Goal: Task Accomplishment & Management: Manage account settings

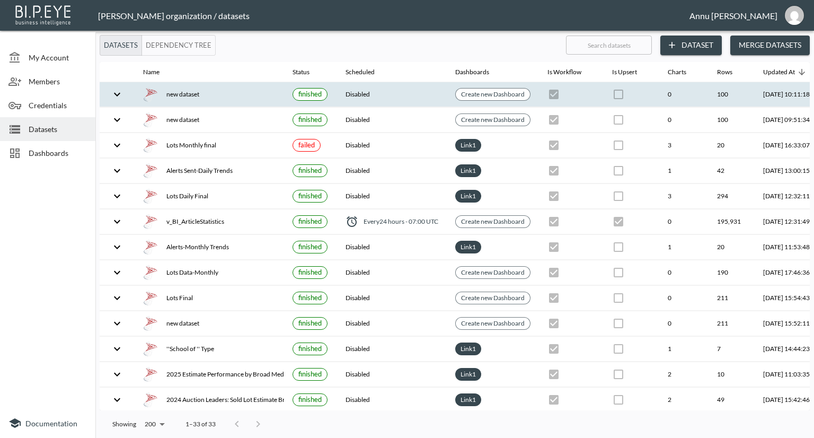
click at [168, 98] on div "new dataset" at bounding box center [209, 94] width 133 height 15
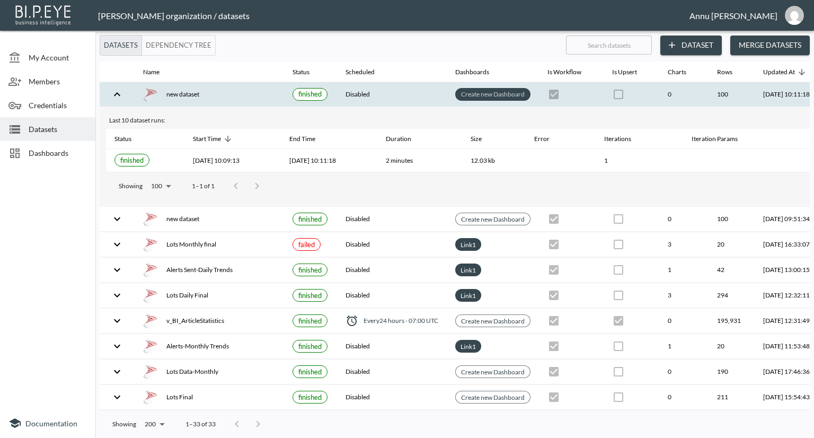
click at [511, 92] on link "Create new Dashboard" at bounding box center [493, 94] width 68 height 12
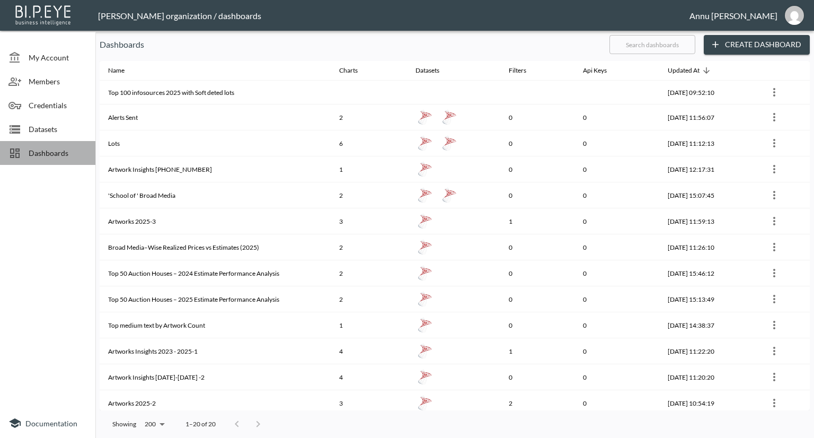
click at [66, 149] on span "Dashboards" at bounding box center [58, 152] width 58 height 11
click at [57, 134] on span "Datasets" at bounding box center [58, 129] width 58 height 11
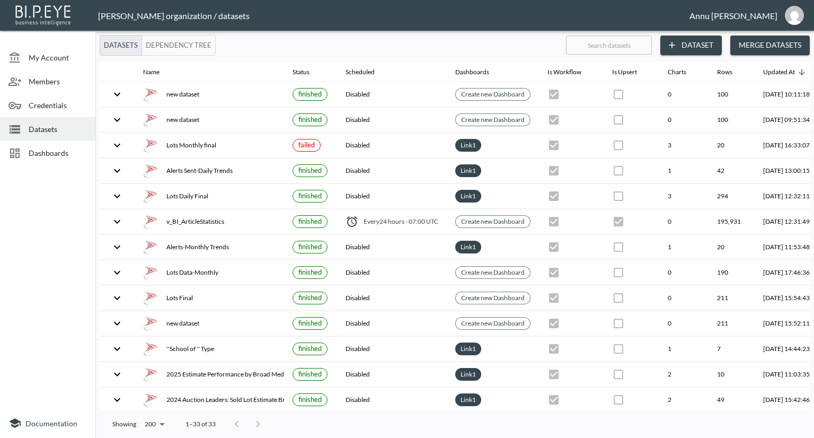
scroll to position [0, 62]
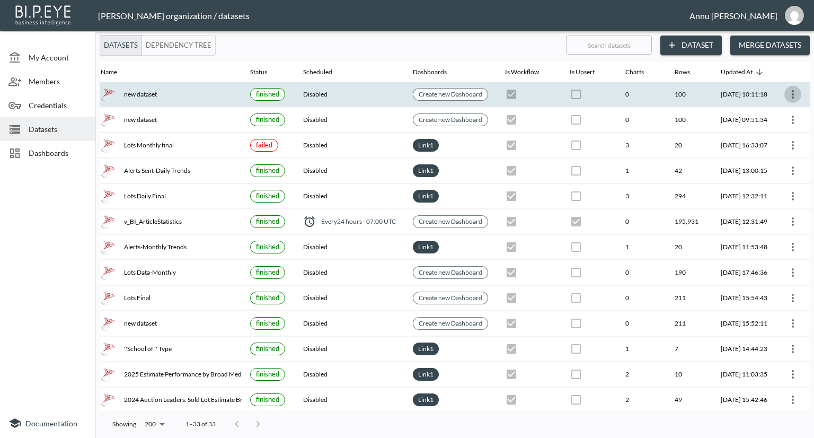
click at [792, 90] on icon "more" at bounding box center [793, 94] width 2 height 8
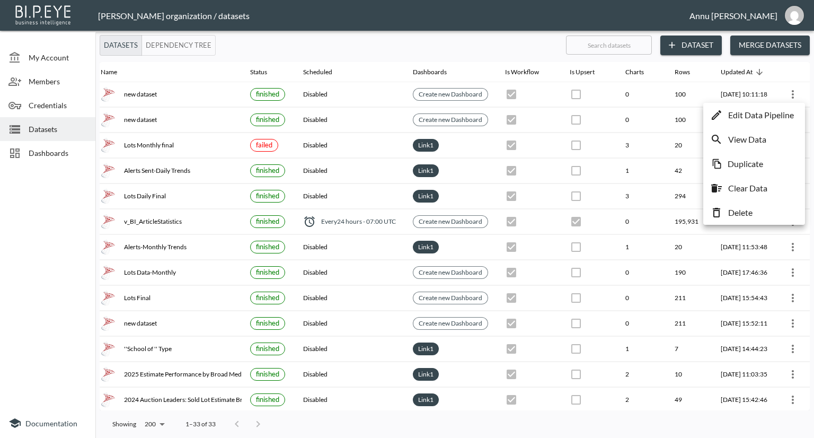
click at [751, 117] on p "Edit Data Pipeline" at bounding box center [762, 115] width 66 height 13
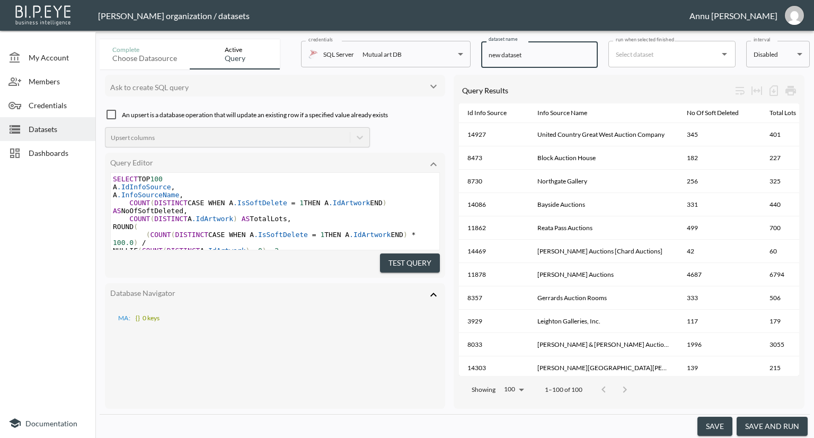
drag, startPoint x: 526, startPoint y: 55, endPoint x: 443, endPoint y: 56, distance: 82.7
click at [443, 56] on div "Complete Choose datasource Active Query credentials SQL Server Mutual art DB 82…" at bounding box center [455, 52] width 711 height 34
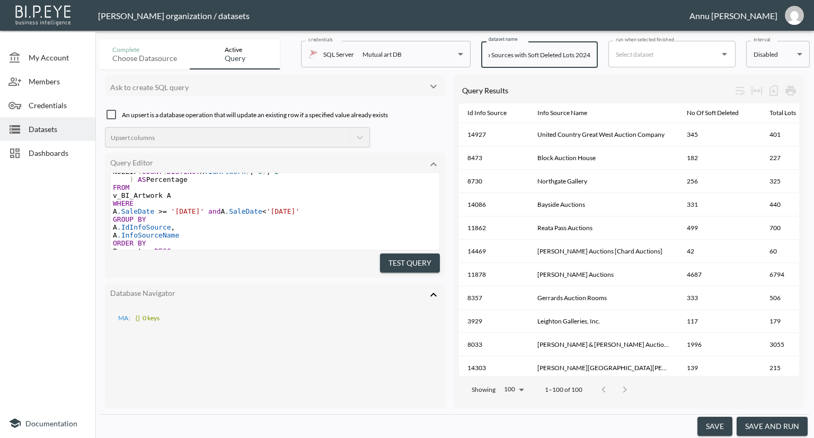
scroll to position [106, 0]
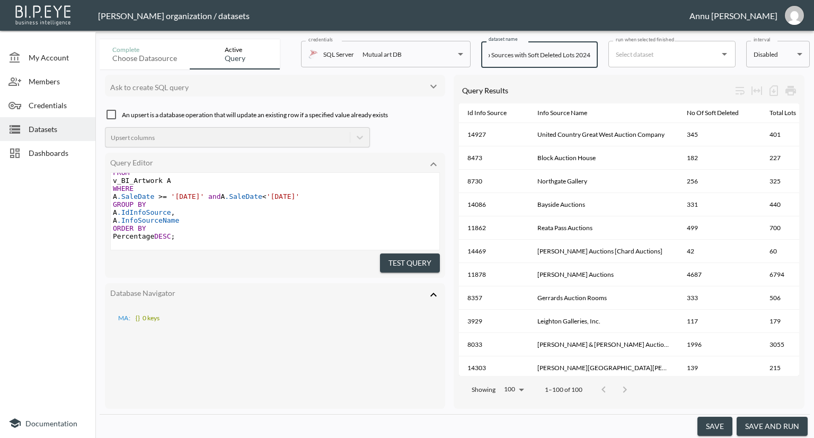
type input "Top 100 Info Sources with Soft Deleted Lots 2024"
click at [712, 429] on button "save" at bounding box center [715, 427] width 35 height 20
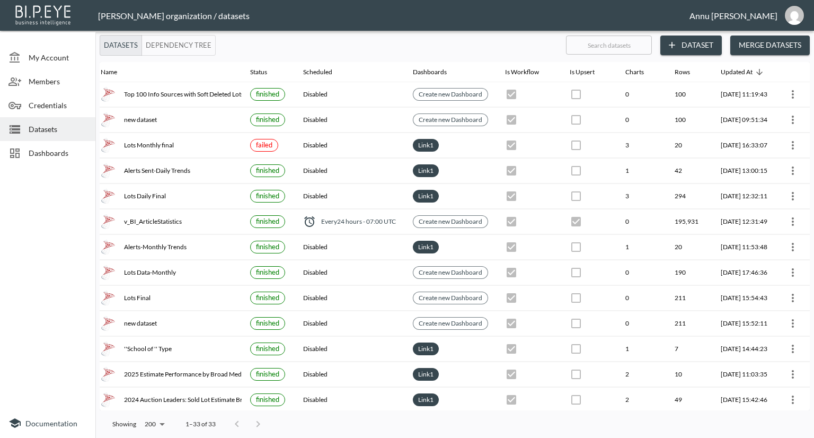
scroll to position [0, 62]
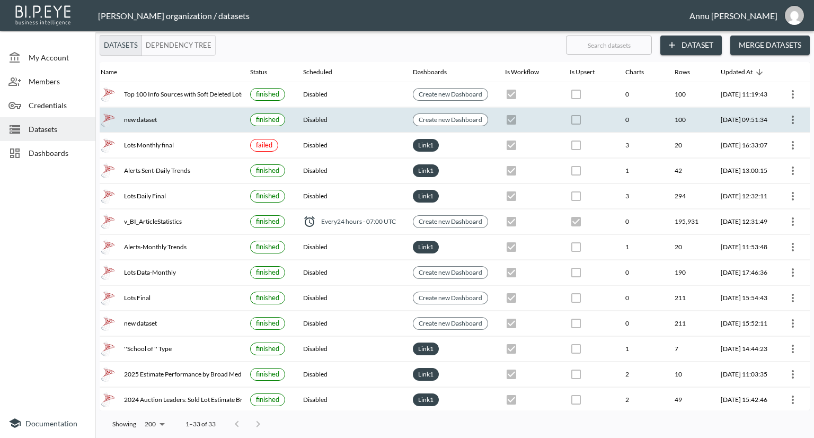
click at [787, 119] on icon "more" at bounding box center [793, 119] width 13 height 13
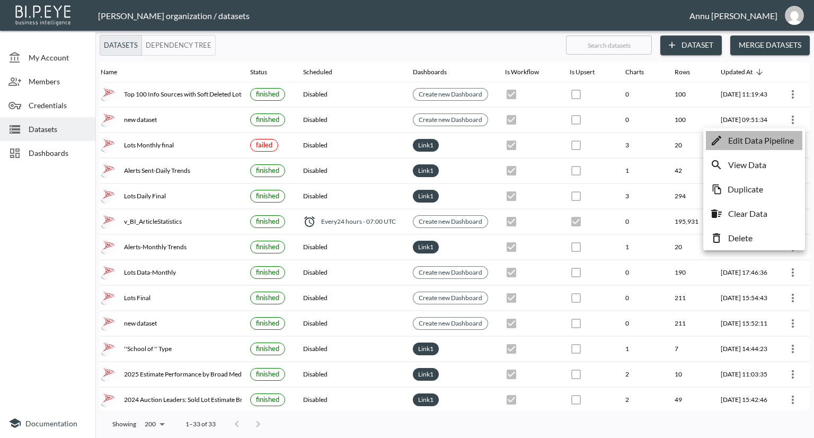
click at [761, 140] on p "Edit Data Pipeline" at bounding box center [762, 140] width 66 height 13
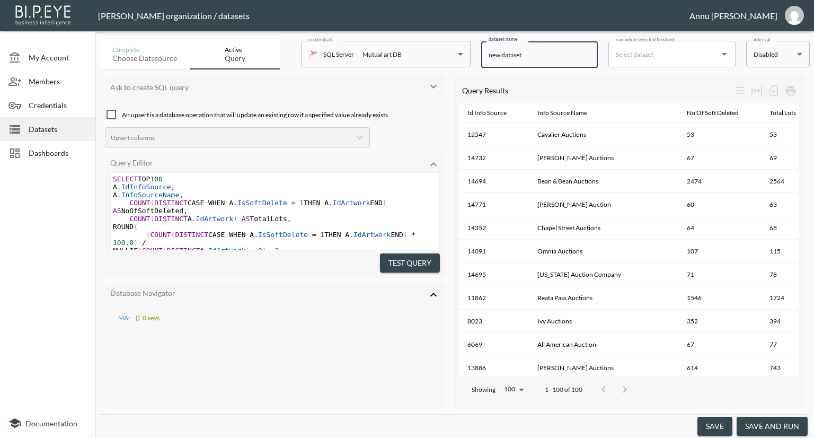
drag, startPoint x: 538, startPoint y: 53, endPoint x: 423, endPoint y: 54, distance: 115.6
click at [423, 54] on div "Complete Choose datasource Active Query credentials SQL Server Mutual art DB 82…" at bounding box center [455, 52] width 711 height 34
drag, startPoint x: 501, startPoint y: 56, endPoint x: 427, endPoint y: 56, distance: 74.2
click at [427, 56] on div "Complete Choose datasource Active Query credentials SQL Server Mutual art DB 82…" at bounding box center [455, 52] width 711 height 34
click at [487, 51] on input "Top 100 info sources with Soft deleted Lots" at bounding box center [539, 54] width 117 height 27
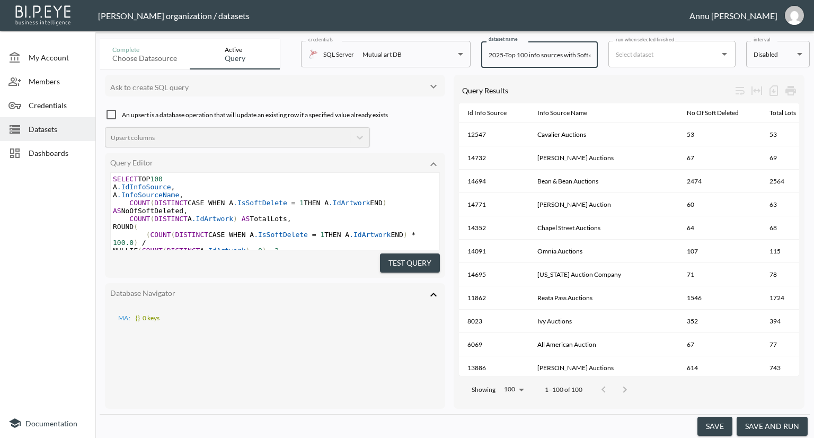
type input "2025-Top 100 info sources with Soft deleted Lots"
click at [721, 425] on button "save" at bounding box center [715, 427] width 35 height 20
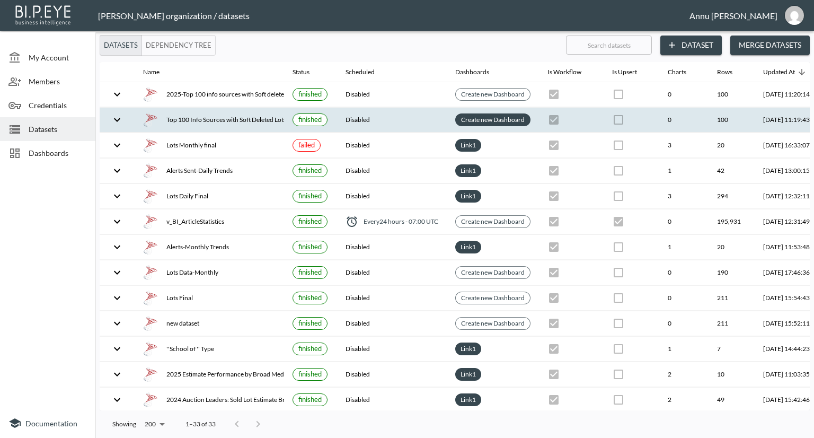
click at [512, 118] on link "Create new Dashboard" at bounding box center [493, 119] width 68 height 12
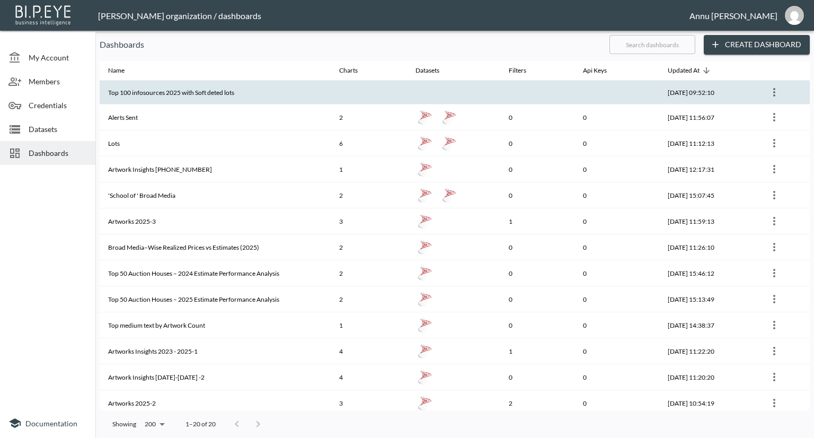
click at [201, 93] on th "Top 100 infosources 2025 with Soft deted lots" at bounding box center [215, 93] width 231 height 24
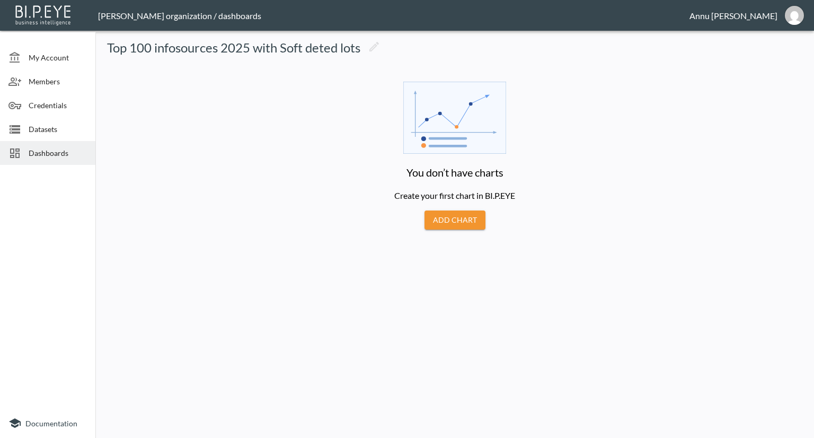
click at [471, 225] on button "Add Chart" at bounding box center [455, 221] width 61 height 20
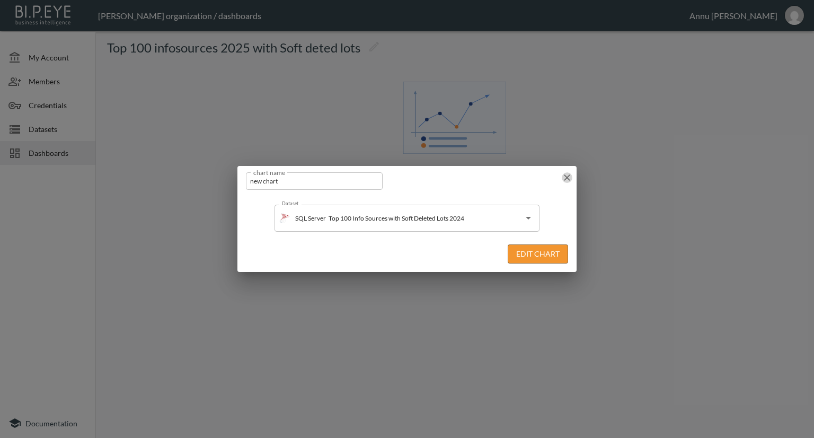
click at [567, 177] on icon "button" at bounding box center [567, 177] width 11 height 11
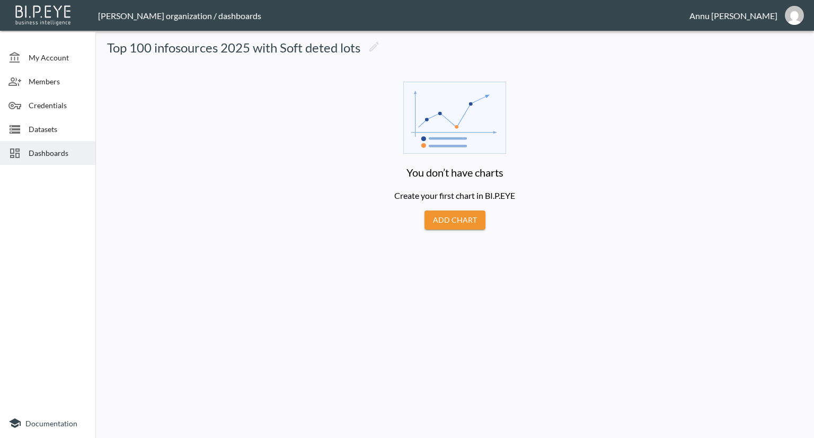
click at [59, 151] on span "Dashboards" at bounding box center [58, 152] width 58 height 11
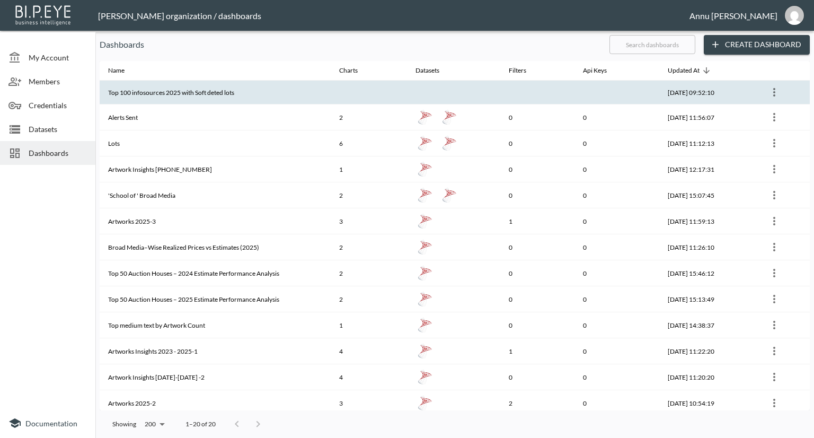
click at [154, 96] on th "Top 100 infosources 2025 with Soft deted lots" at bounding box center [215, 93] width 231 height 24
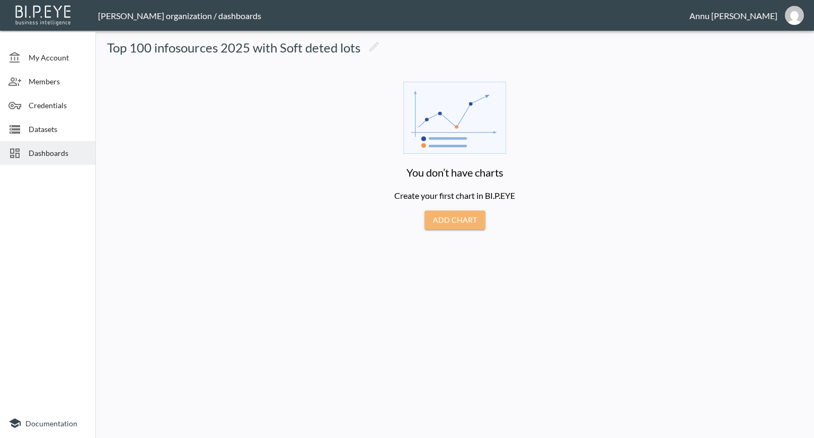
click at [465, 221] on button "Add Chart" at bounding box center [455, 221] width 61 height 20
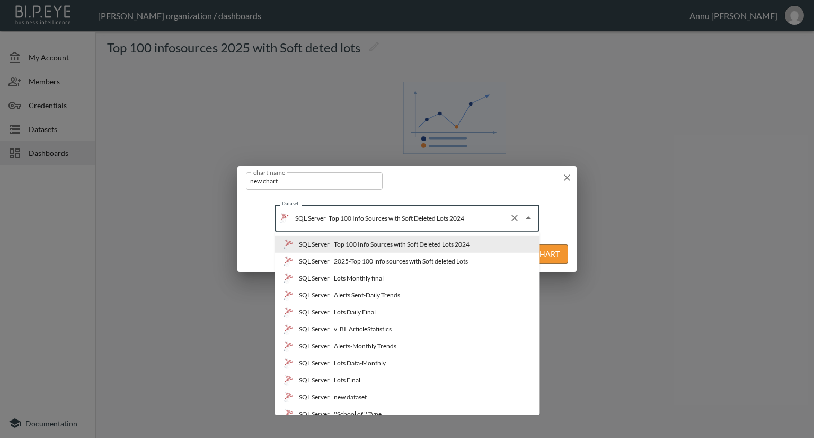
click at [490, 225] on input "Top 100 Info Sources with Soft Deleted Lots 2024" at bounding box center [415, 217] width 179 height 17
click at [399, 258] on div "2025-Top 100 info sources with Soft deleted Lots" at bounding box center [401, 262] width 134 height 10
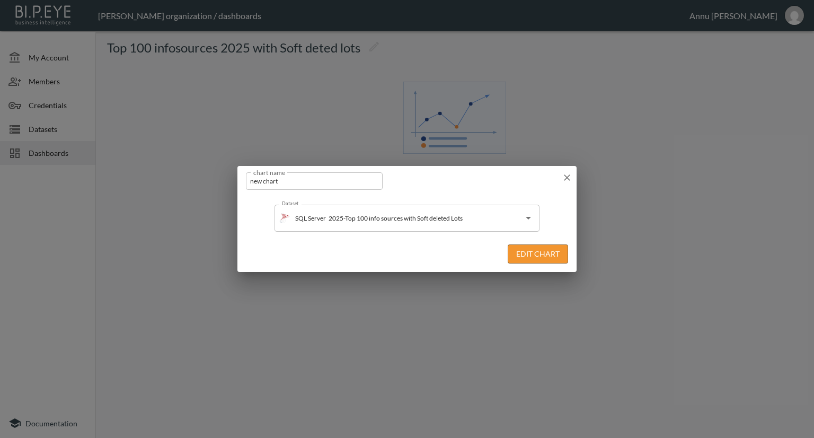
click at [530, 257] on button "Edit Chart" at bounding box center [538, 254] width 60 height 20
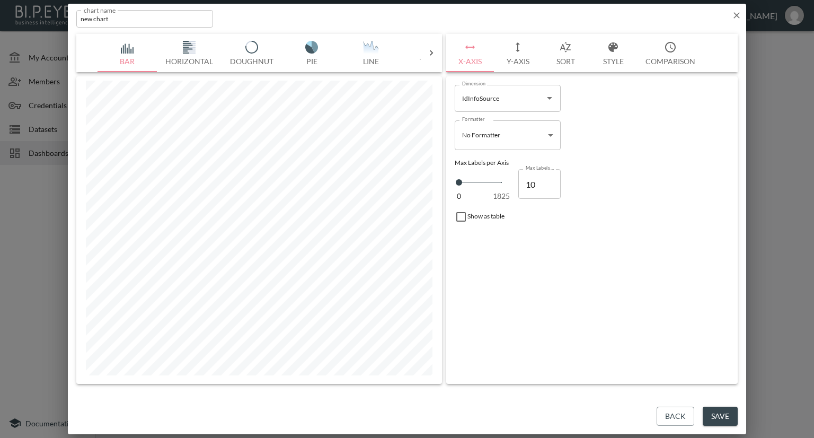
click at [518, 60] on button "Y-Axis" at bounding box center [518, 53] width 48 height 38
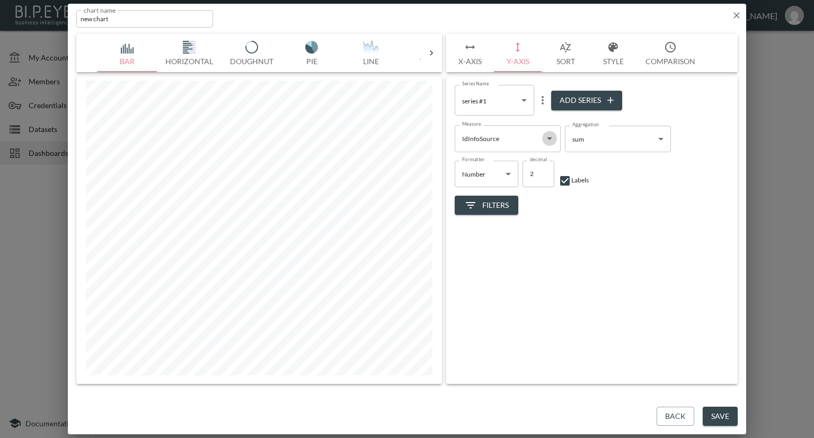
click at [551, 139] on icon "Open" at bounding box center [550, 138] width 13 height 13
click at [430, 49] on icon at bounding box center [431, 53] width 11 height 11
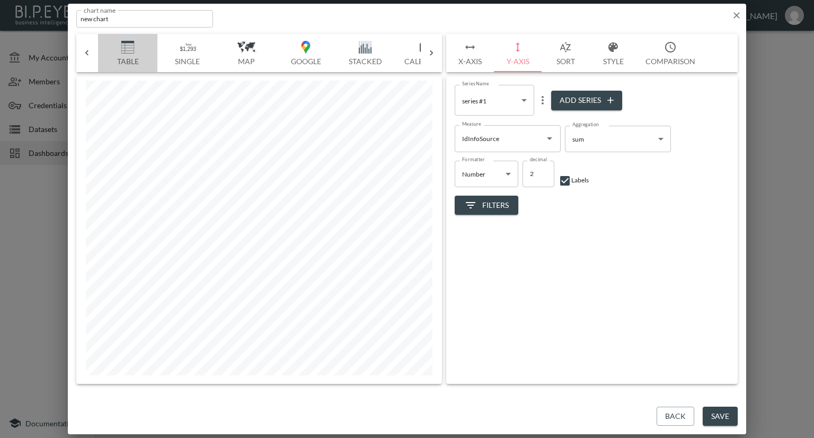
click at [119, 50] on img "button" at bounding box center [128, 47] width 42 height 13
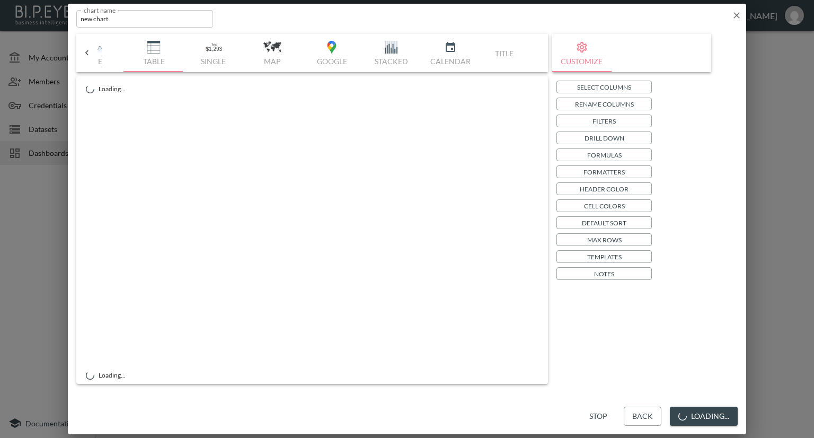
click at [615, 88] on p "Select Columns" at bounding box center [604, 87] width 54 height 11
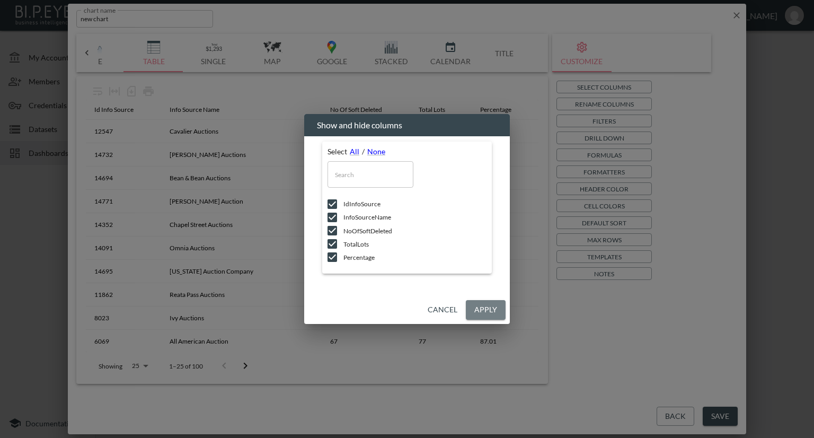
click at [478, 311] on button "Apply" at bounding box center [486, 310] width 40 height 20
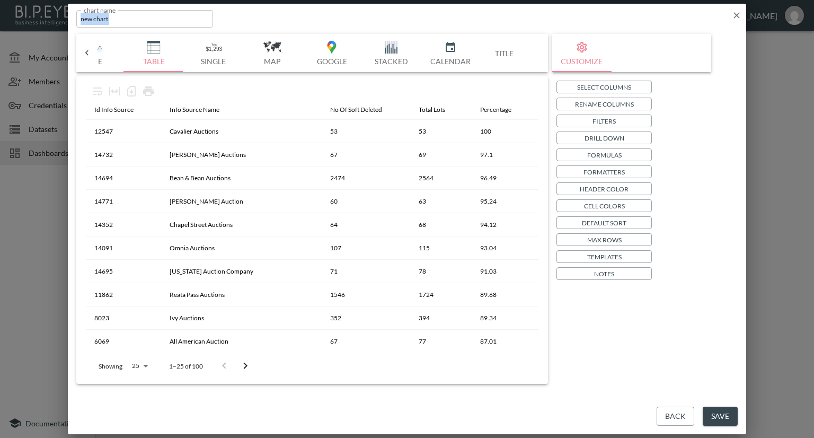
drag, startPoint x: 317, startPoint y: 25, endPoint x: 322, endPoint y: 64, distance: 39.1
click at [322, 64] on div "chart name new chart chart name Bar Horizontal Doughnut Pie Line Table Single M…" at bounding box center [407, 219] width 679 height 431
drag, startPoint x: 71, startPoint y: 19, endPoint x: 25, endPoint y: 18, distance: 45.6
click at [25, 18] on div "chart name new chart chart name Bar Horizontal Doughnut Pie Line Table Single M…" at bounding box center [407, 219] width 814 height 438
type input "2025-Top 100 info sources with Soft deleted Lots"
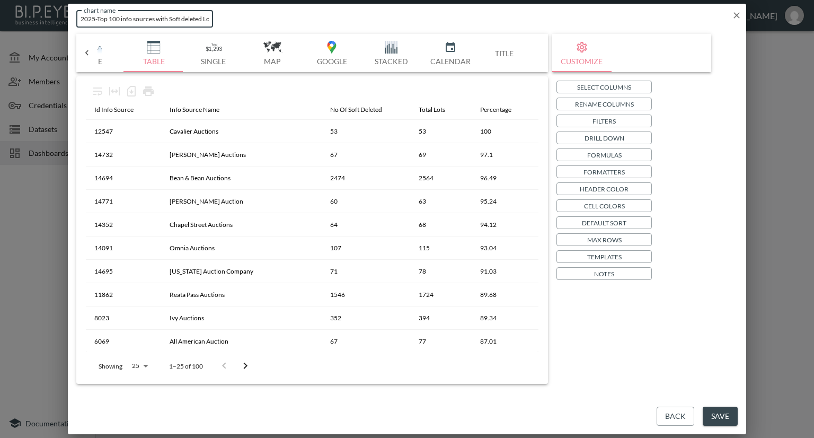
click at [717, 418] on button "Save" at bounding box center [720, 417] width 35 height 20
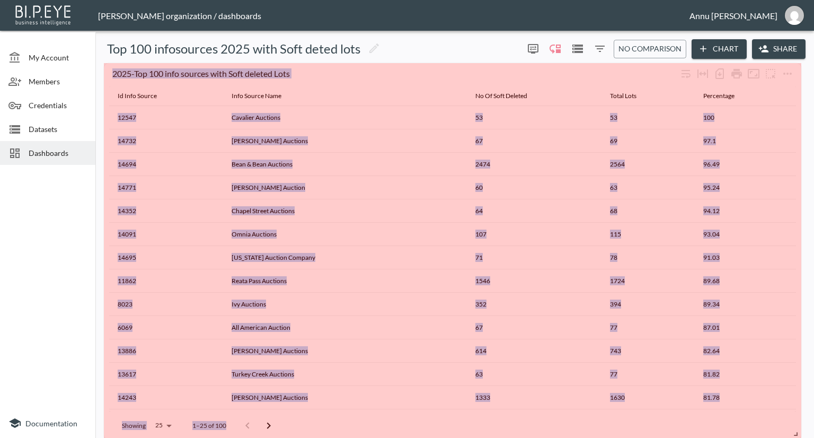
drag, startPoint x: 269, startPoint y: 126, endPoint x: 814, endPoint y: 437, distance: 627.2
click at [814, 437] on div "My Account Members Credentials Datasets Dashboards Documentation Top 100 infoso…" at bounding box center [407, 219] width 814 height 438
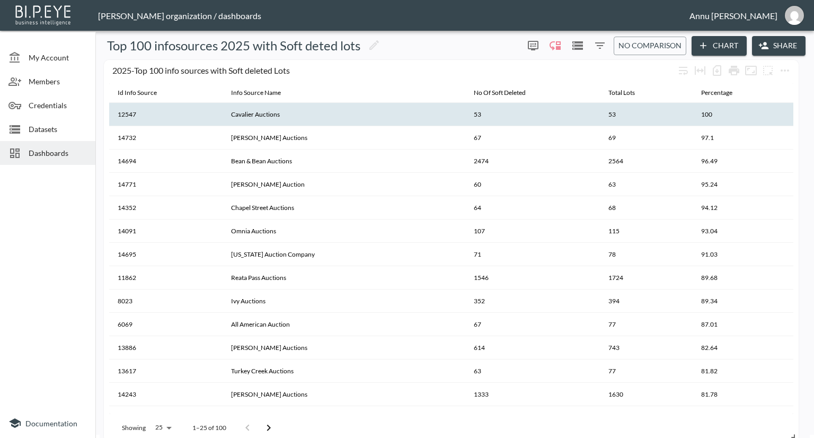
scroll to position [0, 0]
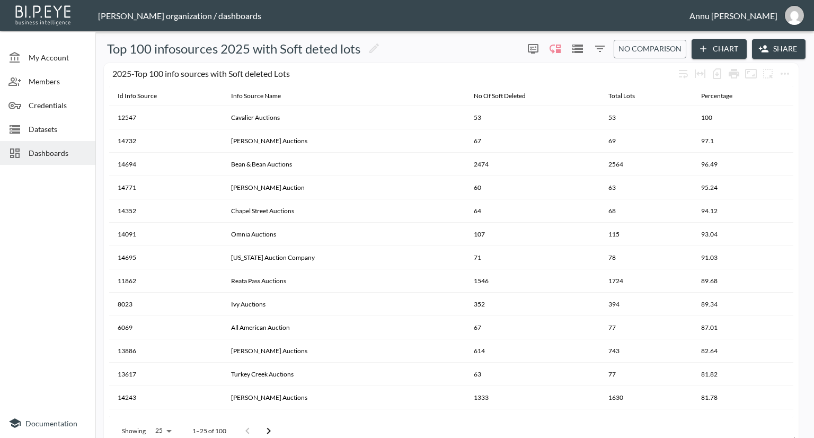
click at [719, 47] on button "Chart" at bounding box center [719, 49] width 55 height 20
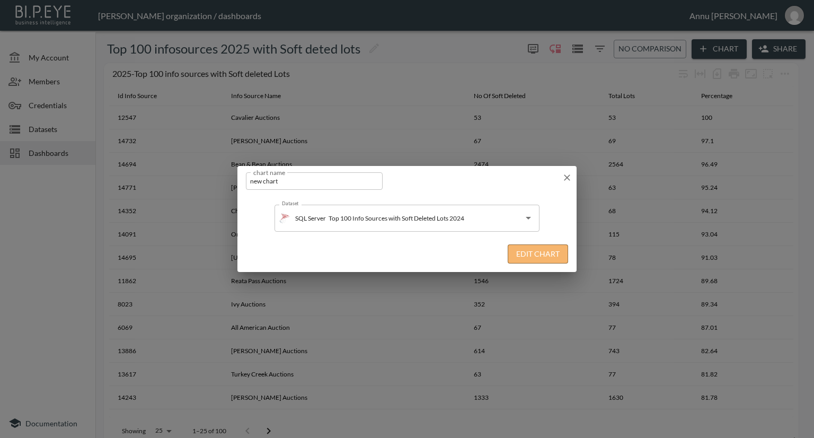
click at [526, 253] on button "Edit Chart" at bounding box center [538, 254] width 60 height 20
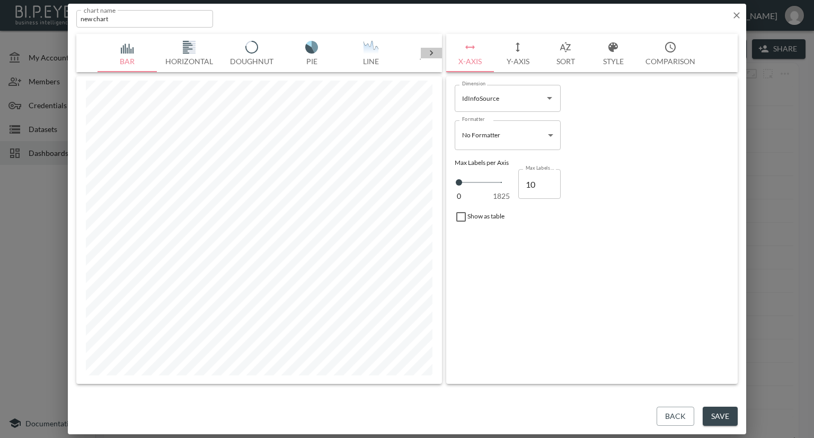
click at [431, 53] on icon at bounding box center [431, 53] width 11 height 11
click at [125, 47] on img "button" at bounding box center [128, 47] width 42 height 13
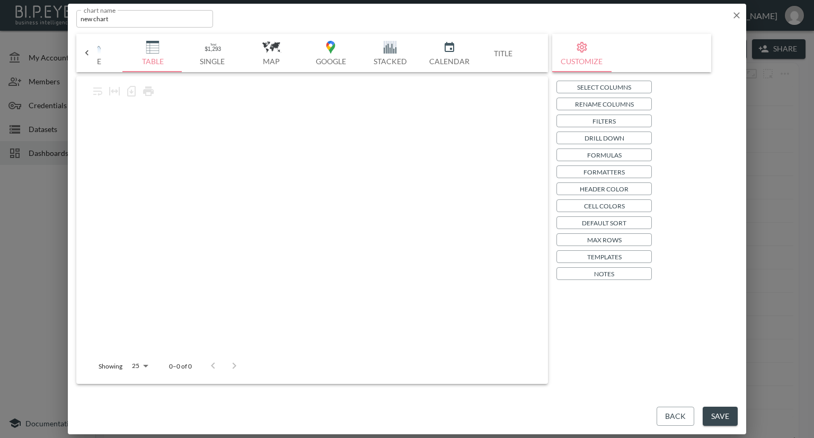
scroll to position [0, 277]
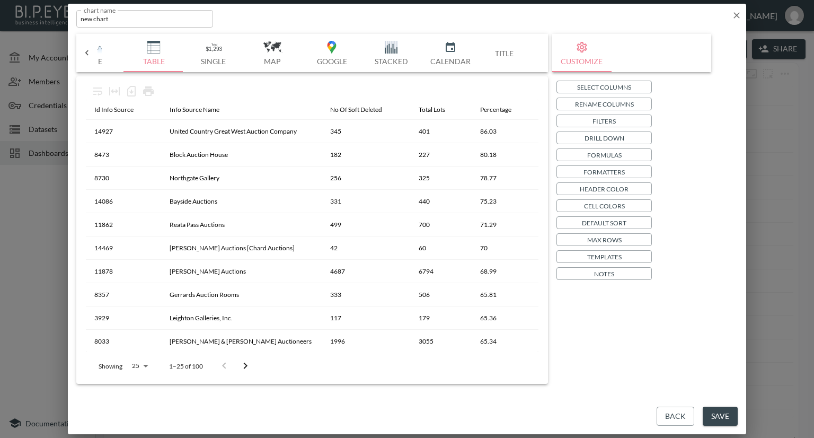
click at [607, 87] on p "Select Columns" at bounding box center [604, 87] width 54 height 11
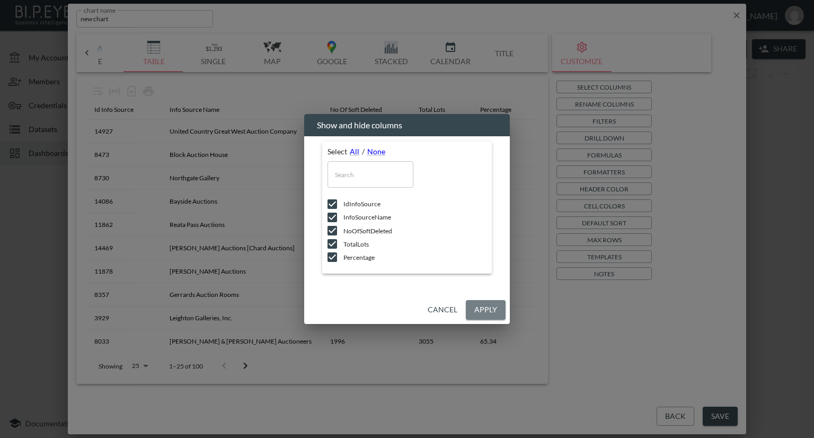
click at [476, 312] on button "Apply" at bounding box center [486, 310] width 40 height 20
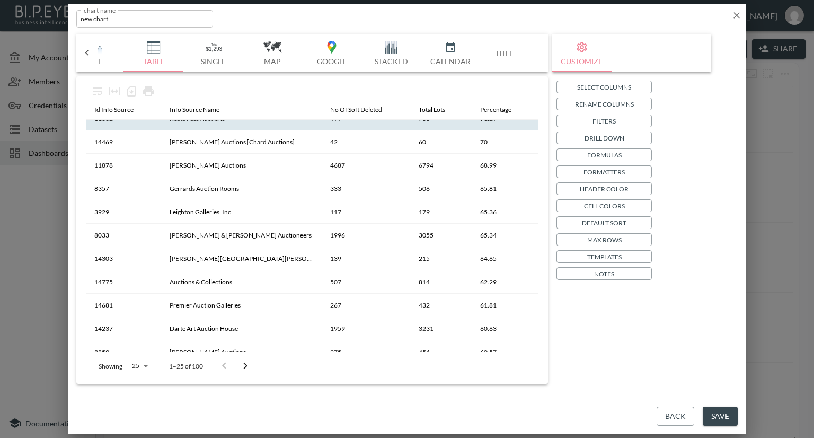
scroll to position [265, 0]
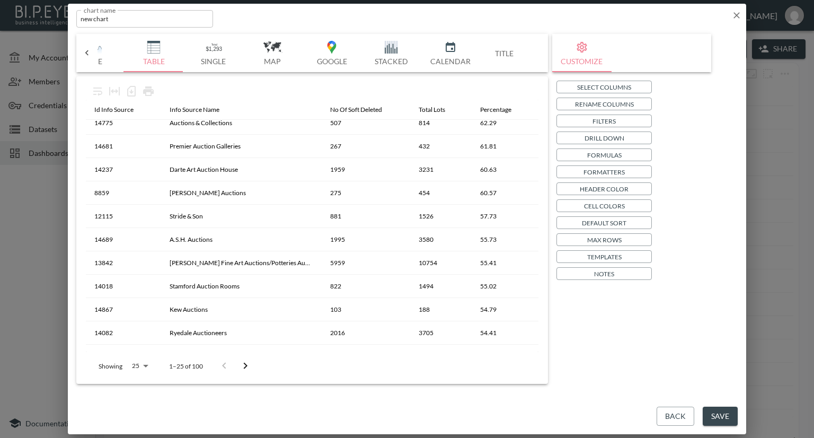
click at [721, 413] on button "Save" at bounding box center [720, 417] width 35 height 20
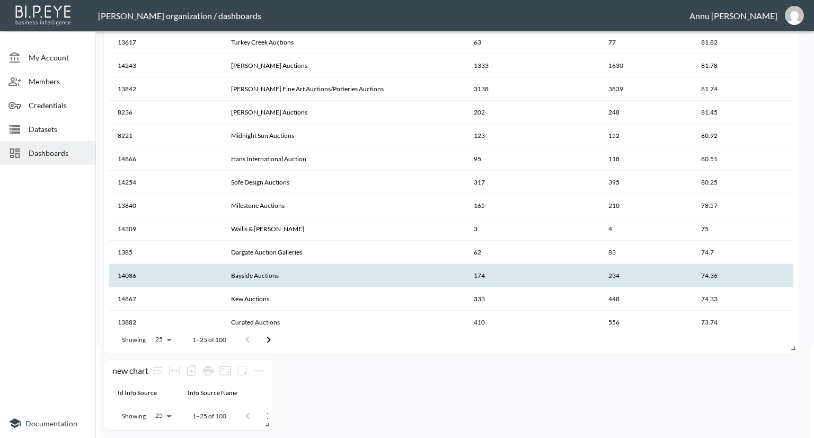
scroll to position [273, 0]
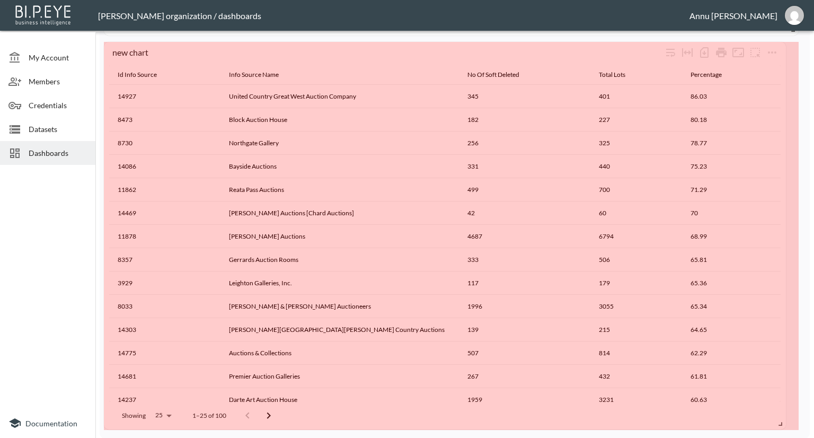
drag, startPoint x: 268, startPoint y: 423, endPoint x: 782, endPoint y: 397, distance: 513.9
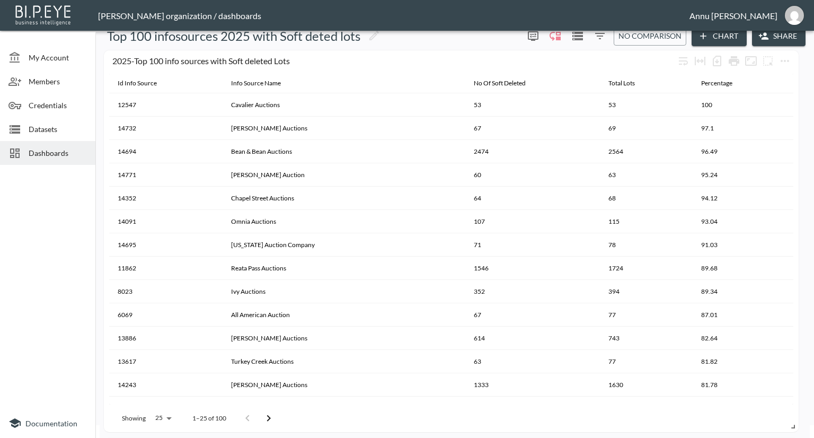
scroll to position [0, 0]
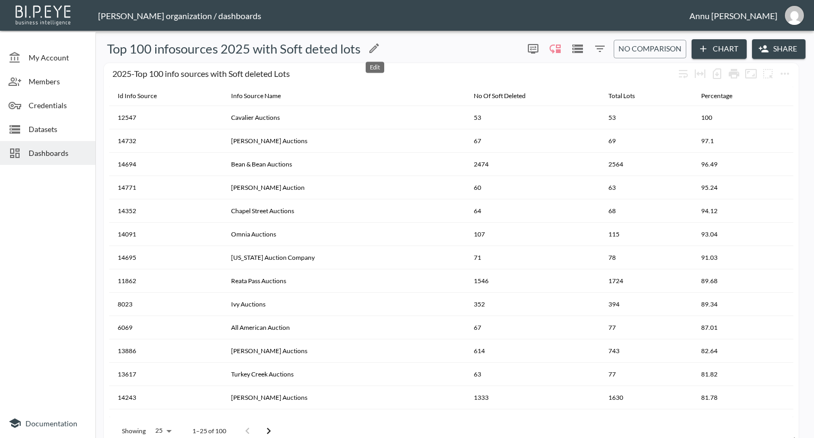
click at [374, 46] on icon "Edit" at bounding box center [374, 48] width 13 height 13
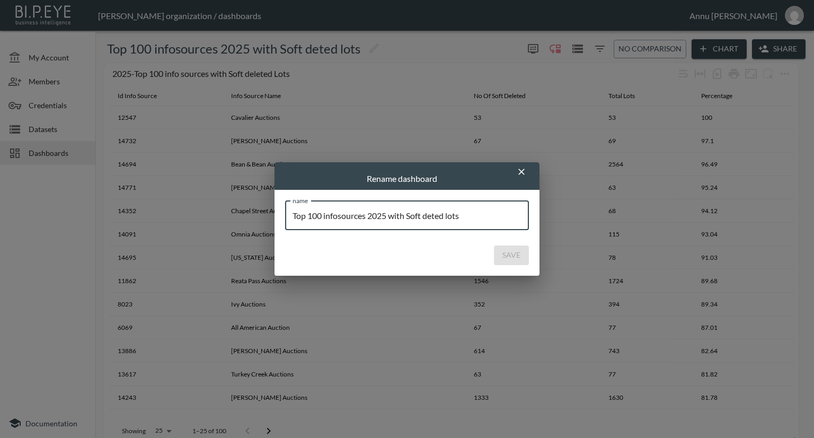
click at [388, 212] on input "Top 100 infosources 2025 with Soft deted lots" at bounding box center [407, 215] width 244 height 30
click at [327, 215] on input "Top 100 infosources with Soft deted lots" at bounding box center [407, 215] width 244 height 30
click at [411, 217] on input "Top 100 Infosources with Soft deted lots" at bounding box center [407, 215] width 244 height 30
drag, startPoint x: 449, startPoint y: 213, endPoint x: 456, endPoint y: 211, distance: 7.7
click at [449, 213] on input "Top 100 Infosources with Soft Deted lots" at bounding box center [407, 215] width 244 height 30
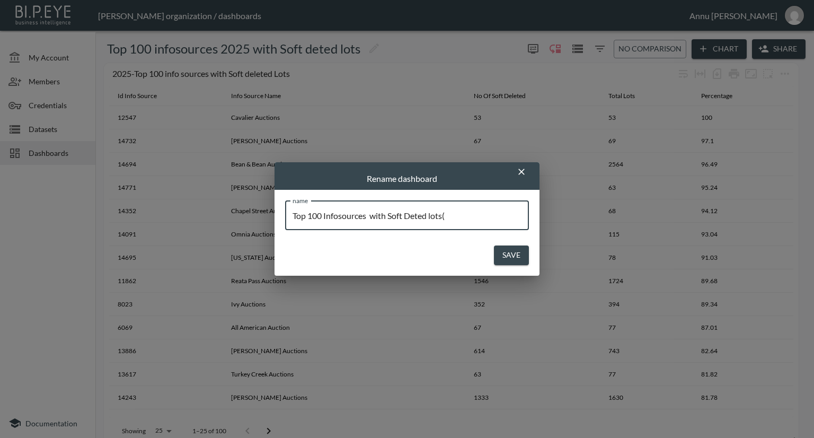
click at [418, 215] on input "Top 100 Infosources with Soft Deted lots(" at bounding box center [407, 215] width 244 height 30
click at [460, 215] on input "Top 100 Infosources with Soft Deleted lots(" at bounding box center [407, 215] width 244 height 30
click at [440, 213] on input "Top 100 Infosources with Soft Deleted lots" at bounding box center [407, 215] width 244 height 30
type input "Top 100 Infosources with Soft Deleted Lots"
click at [518, 261] on button "Save" at bounding box center [511, 256] width 35 height 20
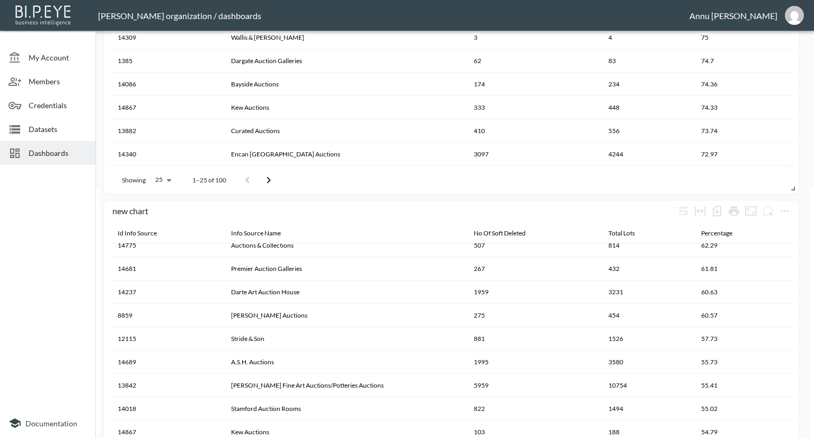
scroll to position [250, 0]
click at [787, 208] on icon "more" at bounding box center [785, 211] width 13 height 13
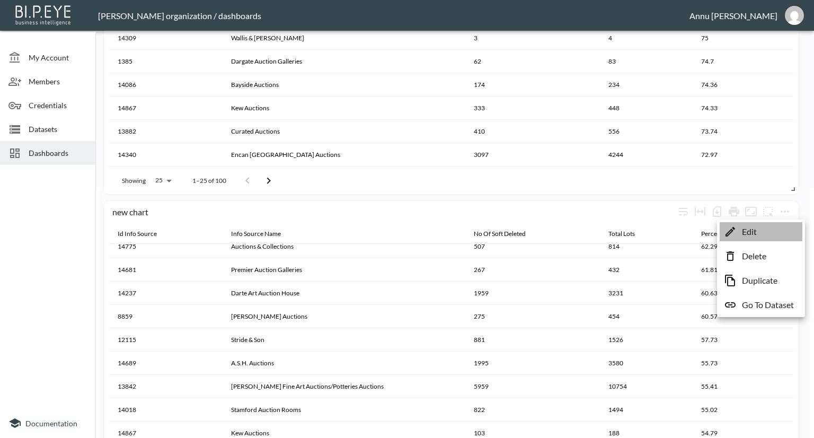
click at [755, 229] on p "Edit" at bounding box center [749, 231] width 15 height 13
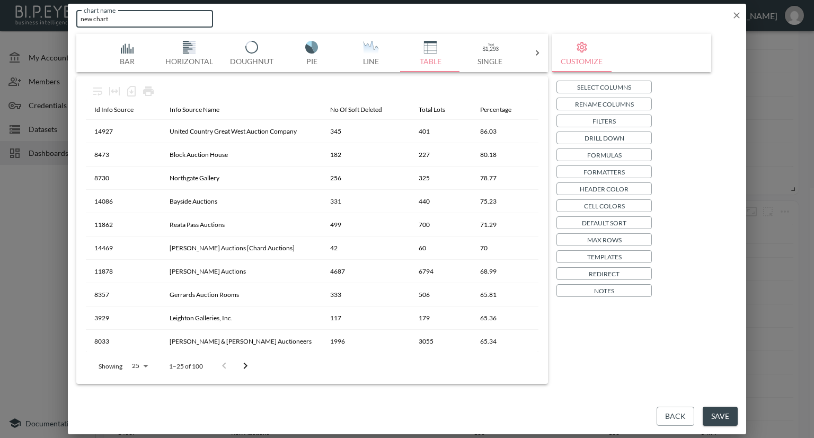
drag, startPoint x: 115, startPoint y: 19, endPoint x: 41, endPoint y: 20, distance: 74.2
click at [41, 20] on div "chart name new chart chart name Bar Horizontal Doughnut Pie Line Table Single M…" at bounding box center [407, 219] width 814 height 438
type input "Top 100 Info Sources with Soft Deleted Lots 2024"
click at [206, 17] on input "Top 100 Info Sources with Soft Deleted Lots 2024" at bounding box center [144, 18] width 137 height 17
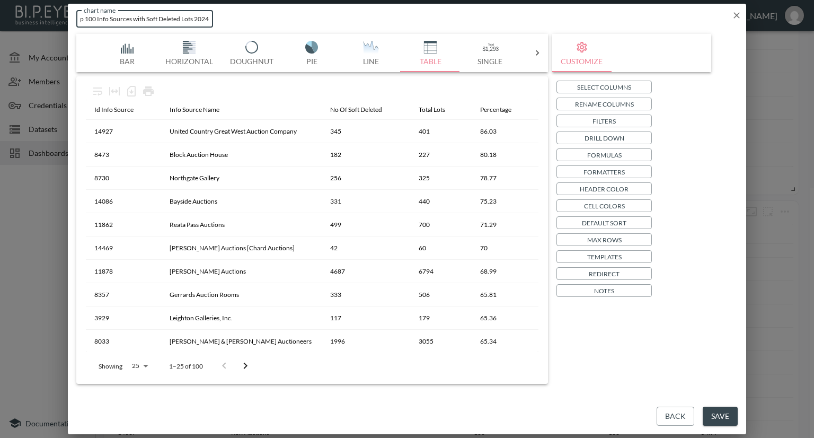
click at [713, 410] on button "Save" at bounding box center [720, 417] width 35 height 20
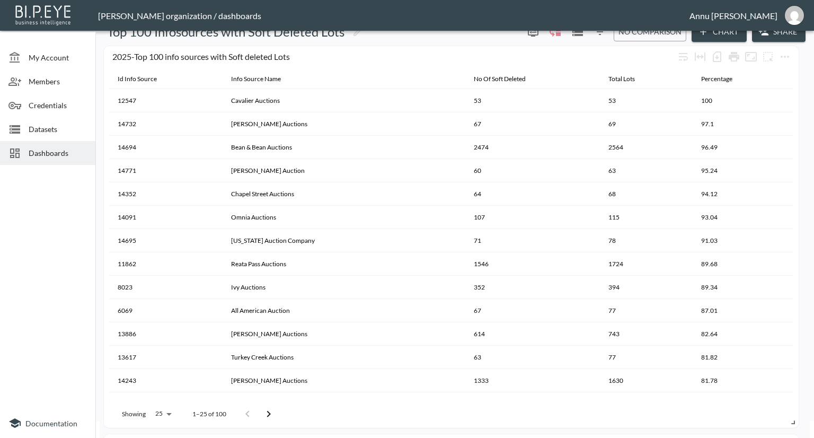
scroll to position [0, 0]
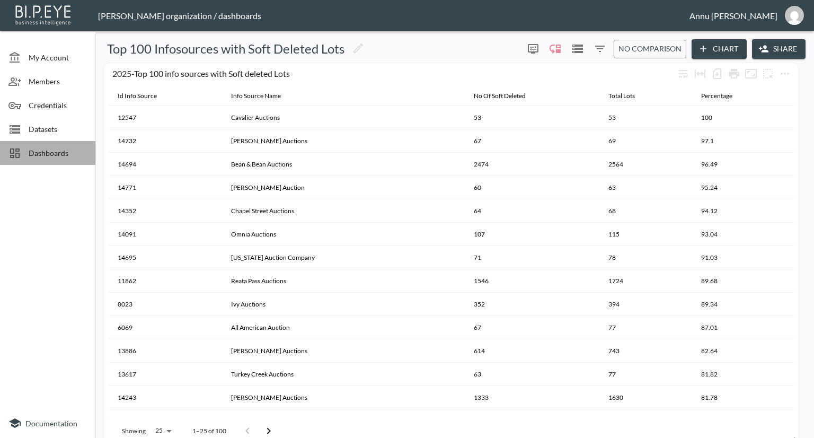
click at [52, 151] on span "Dashboards" at bounding box center [58, 152] width 58 height 11
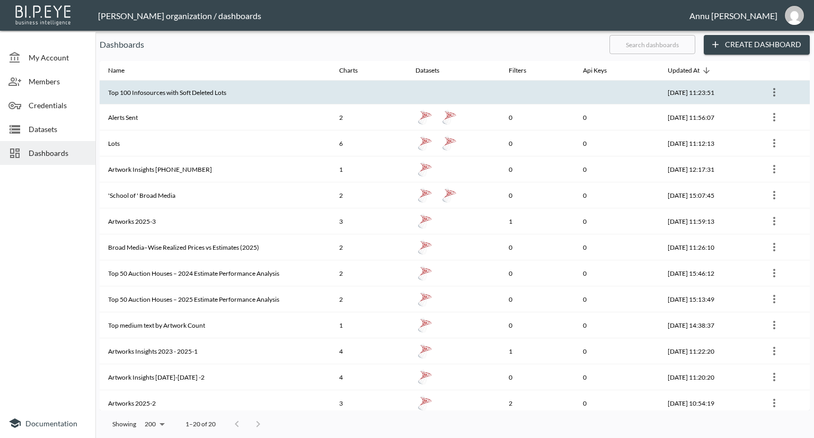
click at [176, 90] on th "Top 100 Infosources with Soft Deleted Lots" at bounding box center [215, 93] width 231 height 24
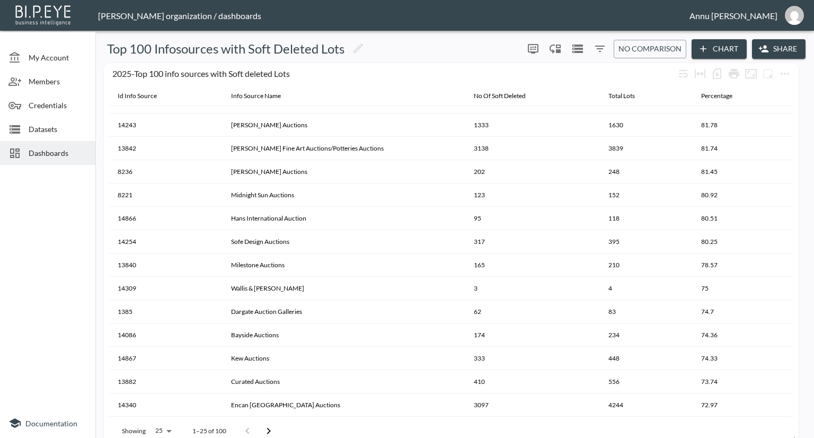
click at [62, 149] on span "Dashboards" at bounding box center [58, 152] width 58 height 11
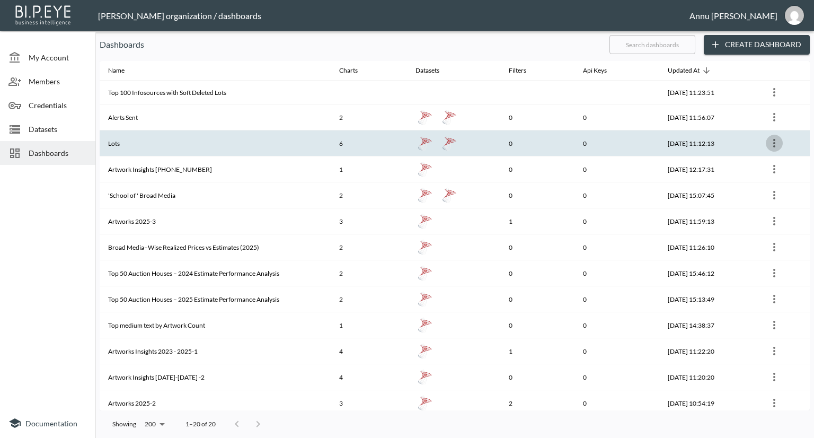
click at [773, 141] on icon "more" at bounding box center [774, 143] width 13 height 13
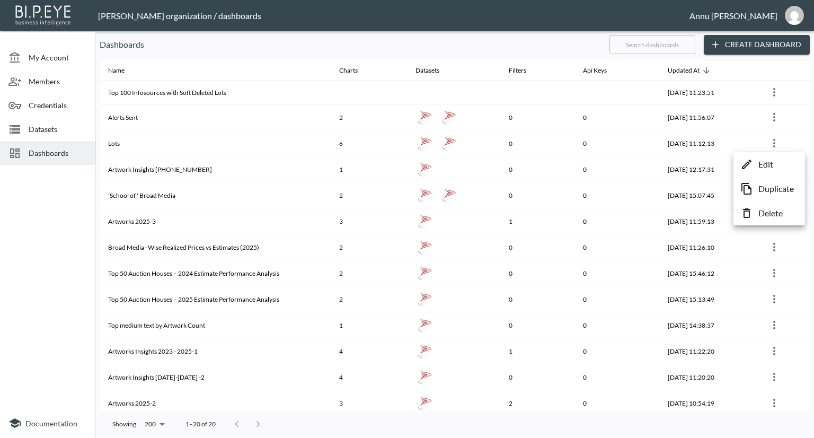
click at [765, 163] on p "Edit" at bounding box center [766, 164] width 15 height 13
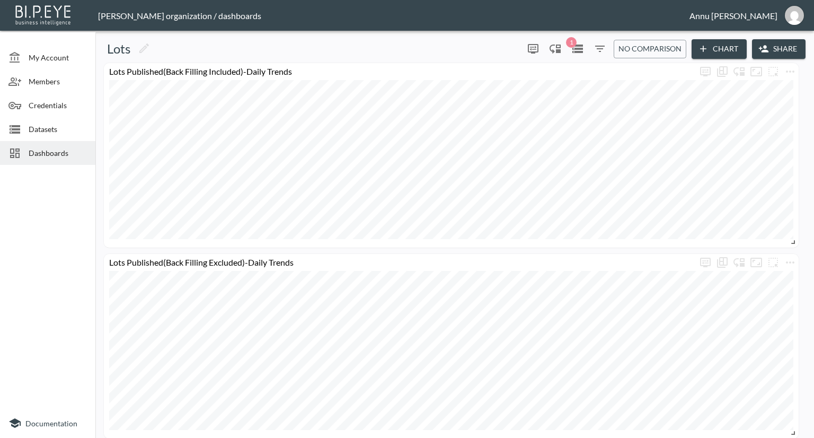
click at [44, 156] on span "Dashboards" at bounding box center [58, 152] width 58 height 11
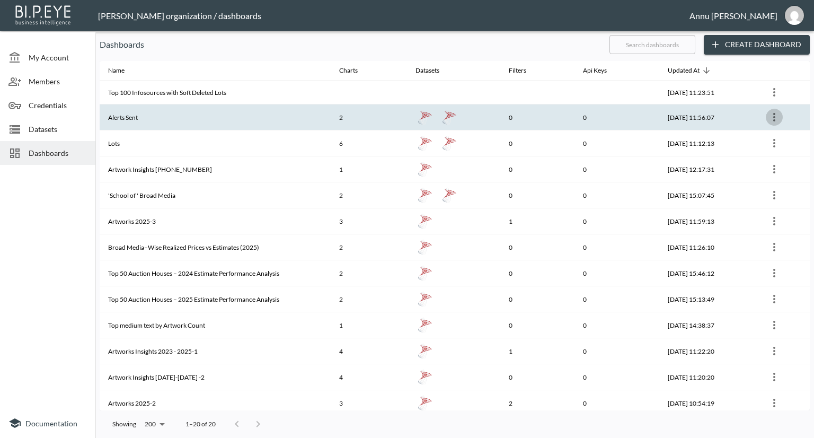
click at [777, 117] on icon "more" at bounding box center [774, 117] width 13 height 13
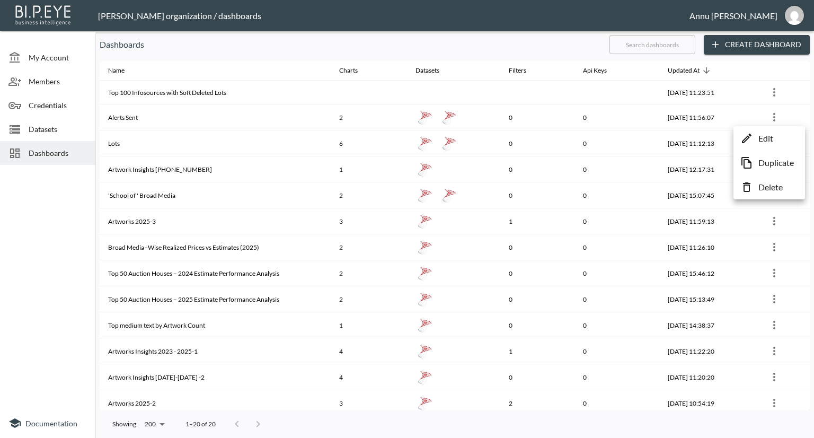
click at [772, 134] on p "Edit" at bounding box center [766, 138] width 15 height 13
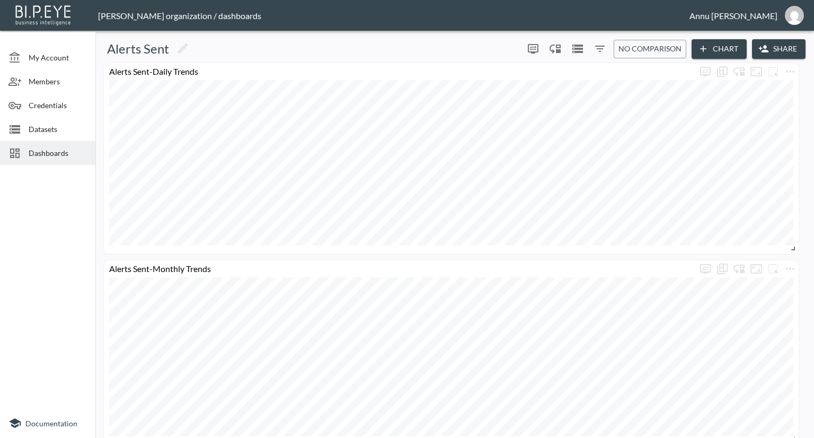
click at [43, 127] on span "Datasets" at bounding box center [58, 129] width 58 height 11
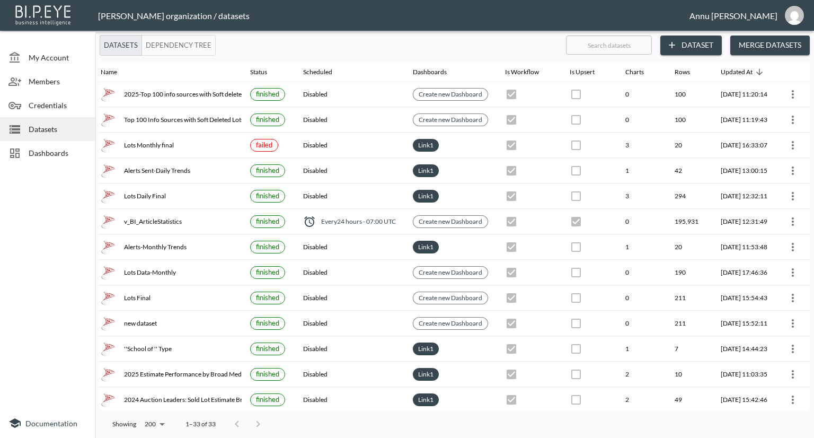
scroll to position [0, 62]
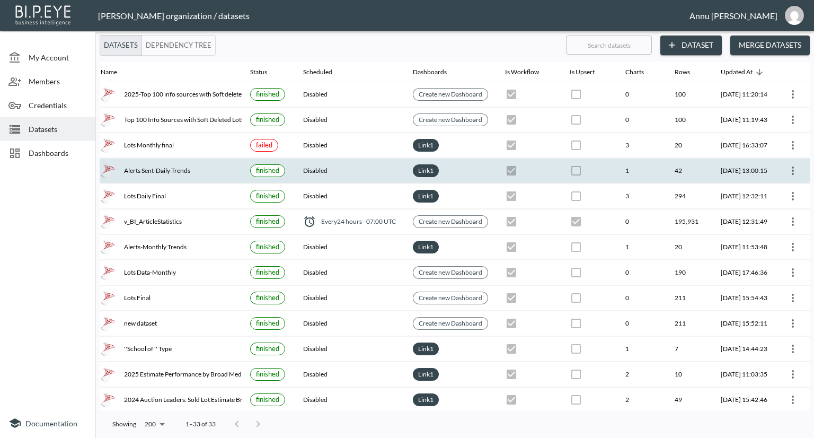
click at [790, 169] on icon "more" at bounding box center [793, 170] width 13 height 13
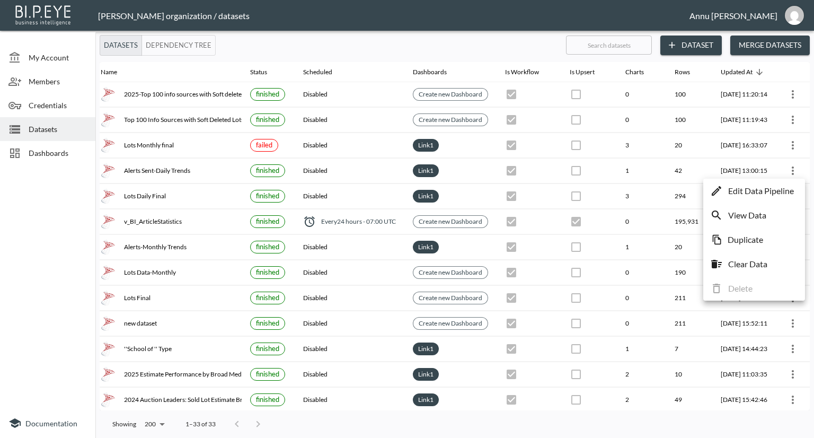
click at [770, 192] on p "Edit Data Pipeline" at bounding box center [762, 191] width 66 height 13
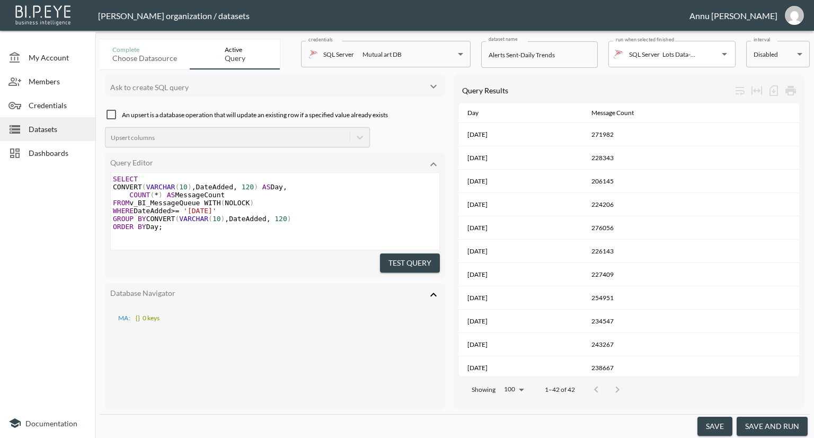
click at [802, 54] on body "BI.P.EYE, Interactive Analytics Dashboards - app [PERSON_NAME] organization / d…" at bounding box center [407, 219] width 814 height 438
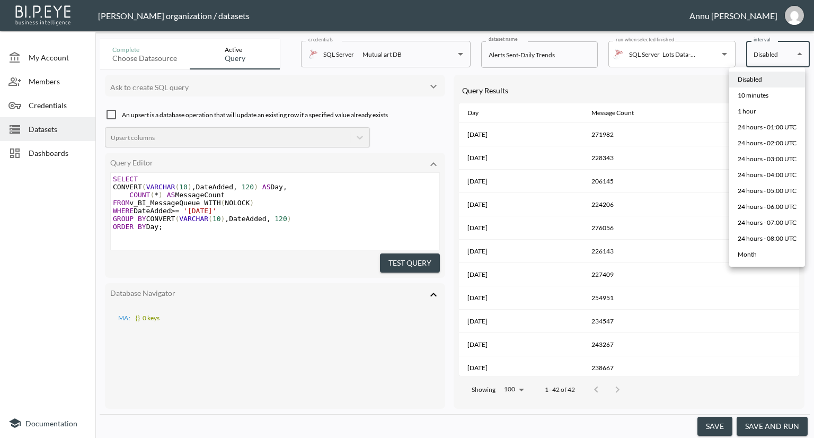
click at [28, 214] on div at bounding box center [407, 219] width 814 height 438
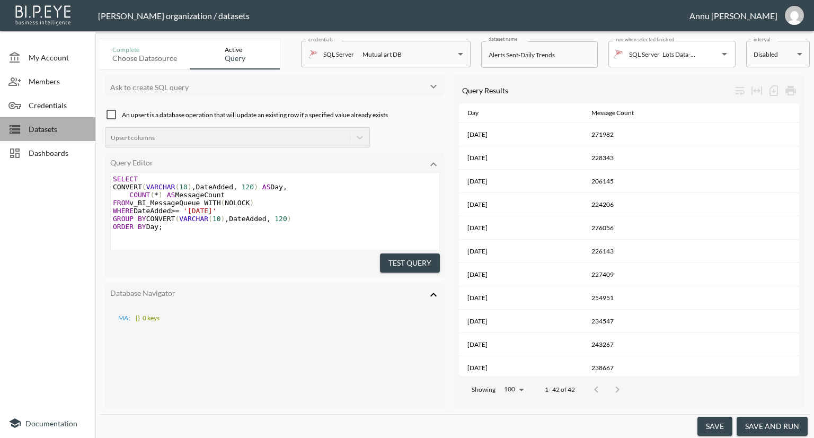
click at [48, 127] on span "Datasets" at bounding box center [58, 129] width 58 height 11
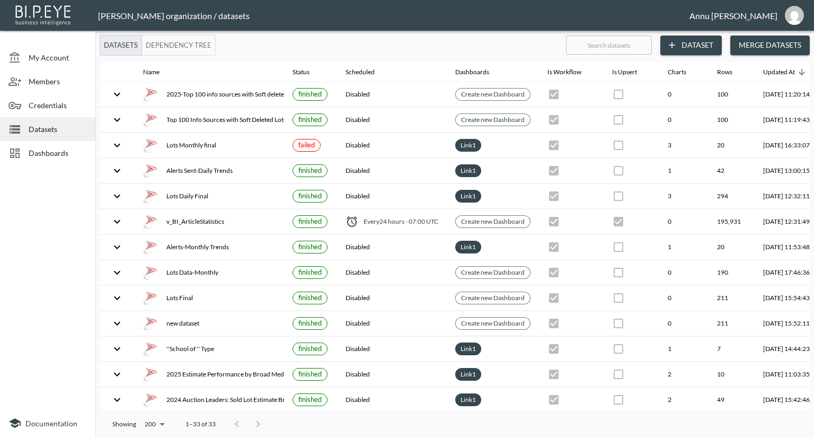
click at [46, 147] on div "Dashboards" at bounding box center [47, 153] width 95 height 24
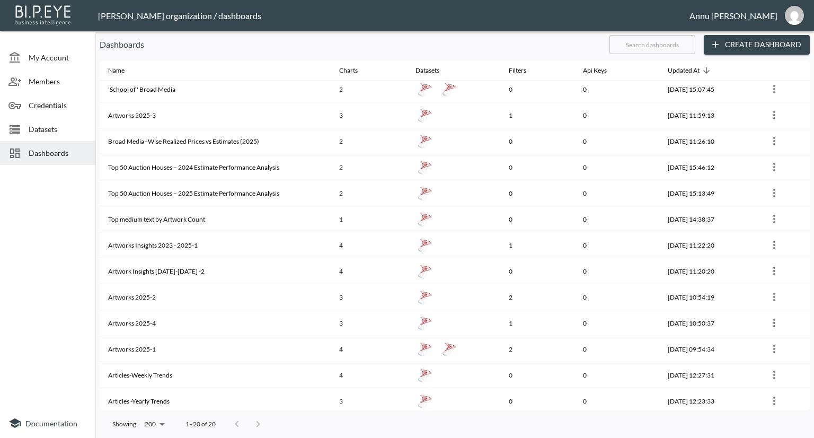
scroll to position [159, 0]
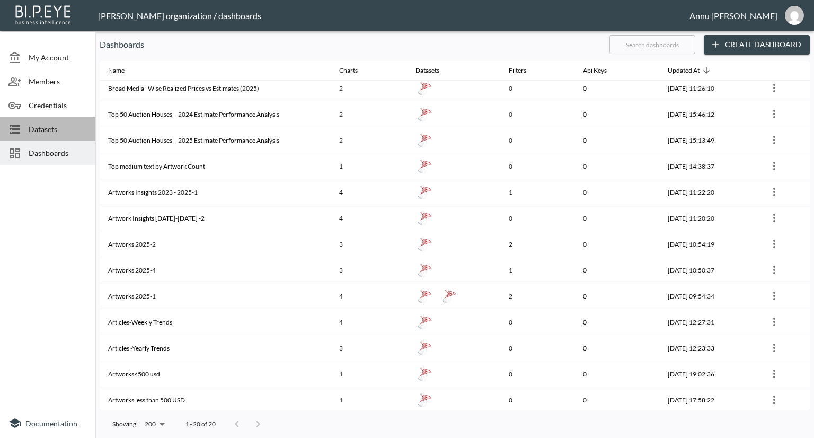
click at [57, 122] on div "Datasets" at bounding box center [47, 129] width 95 height 24
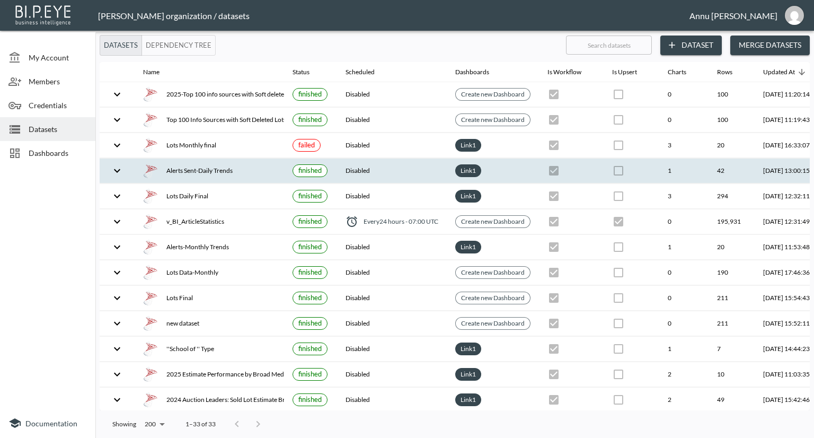
click at [212, 170] on div "Alerts Sent-Daily Trends" at bounding box center [209, 170] width 133 height 15
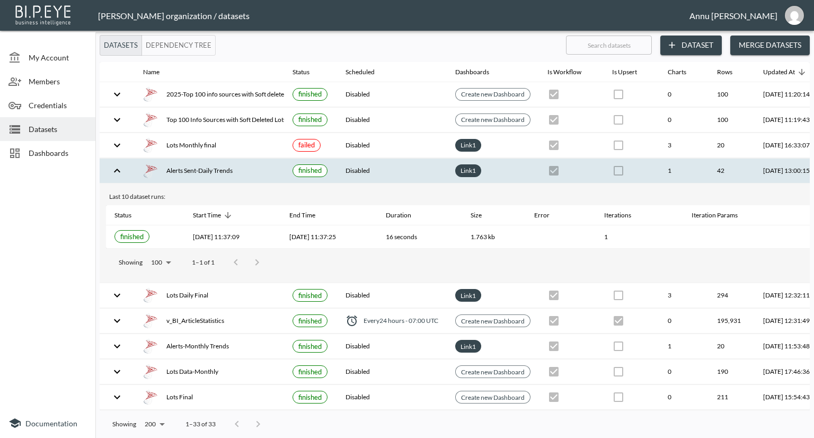
click at [212, 169] on div "Alerts Sent-Daily Trends" at bounding box center [209, 170] width 133 height 15
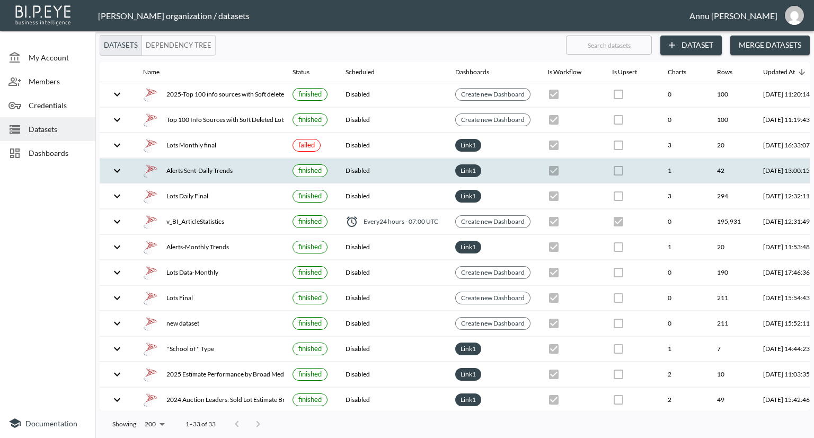
click at [212, 169] on div "Alerts Sent-Daily Trends" at bounding box center [209, 170] width 133 height 15
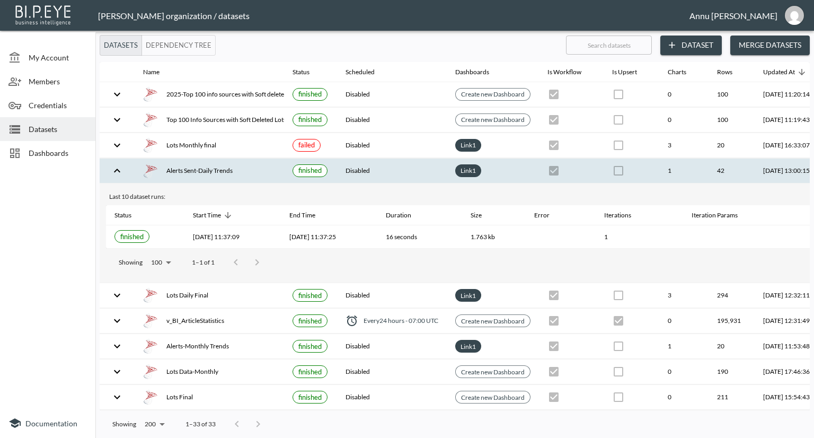
scroll to position [0, 62]
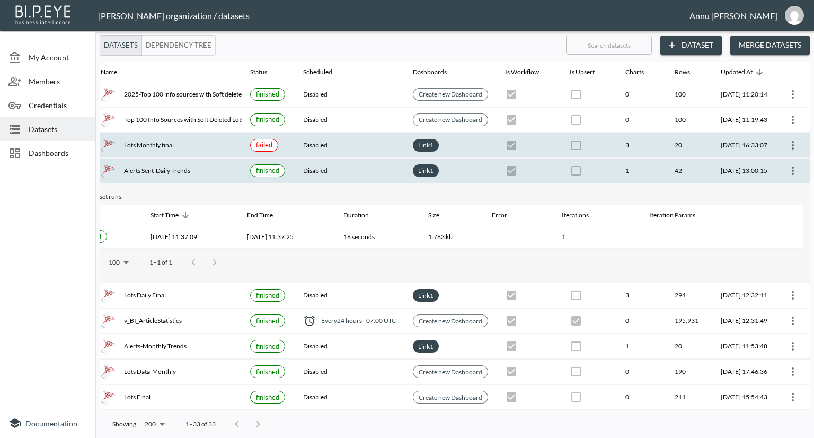
click at [114, 141] on div "Lots Monthly final" at bounding box center [167, 145] width 133 height 15
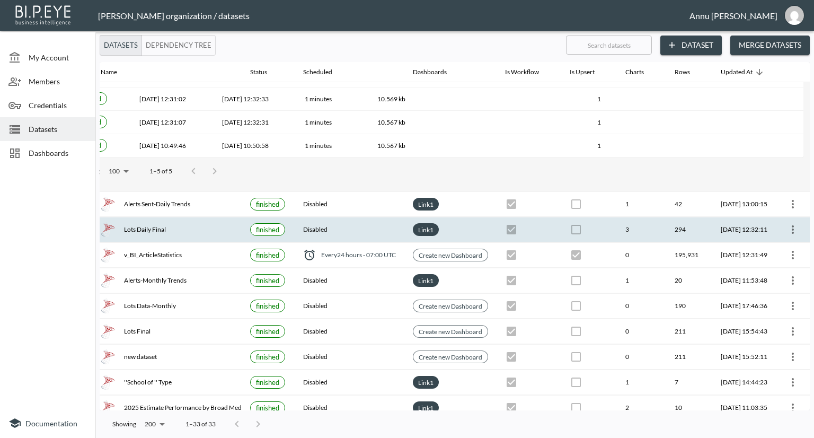
click at [151, 227] on div "Lots Daily Final" at bounding box center [167, 229] width 133 height 15
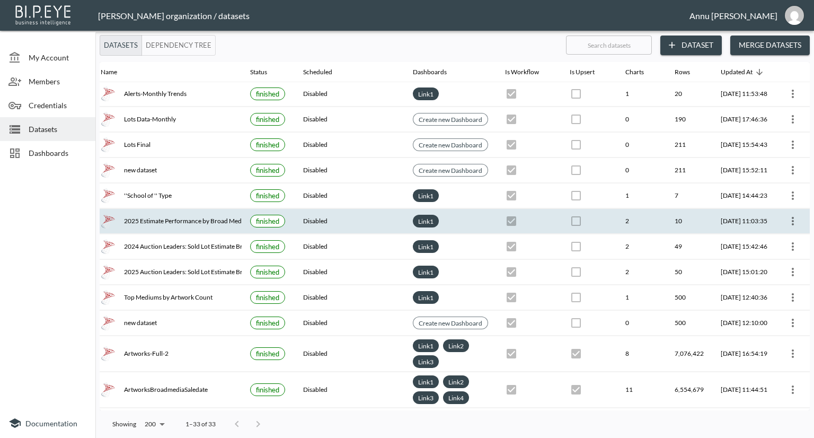
scroll to position [375, 62]
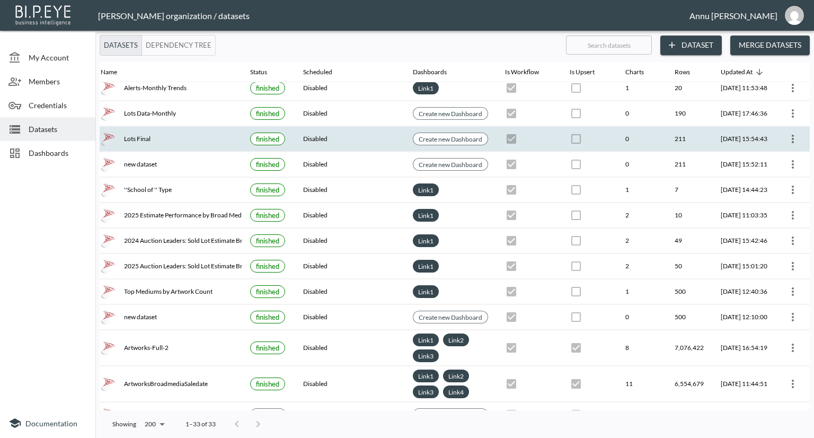
click at [160, 134] on div "Lots Final" at bounding box center [167, 139] width 133 height 15
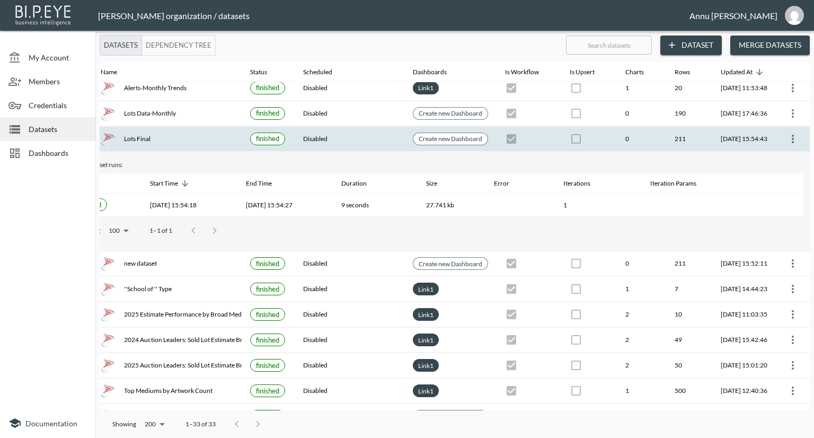
click at [56, 128] on span "Datasets" at bounding box center [58, 129] width 58 height 11
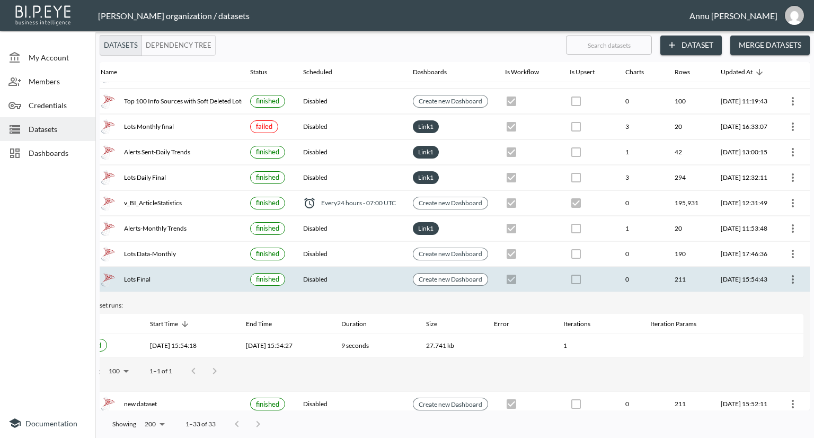
scroll to position [0, 62]
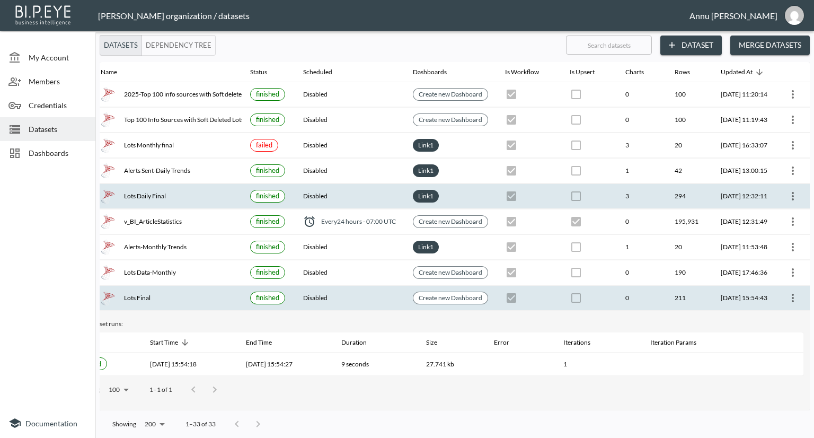
click at [148, 197] on div "Lots Daily Final" at bounding box center [167, 196] width 133 height 15
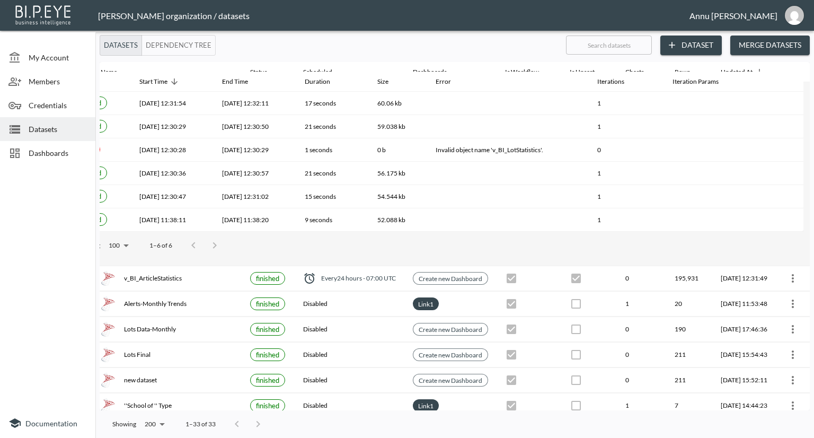
scroll to position [212, 62]
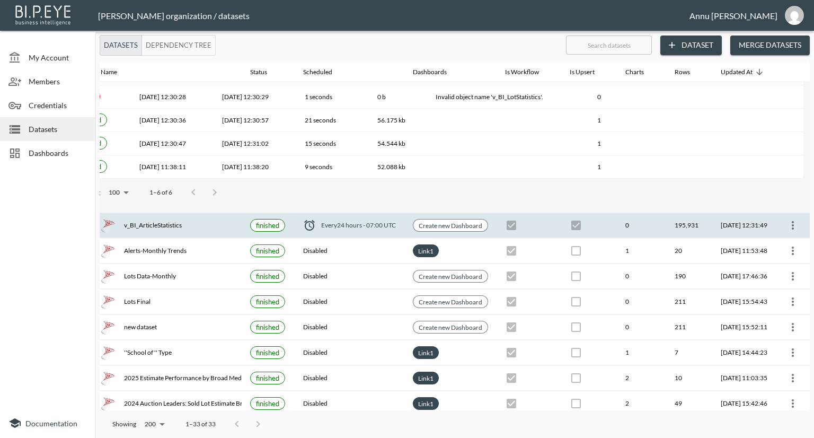
click at [790, 225] on icon "more" at bounding box center [793, 225] width 13 height 13
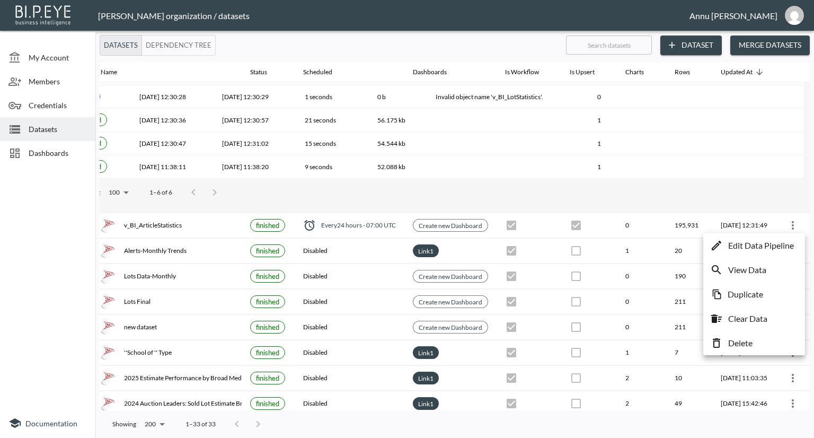
click at [768, 249] on p "Edit Data Pipeline" at bounding box center [762, 245] width 66 height 13
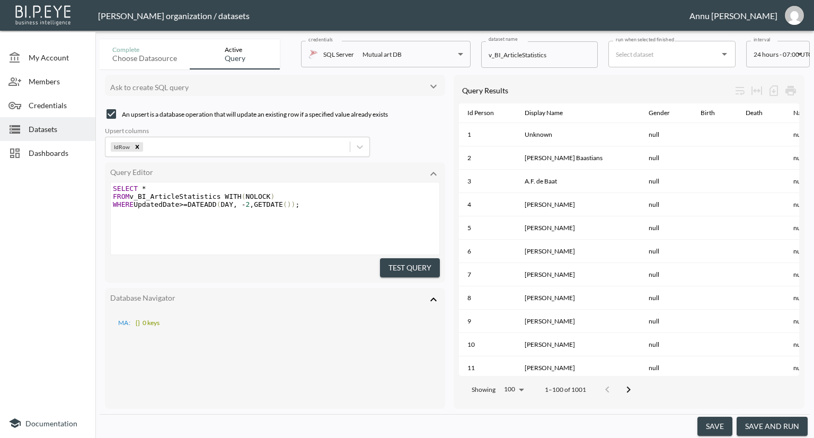
scroll to position [0, 97]
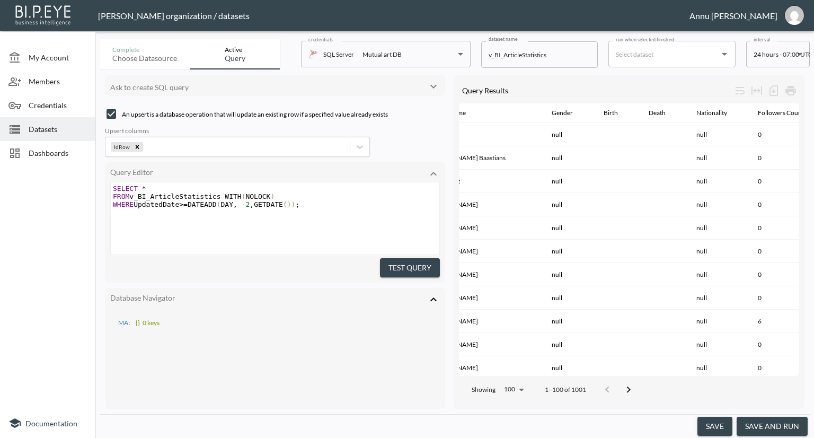
click at [780, 63] on body "BI.P.EYE, Interactive Analytics Dashboards - app [PERSON_NAME] organization / d…" at bounding box center [407, 219] width 814 height 438
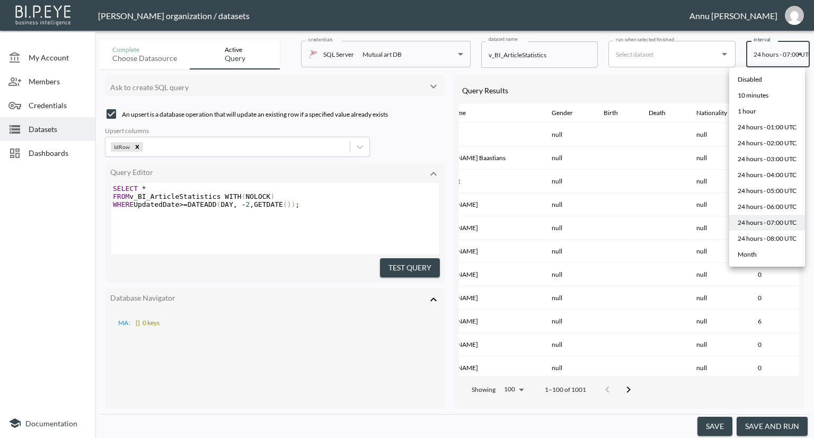
click at [49, 130] on div at bounding box center [407, 219] width 814 height 438
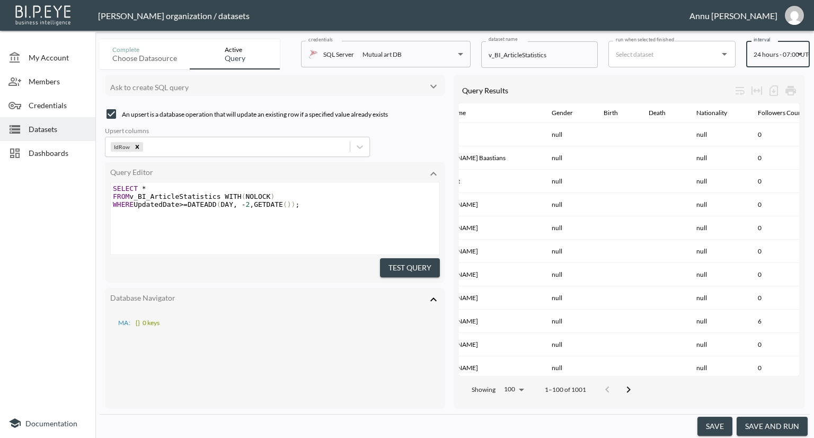
click at [49, 128] on span "Datasets" at bounding box center [58, 129] width 58 height 11
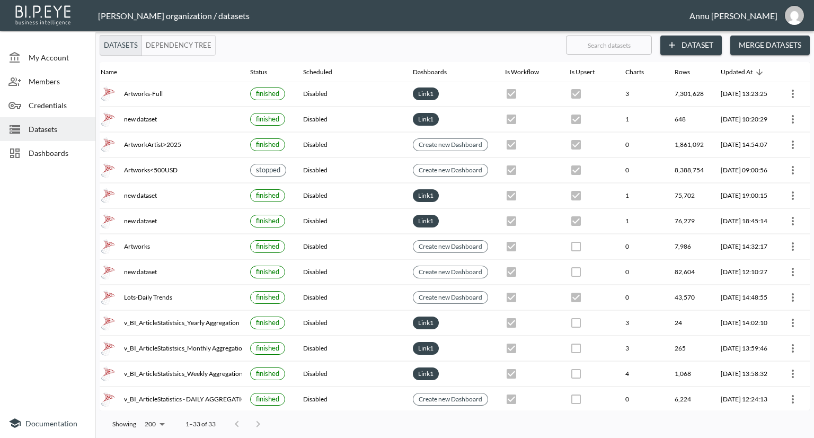
scroll to position [531, 62]
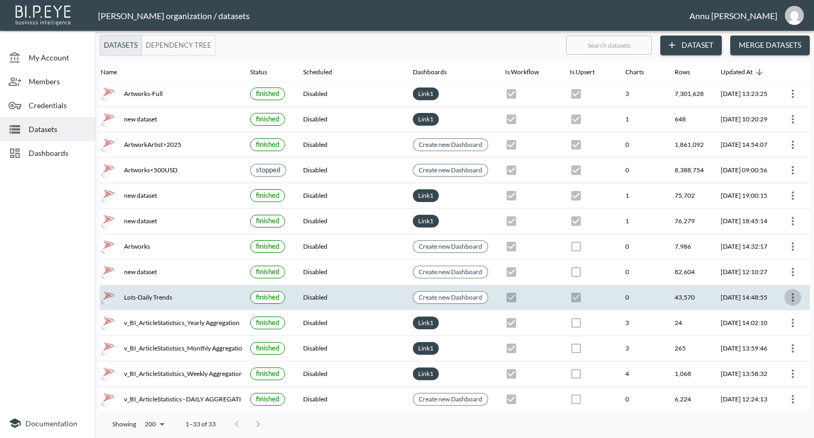
click at [792, 293] on icon "more" at bounding box center [793, 297] width 2 height 8
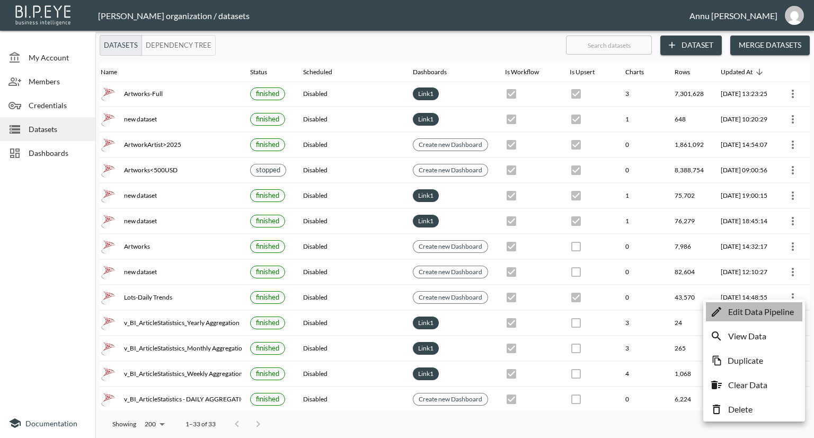
click at [767, 311] on p "Edit Data Pipeline" at bounding box center [762, 311] width 66 height 13
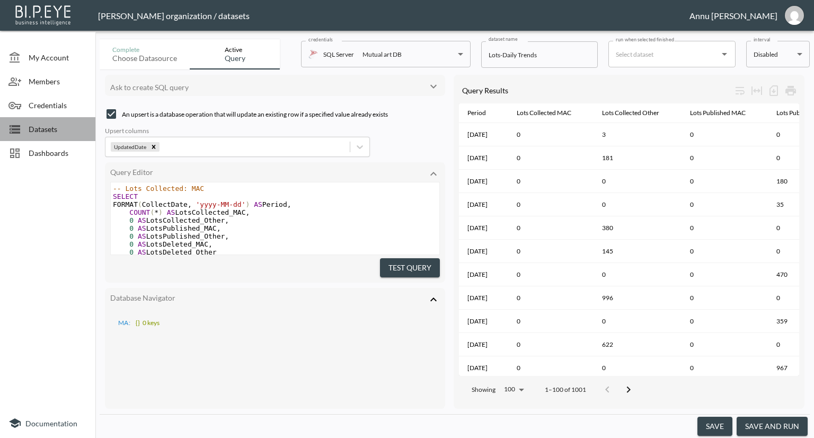
click at [55, 130] on span "Datasets" at bounding box center [58, 129] width 58 height 11
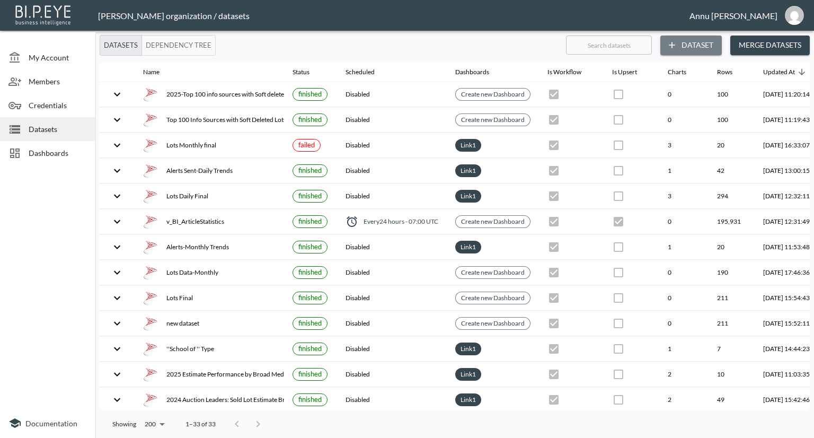
click at [690, 45] on button "Dataset" at bounding box center [692, 46] width 62 height 20
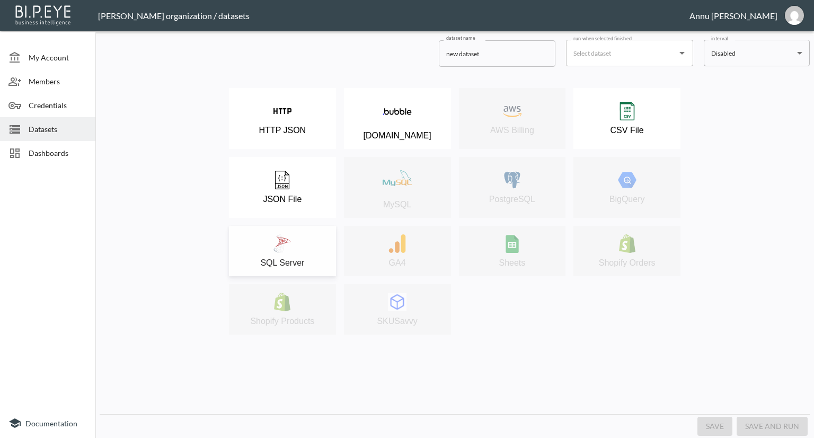
click at [303, 239] on div "SQL Server" at bounding box center [282, 250] width 97 height 33
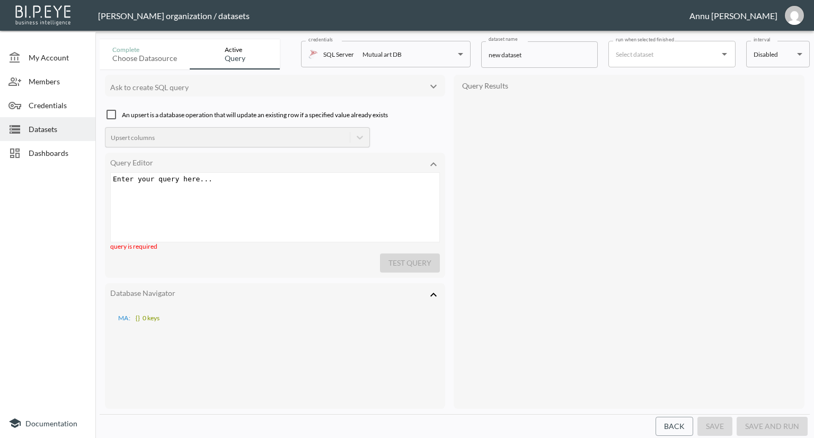
click at [229, 183] on div "Enter your query here... xxxxxxxxxx ​" at bounding box center [276, 179] width 331 height 12
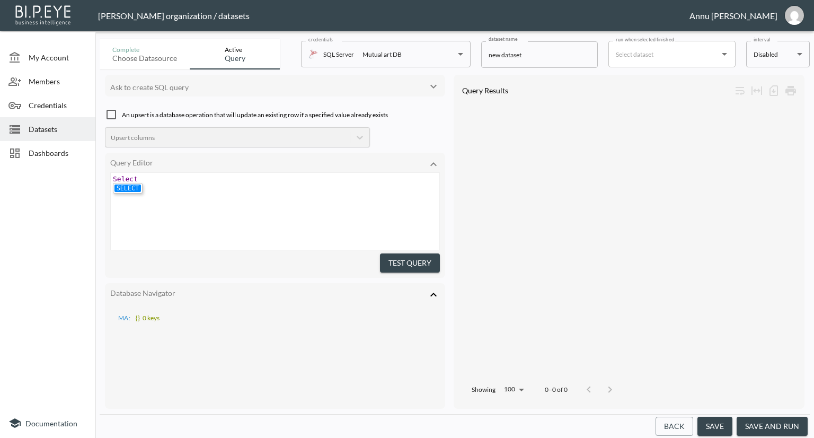
type textarea "Select"
click at [125, 187] on li "SELECT" at bounding box center [128, 188] width 27 height 7
type textarea "* from b"
type textarea "v_BI_LotStatistics"
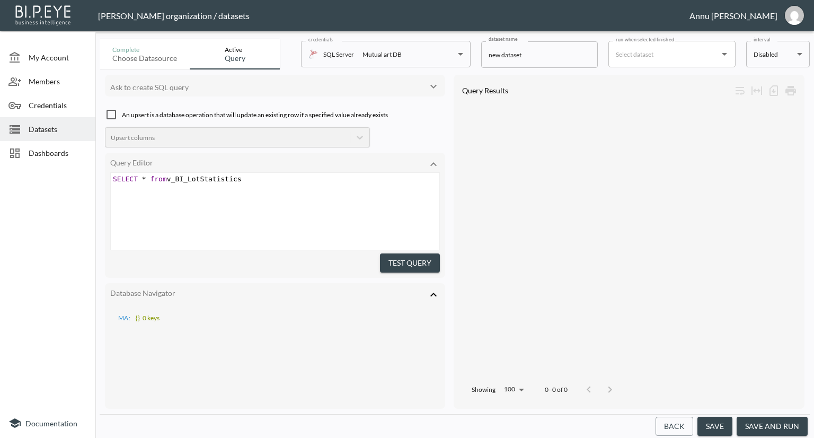
click at [240, 181] on pre "SELECT * from v_BI_LotStatistics" at bounding box center [276, 179] width 331 height 8
click at [142, 175] on span "*" at bounding box center [144, 179] width 4 height 8
type textarea "top 1"
click at [271, 177] on pre "SELECT top 1 * from v_BI_LotStatistics" at bounding box center [276, 179] width 331 height 8
click at [409, 191] on div "xxxxxxxxxx SELECT top 1 * from v_BI_LotStatistics with NOLOCK ()" at bounding box center [288, 224] width 355 height 103
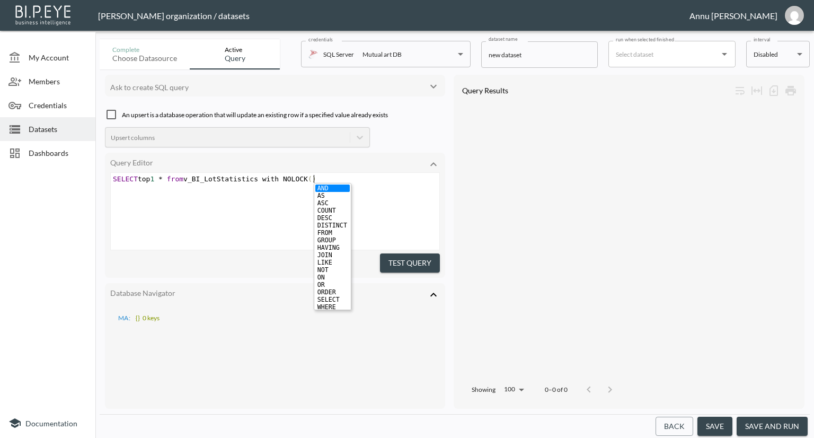
type textarea "with NOLOCK()"
click at [405, 260] on button "Test Query" at bounding box center [410, 263] width 60 height 20
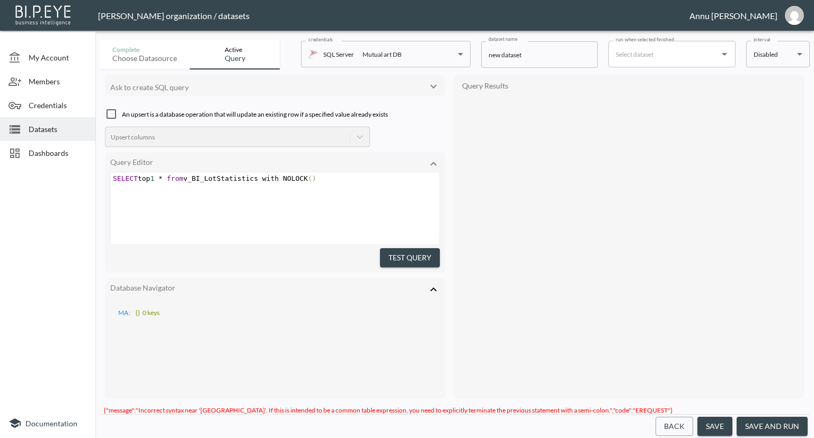
type textarea "SELECT top 1 * from v_BI_LotStatistics with NOLOCK()"
drag, startPoint x: 325, startPoint y: 178, endPoint x: 68, endPoint y: 177, distance: 256.6
click at [68, 177] on div "My Account Members Credentials Datasets Dashboards Documentation Complete Choos…" at bounding box center [407, 219] width 814 height 438
click at [320, 179] on pre "SELECT top 1 * from v_BI_LotStatistics with NOLOCK ()" at bounding box center [276, 178] width 331 height 8
type textarea "SELECT top 1 * from v_BI_LotStatistics with NOLOCK()"
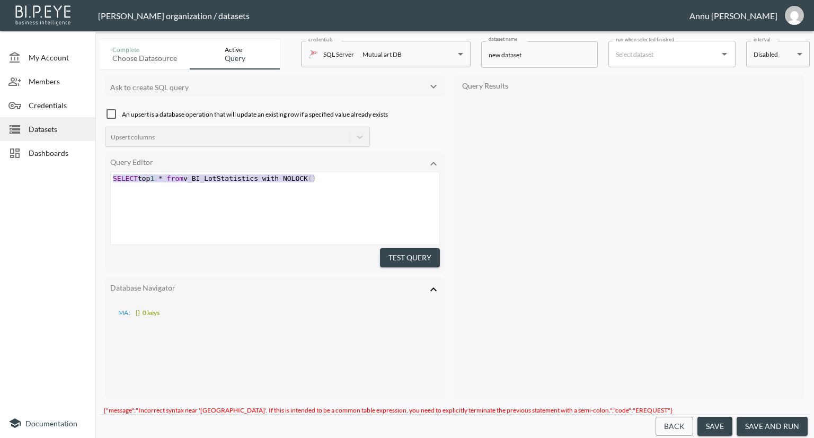
drag, startPoint x: 260, startPoint y: 177, endPoint x: 85, endPoint y: 163, distance: 176.0
click at [85, 163] on div "My Account Members Credentials Datasets Dashboards Documentation Complete Choos…" at bounding box center [407, 219] width 814 height 438
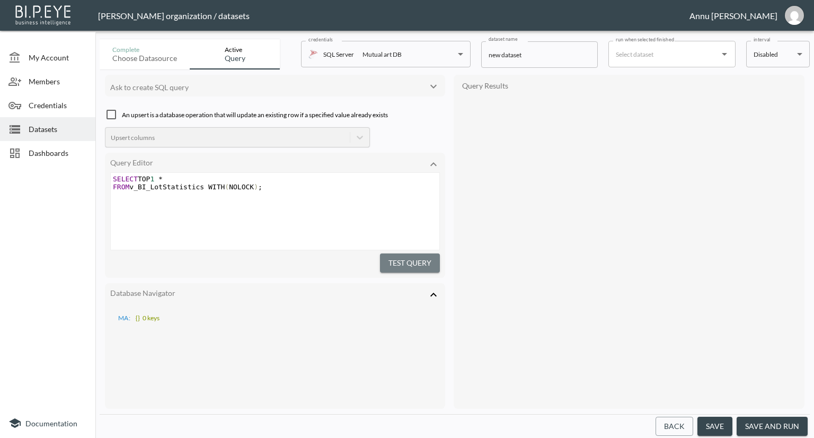
click at [404, 255] on button "Test Query" at bounding box center [410, 263] width 60 height 20
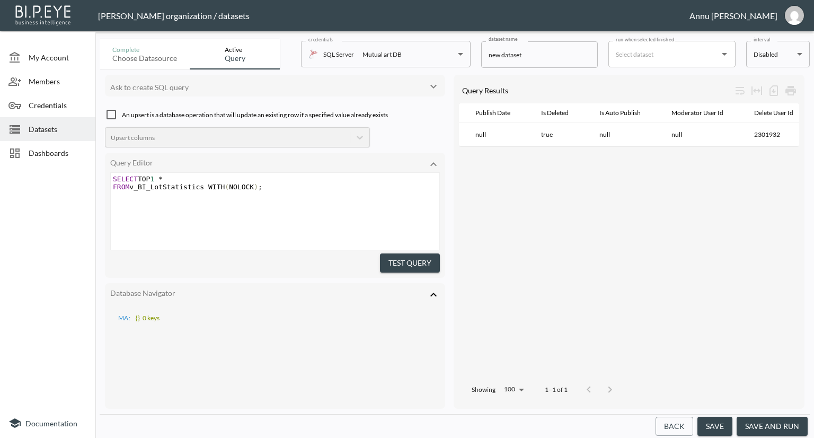
scroll to position [0, 322]
drag, startPoint x: 568, startPoint y: 152, endPoint x: 596, endPoint y: 152, distance: 27.6
click at [596, 152] on div "Id Row Id Lot Id Event Source User Id Collect Date Publish Date Is Deleted Is A…" at bounding box center [629, 239] width 340 height 273
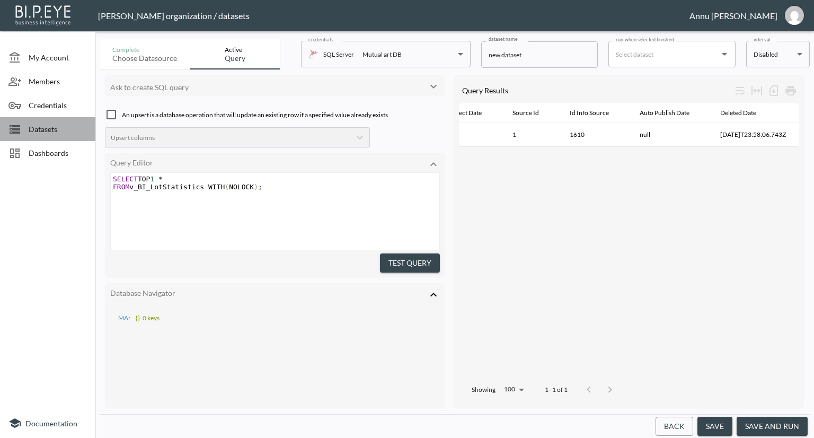
click at [47, 124] on span "Datasets" at bounding box center [58, 129] width 58 height 11
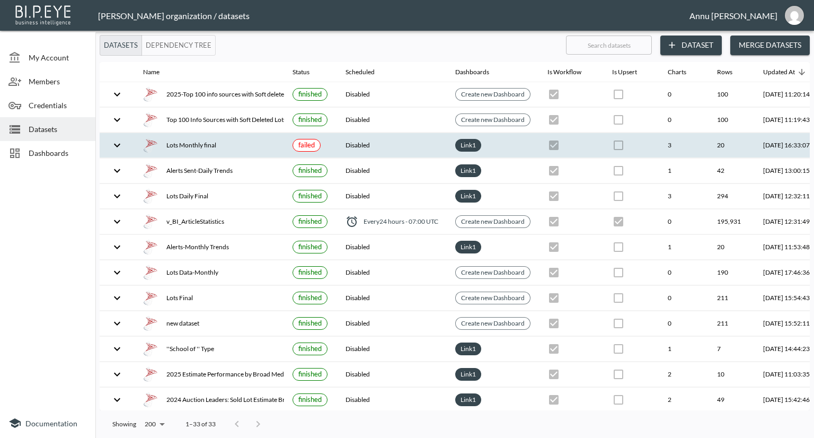
click at [179, 142] on div "Lots Monthly final" at bounding box center [209, 145] width 133 height 15
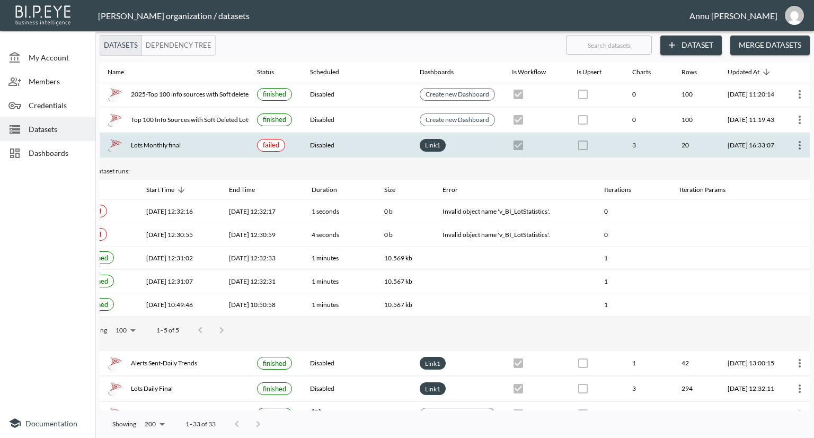
scroll to position [0, 62]
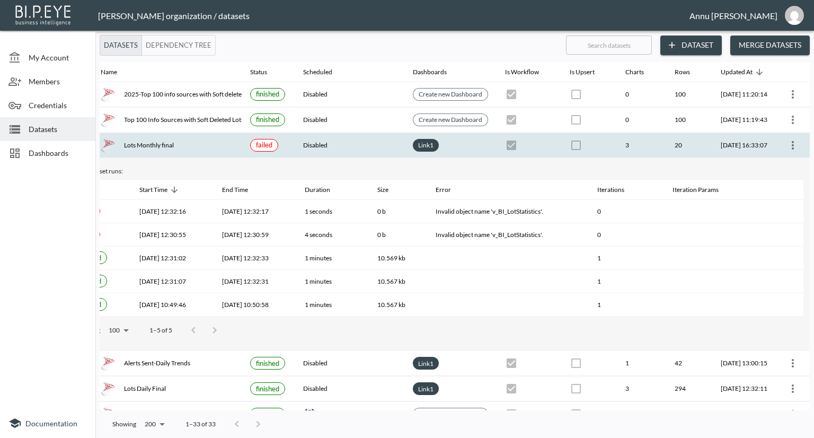
click at [793, 146] on icon "more" at bounding box center [793, 145] width 13 height 13
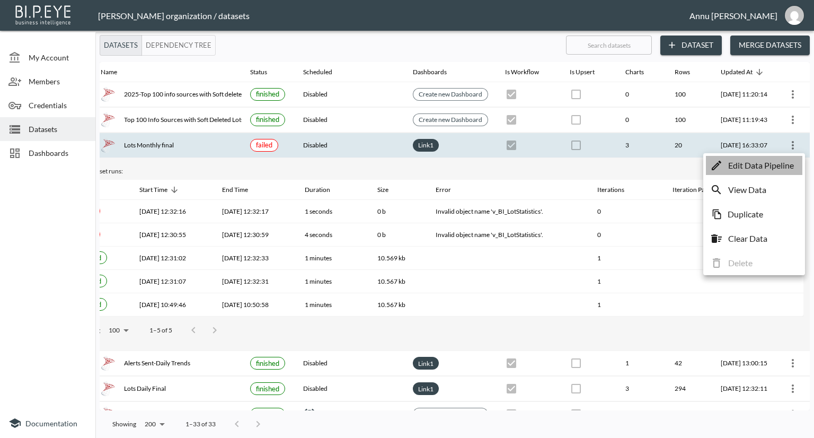
click at [775, 166] on p "Edit Data Pipeline" at bounding box center [762, 165] width 66 height 13
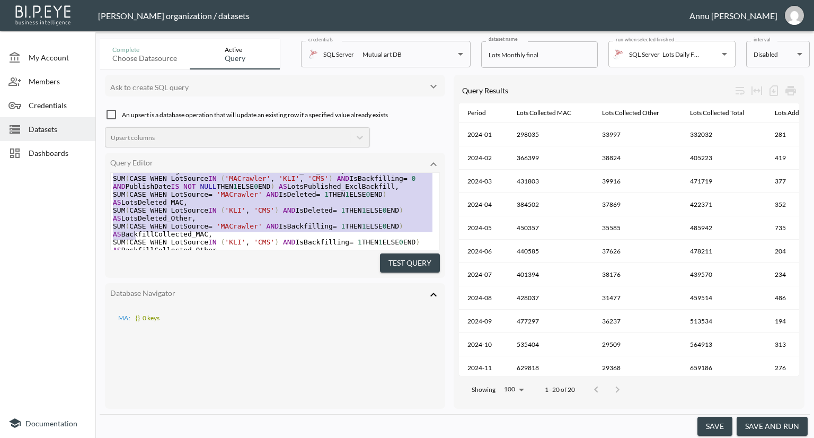
scroll to position [427, 0]
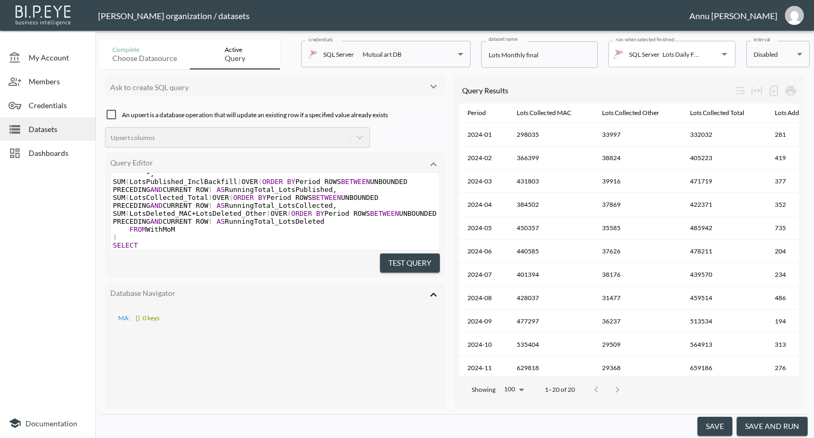
type textarea "WITH BaseData AS ( SELECT FORMAT(COALESCE(CollectDate, PublishDate, DeletedDate…"
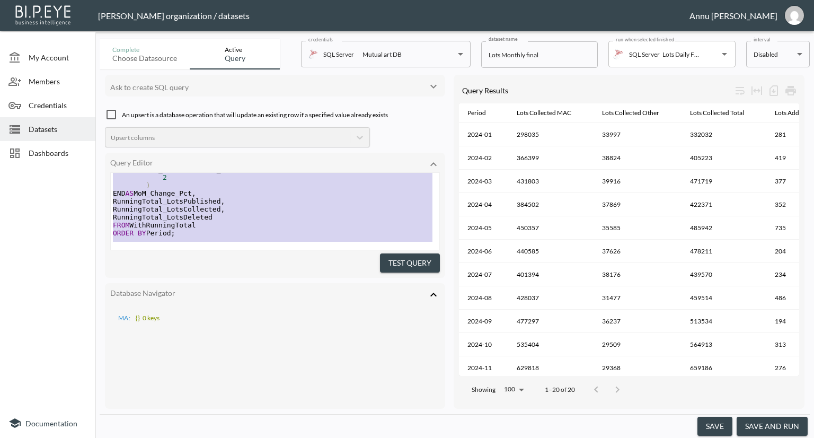
drag, startPoint x: 113, startPoint y: 176, endPoint x: 135, endPoint y: 310, distance: 136.4
click at [50, 129] on span "Datasets" at bounding box center [58, 129] width 58 height 11
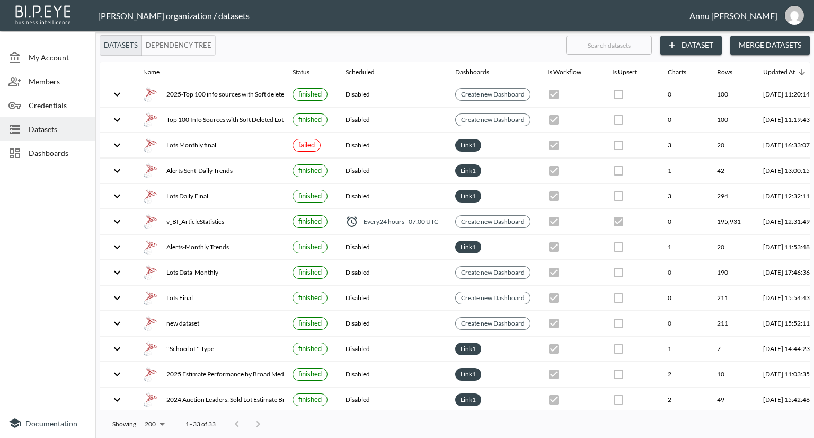
click at [697, 47] on button "Dataset" at bounding box center [692, 46] width 62 height 20
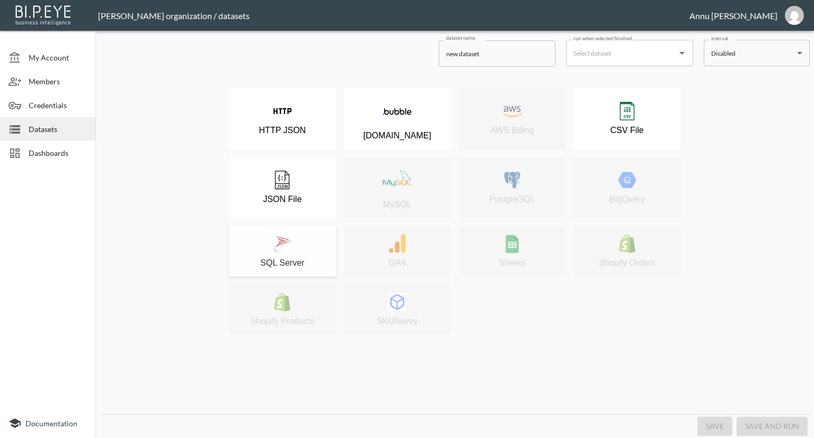
click at [294, 236] on div "SQL Server" at bounding box center [282, 250] width 97 height 33
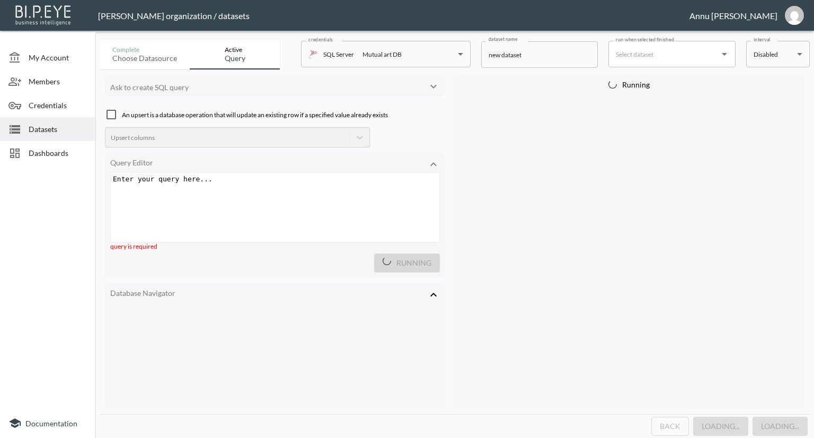
click at [207, 187] on div "Enter your query here... xxxxxxxxxx ​" at bounding box center [288, 220] width 355 height 95
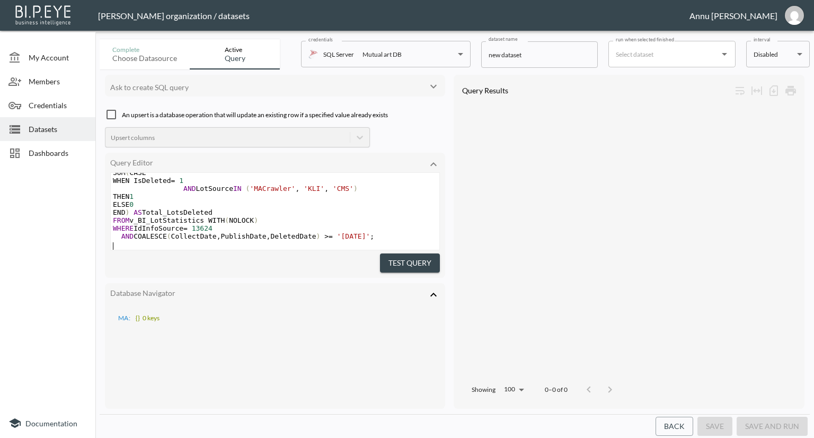
scroll to position [90, 0]
click at [399, 261] on button "Test Query" at bounding box center [410, 263] width 60 height 20
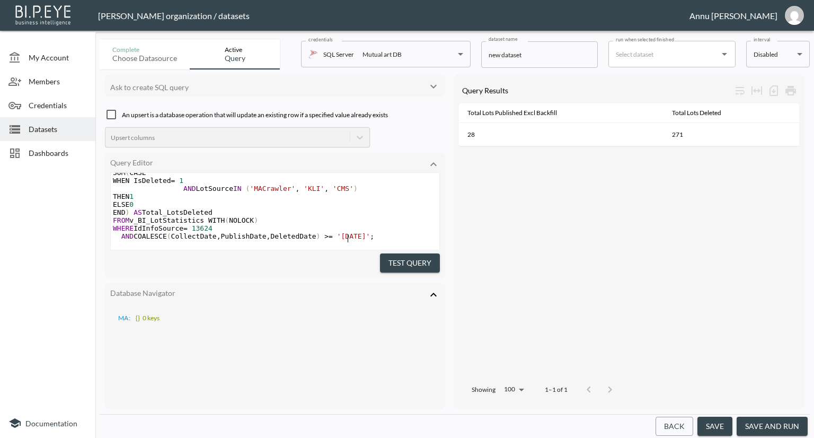
click at [348, 232] on span "'[DATE]'" at bounding box center [353, 236] width 33 height 8
type textarea "15"
click at [393, 257] on button "Test Query" at bounding box center [410, 263] width 60 height 20
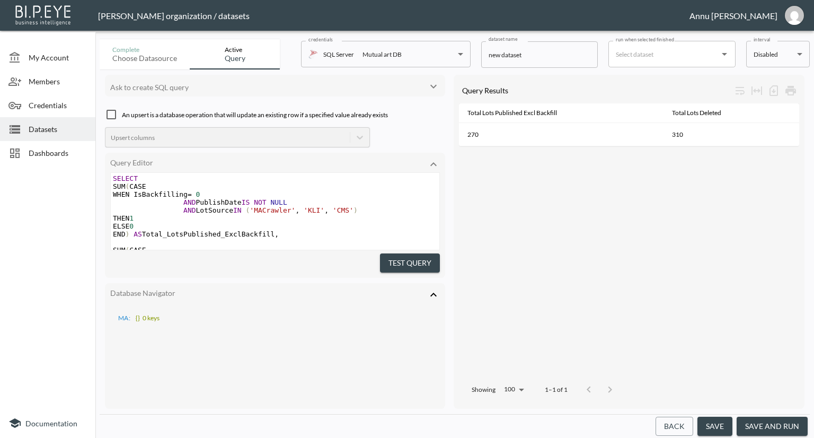
scroll to position [0, 0]
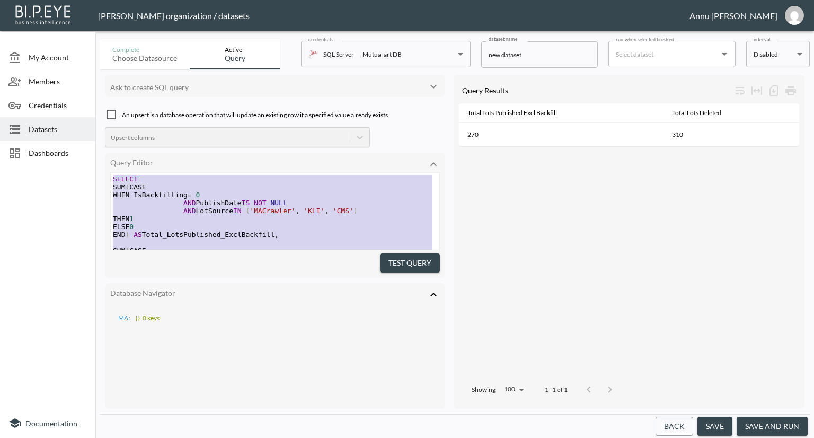
type textarea "SELECT SUM(CASE WHEN IsBackfilling = 0 AND PublishDate IS NOT NULL AND LotSourc…"
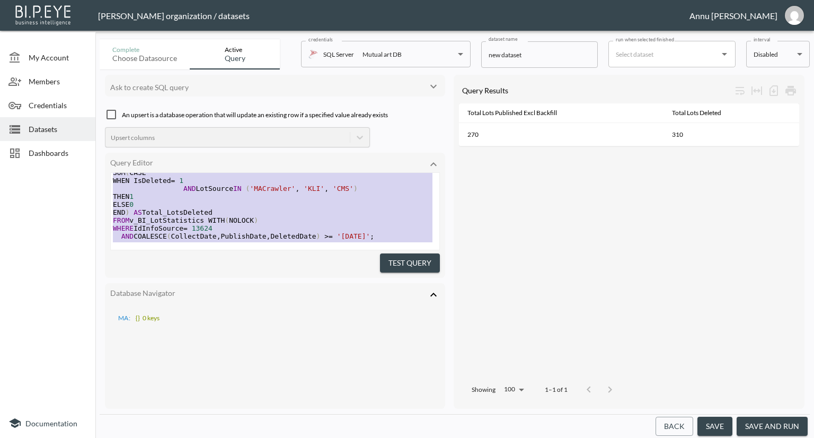
drag, startPoint x: 113, startPoint y: 178, endPoint x: 199, endPoint y: 288, distance: 140.2
click at [199, 288] on div "Ask to create SQL query An upsert is a database operation that will update an e…" at bounding box center [275, 242] width 340 height 334
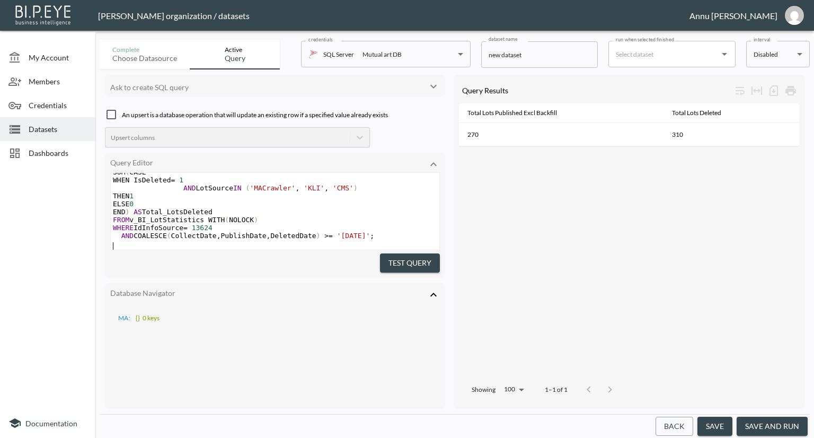
click at [393, 258] on button "Test Query" at bounding box center [410, 263] width 60 height 20
click at [348, 232] on span "'[DATE]'" at bounding box center [353, 236] width 33 height 8
type textarea "15"
drag, startPoint x: 383, startPoint y: 258, endPoint x: 652, endPoint y: 259, distance: 269.4
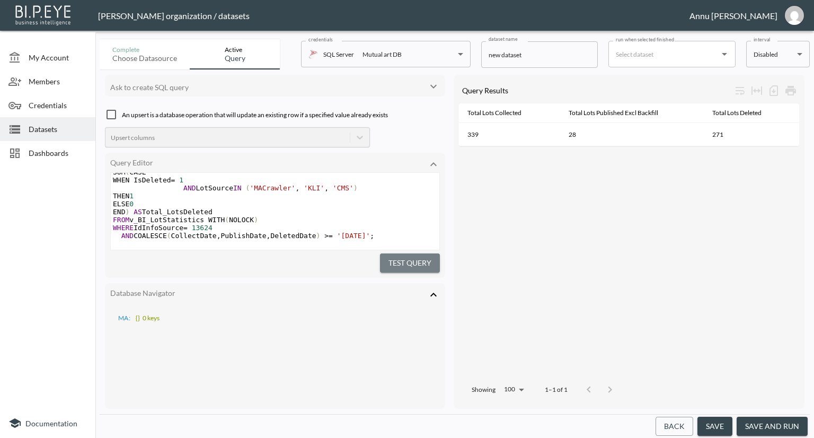
click at [387, 258] on button "Test Query" at bounding box center [410, 263] width 60 height 20
click at [43, 124] on span "Datasets" at bounding box center [58, 129] width 58 height 11
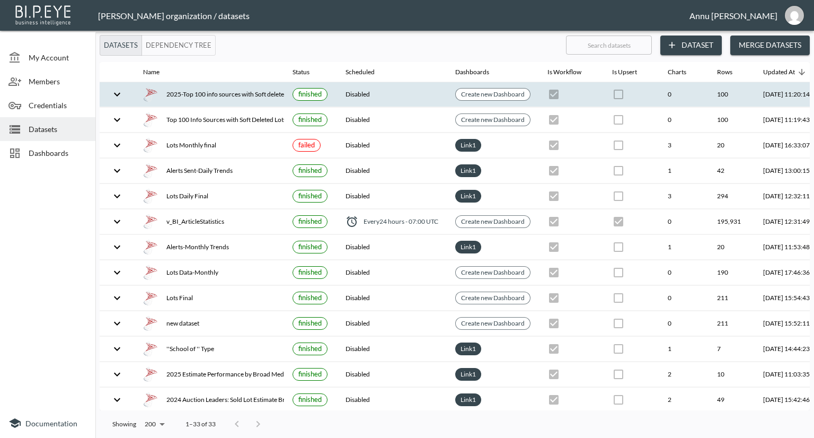
click at [193, 93] on div "2025-Top 100 info sources with Soft deleted Lots" at bounding box center [209, 94] width 133 height 15
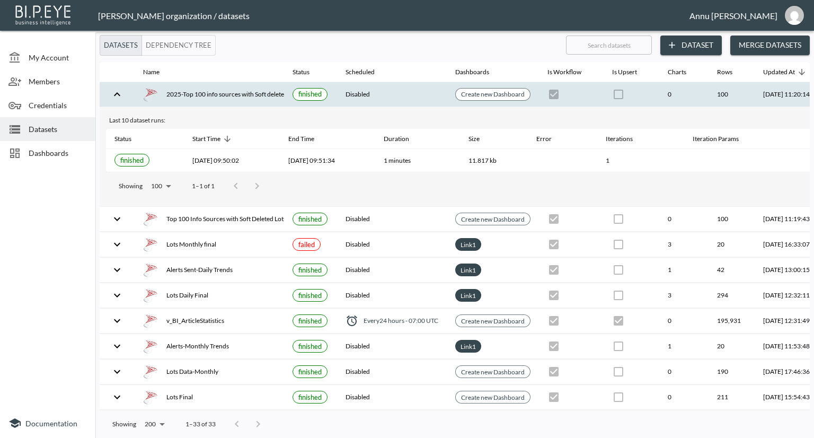
click at [59, 147] on span "Dashboards" at bounding box center [58, 152] width 58 height 11
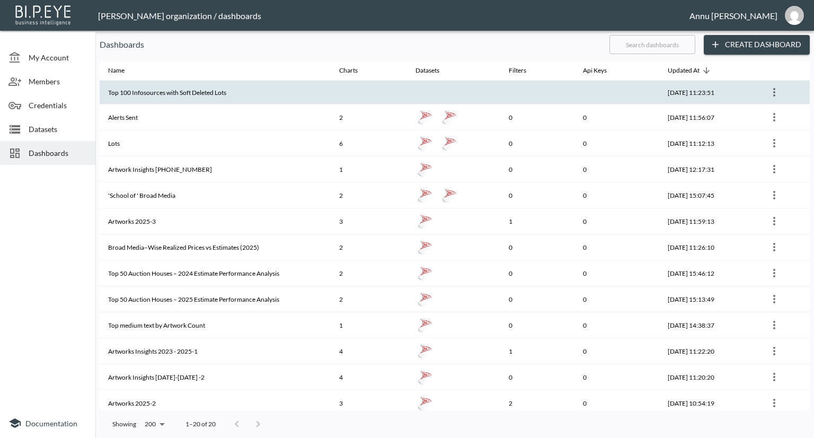
click at [189, 93] on th "Top 100 Infosources with Soft Deleted Lots" at bounding box center [215, 93] width 231 height 24
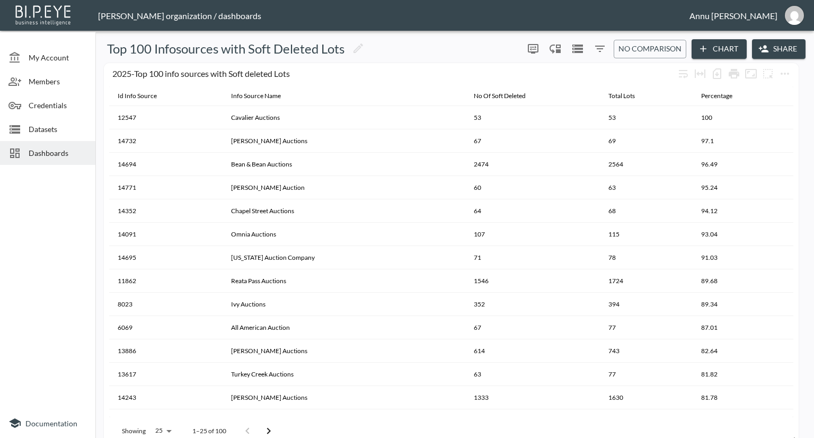
click at [42, 128] on span "Datasets" at bounding box center [58, 129] width 58 height 11
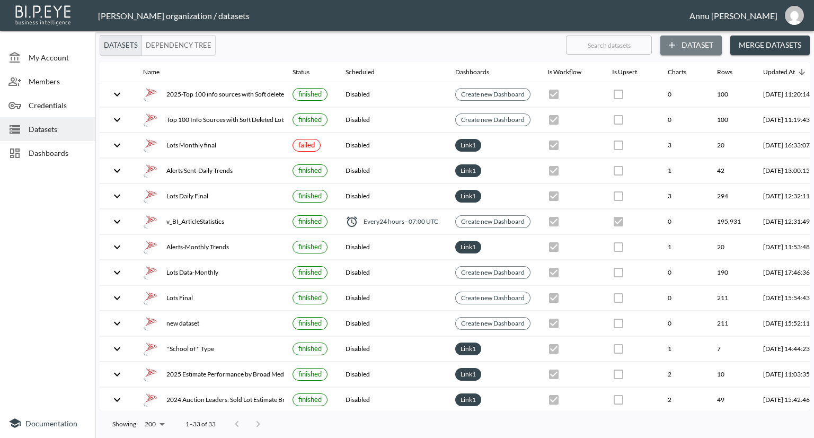
click at [685, 47] on button "Dataset" at bounding box center [692, 46] width 62 height 20
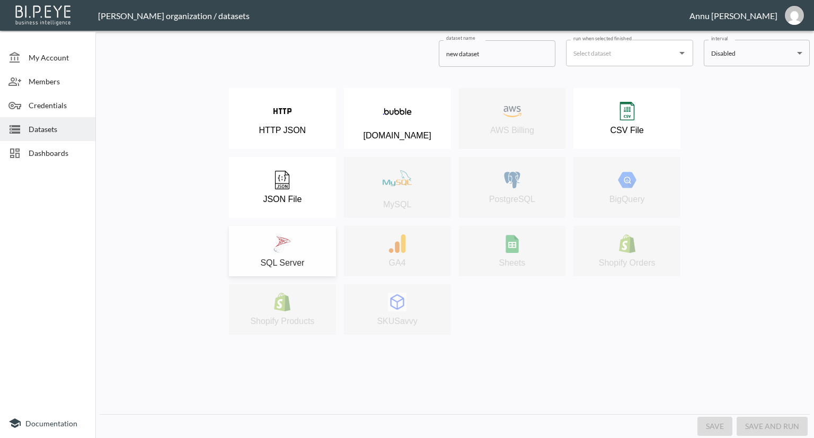
click at [301, 240] on div "SQL Server" at bounding box center [282, 250] width 97 height 33
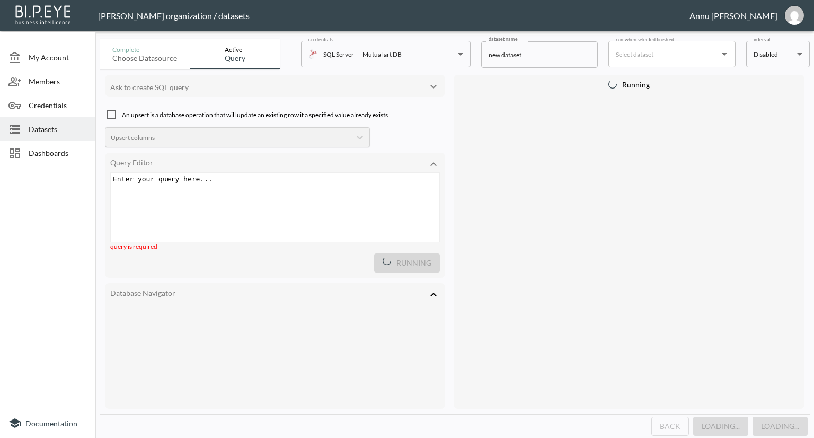
click at [218, 183] on div "Enter your query here... xxxxxxxxxx ​" at bounding box center [276, 179] width 331 height 12
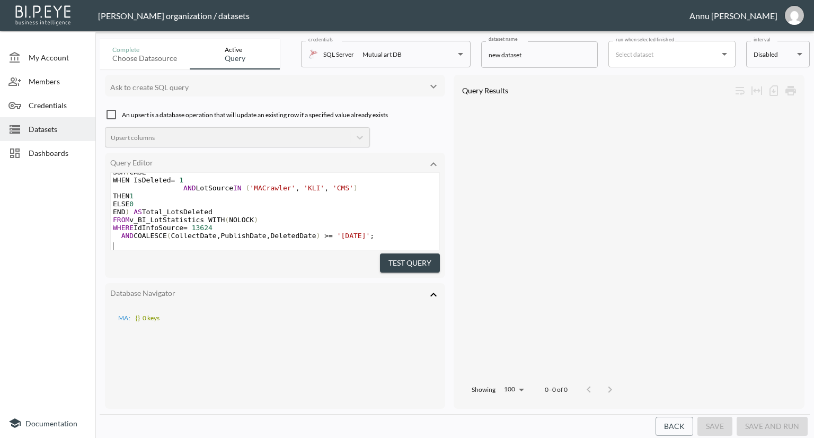
scroll to position [146, 0]
click at [216, 224] on pre "WHERE IdInfoSource = 13624" at bounding box center [275, 228] width 329 height 8
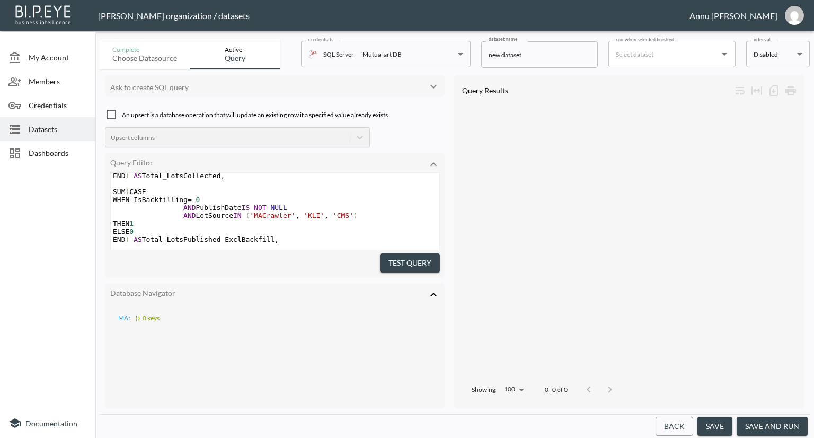
scroll to position [0, 0]
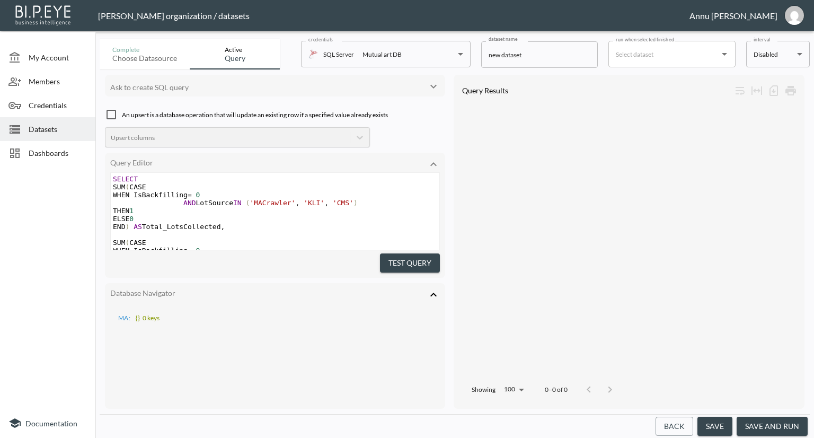
type textarea "4243"
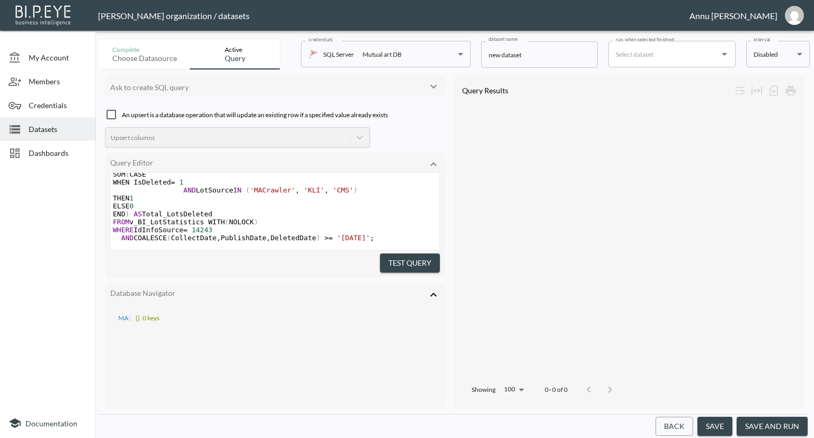
scroll to position [146, 0]
click at [390, 261] on button "Test Query" at bounding box center [410, 263] width 60 height 20
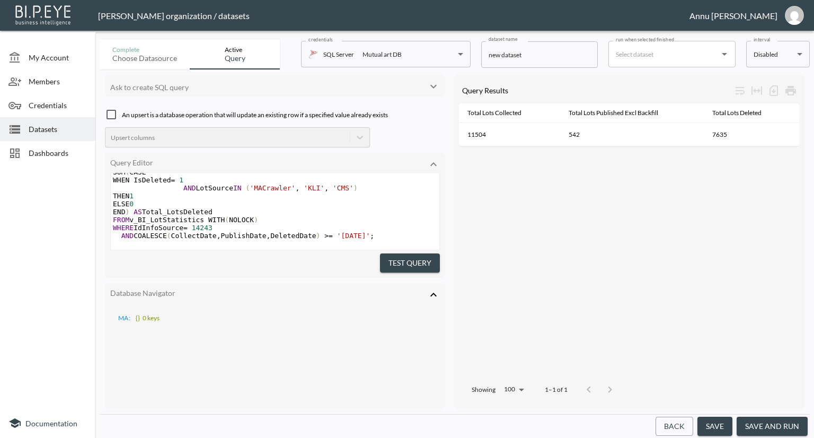
scroll to position [0, 0]
click at [347, 232] on span "'[DATE]'" at bounding box center [353, 236] width 33 height 8
type textarea "15"
click at [345, 232] on span "'[PHONE_NUMBER]'" at bounding box center [370, 236] width 66 height 8
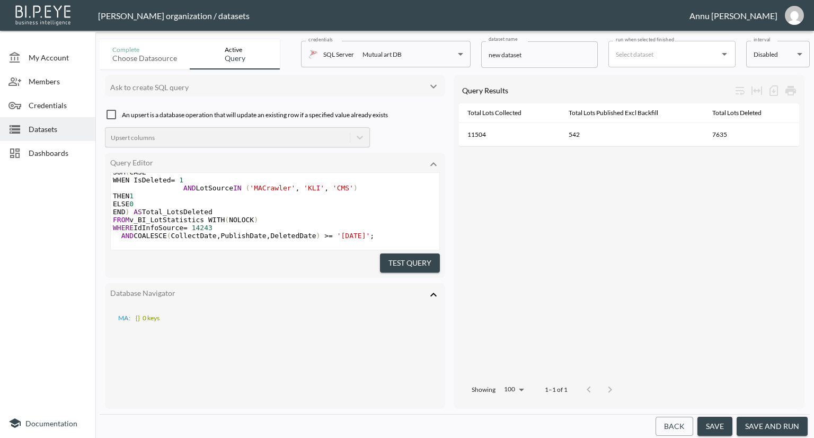
drag, startPoint x: 407, startPoint y: 265, endPoint x: 410, endPoint y: 255, distance: 10.6
click at [410, 268] on button "Test Query" at bounding box center [410, 263] width 60 height 20
click at [218, 224] on pre "WHERE IdInfoSource = 14243" at bounding box center [275, 228] width 329 height 8
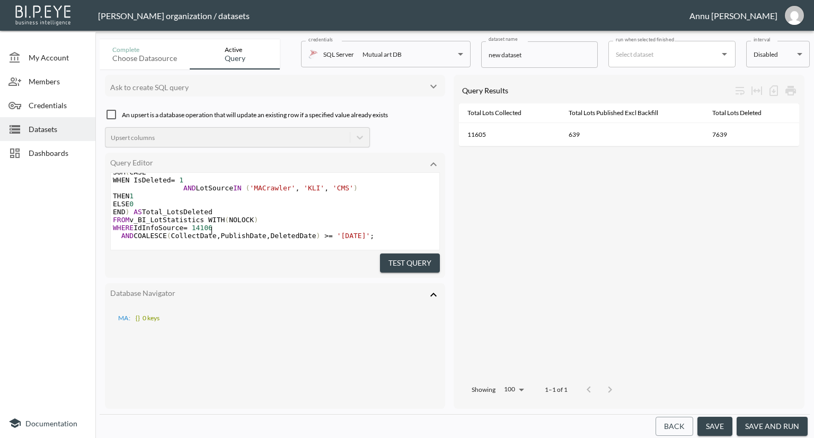
type textarea "106"
click at [405, 260] on button "Test Query" at bounding box center [410, 263] width 60 height 20
drag, startPoint x: 211, startPoint y: 218, endPoint x: 220, endPoint y: 218, distance: 9.0
click at [212, 224] on pre "WHERE IdInfoSource = 14106" at bounding box center [275, 228] width 329 height 8
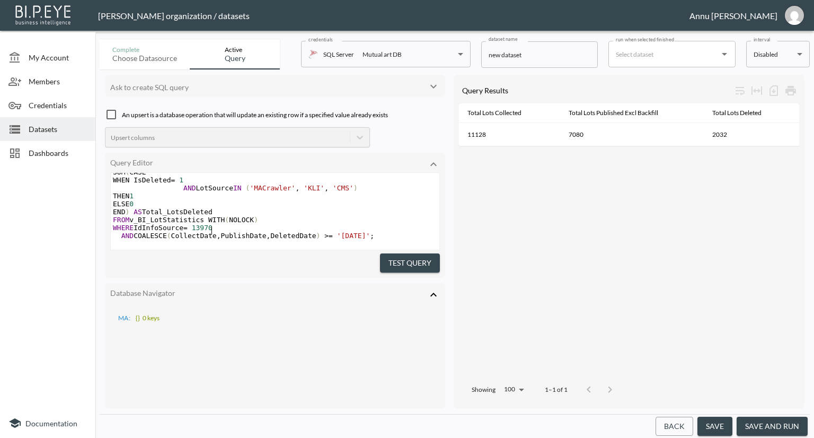
type textarea "3970"
click at [386, 250] on div "Test Query" at bounding box center [275, 261] width 330 height 23
click at [395, 258] on button "Test Query" at bounding box center [410, 263] width 60 height 20
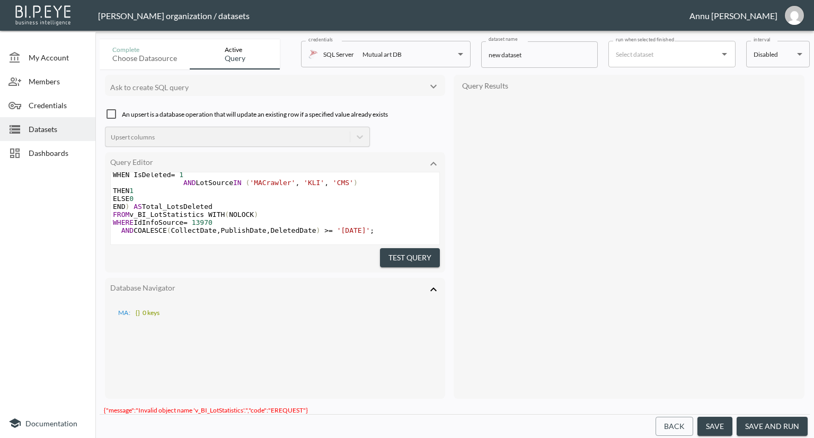
scroll to position [151, 0]
click at [422, 259] on button "Test Query" at bounding box center [410, 258] width 60 height 20
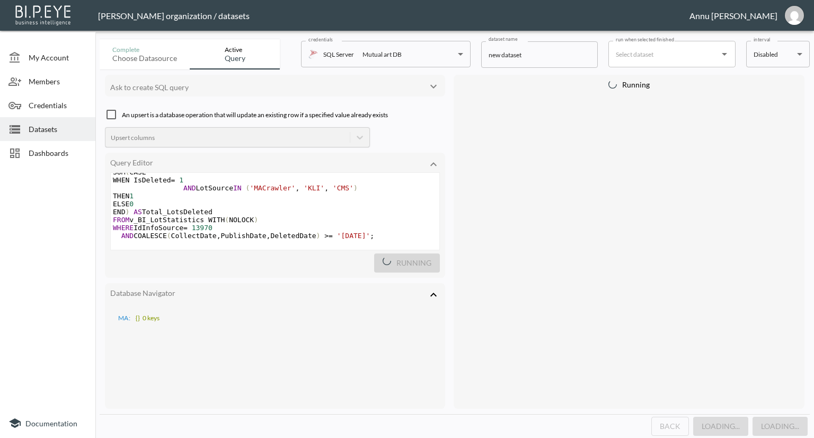
scroll to position [146, 0]
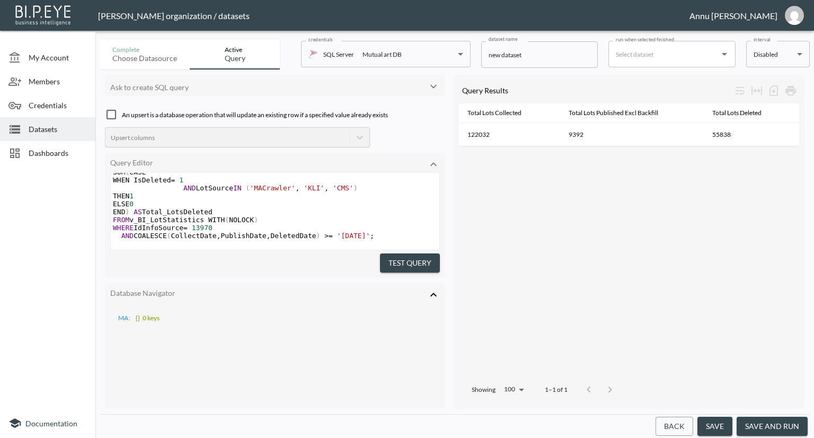
click at [218, 224] on pre "WHERE IdInfoSource = 13970" at bounding box center [275, 228] width 329 height 8
type textarea "829"
click at [405, 253] on button "Test Query" at bounding box center [410, 263] width 60 height 20
click at [42, 124] on span "Datasets" at bounding box center [58, 129] width 58 height 11
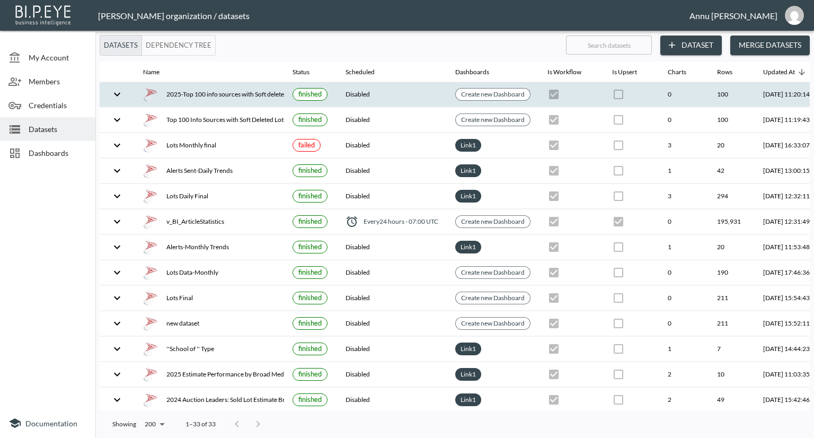
click at [221, 94] on div "2025-Top 100 info sources with Soft deleted Lots" at bounding box center [209, 94] width 133 height 15
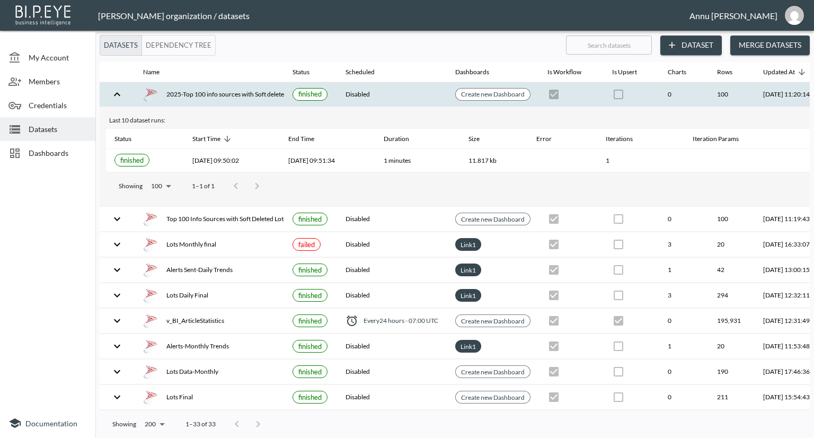
click at [68, 152] on span "Dashboards" at bounding box center [58, 152] width 58 height 11
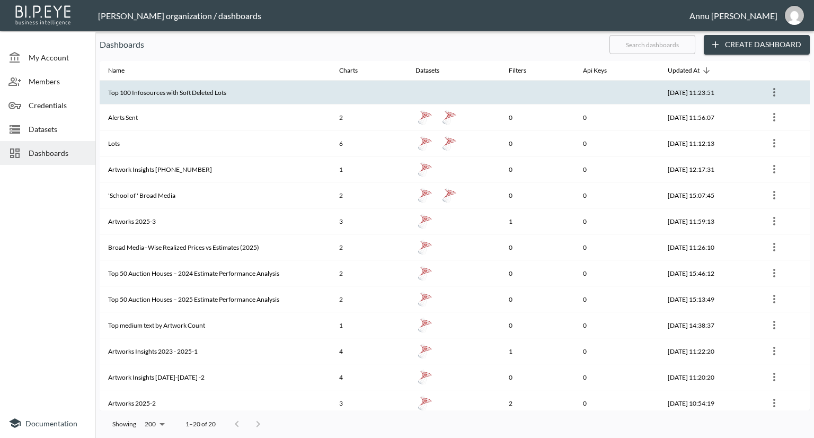
click at [187, 95] on th "Top 100 Infosources with Soft Deleted Lots" at bounding box center [215, 93] width 231 height 24
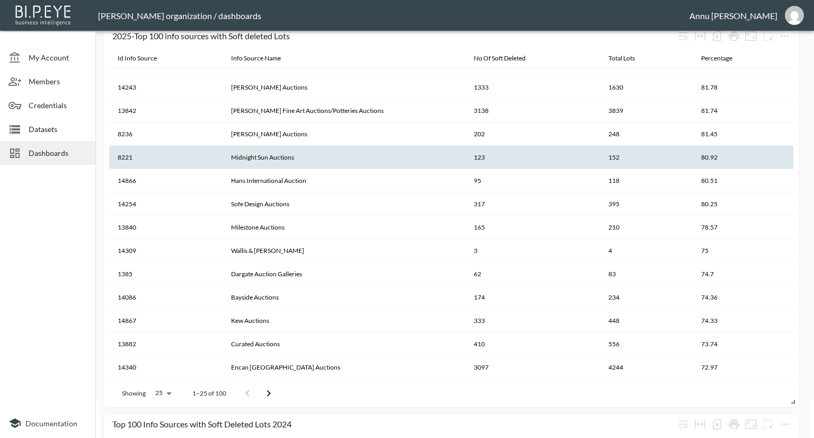
scroll to position [53, 0]
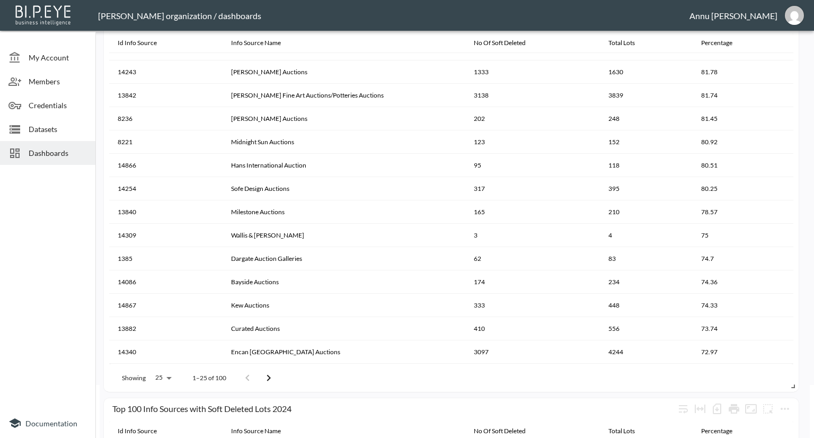
click at [40, 131] on span "Datasets" at bounding box center [58, 129] width 58 height 11
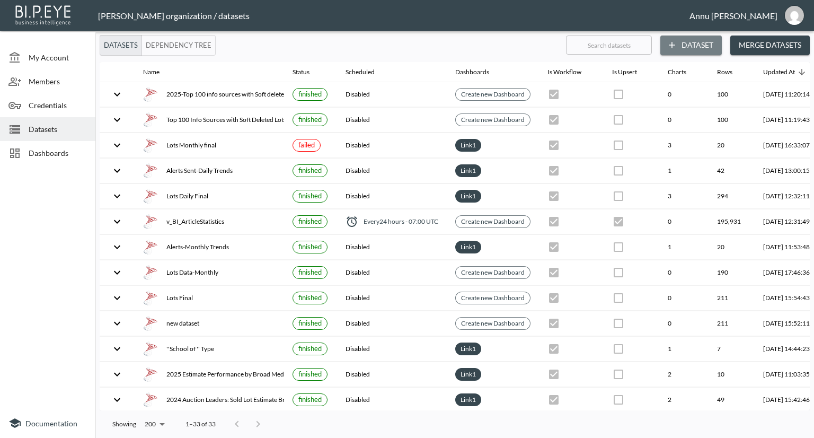
click at [696, 41] on button "Dataset" at bounding box center [692, 46] width 62 height 20
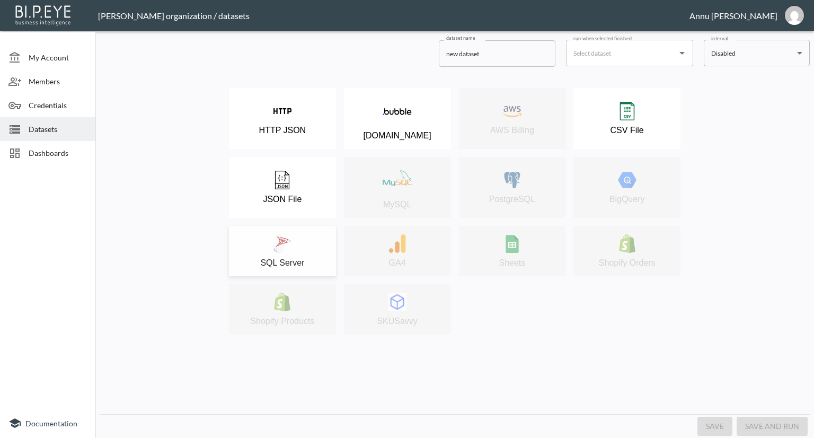
click at [291, 248] on img at bounding box center [282, 243] width 19 height 19
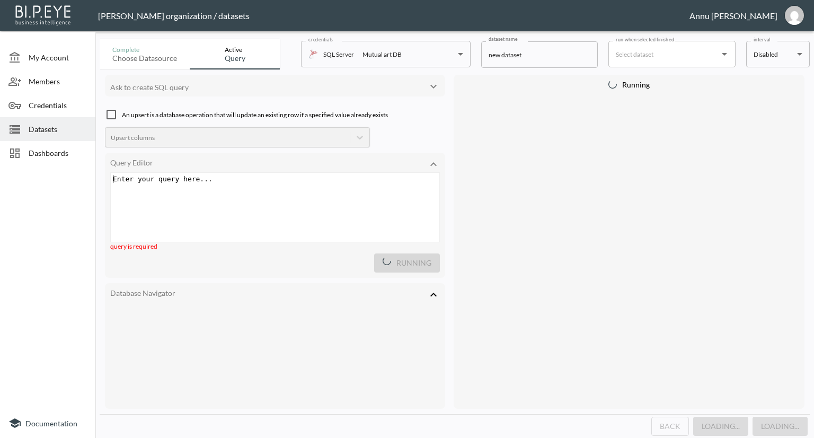
click at [291, 190] on div "Enter your query here... xxxxxxxxxx ​" at bounding box center [288, 220] width 355 height 95
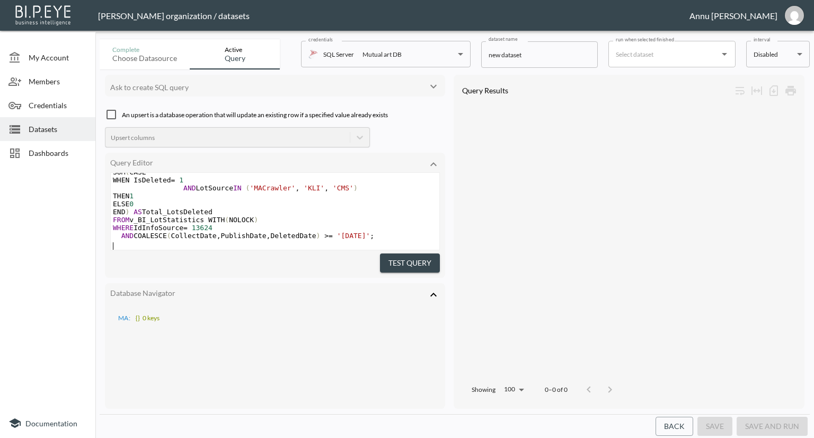
scroll to position [146, 0]
click at [217, 224] on pre "WHERE IdInfoSource = 13624" at bounding box center [275, 228] width 329 height 8
type textarea "4340"
click at [346, 232] on span "'[DATE]'" at bounding box center [353, 236] width 33 height 8
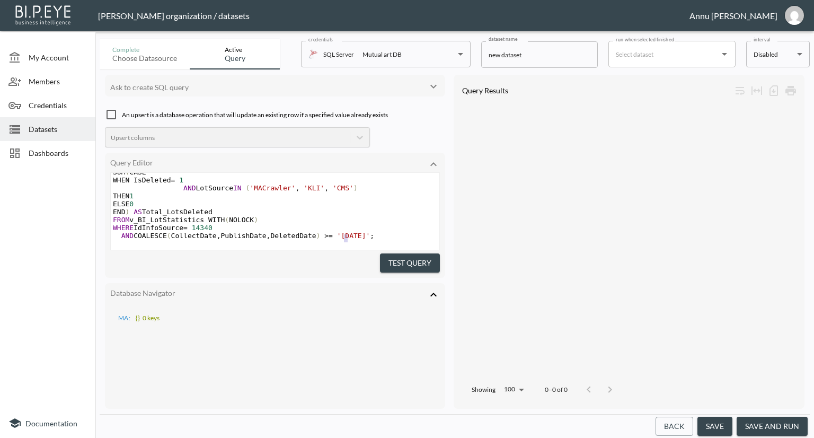
type textarea "4"
click at [346, 232] on span "'[DATE]'" at bounding box center [353, 236] width 33 height 8
type textarea "15"
click at [395, 258] on button "Test Query" at bounding box center [410, 263] width 60 height 20
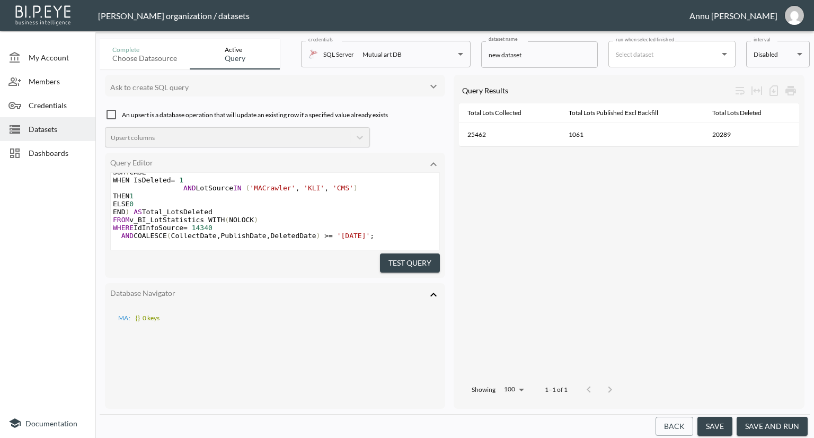
click at [347, 232] on span "'[DATE]'" at bounding box center [353, 236] width 33 height 8
type textarea "00"
click at [388, 258] on button "Test Query" at bounding box center [410, 263] width 60 height 20
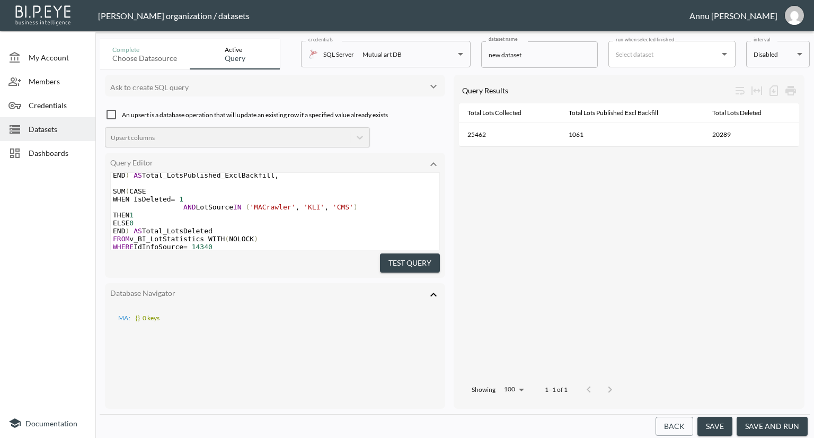
scroll to position [146, 0]
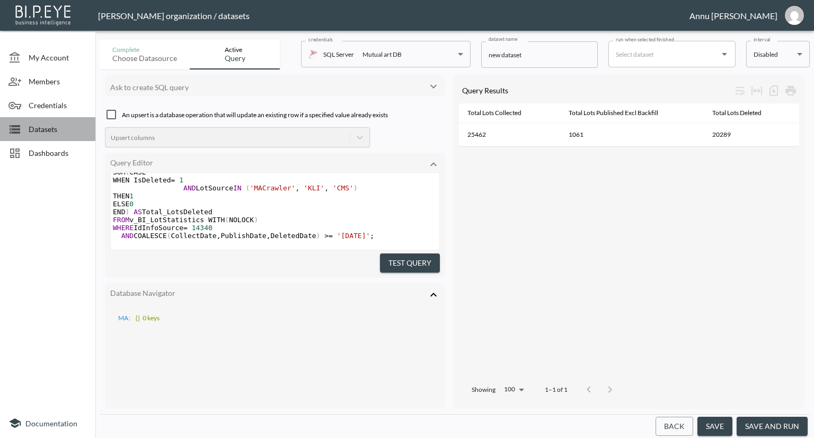
click at [54, 124] on span "Datasets" at bounding box center [58, 129] width 58 height 11
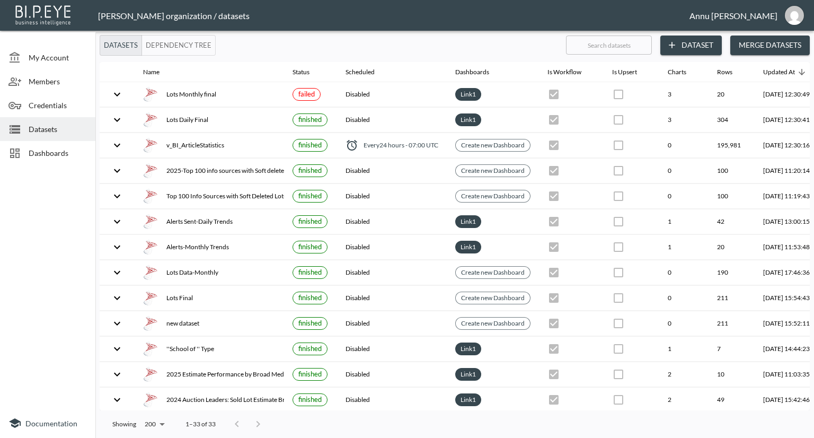
click at [64, 146] on div "Dashboards" at bounding box center [47, 153] width 95 height 24
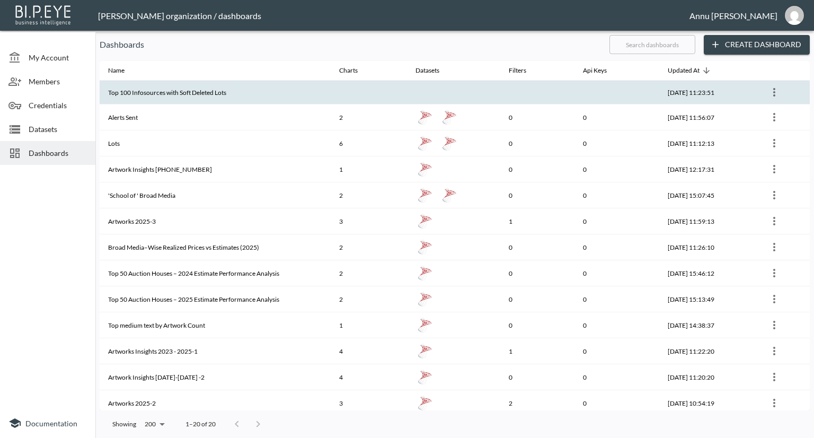
click at [189, 94] on th "Top 100 Infosources with Soft Deleted Lots" at bounding box center [215, 93] width 231 height 24
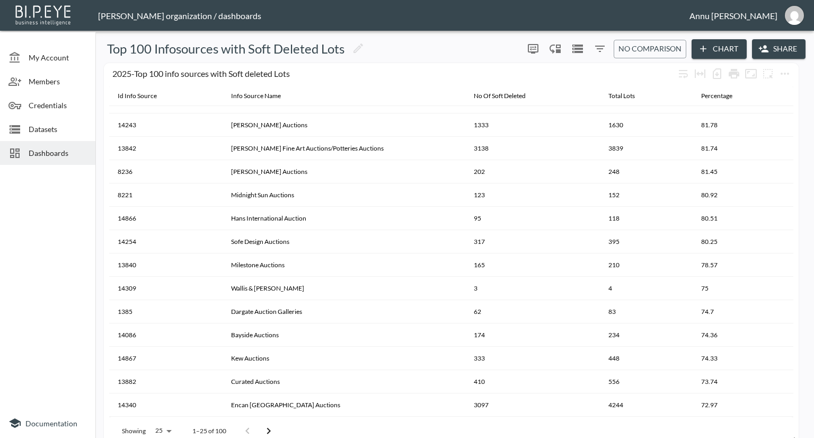
scroll to position [53, 0]
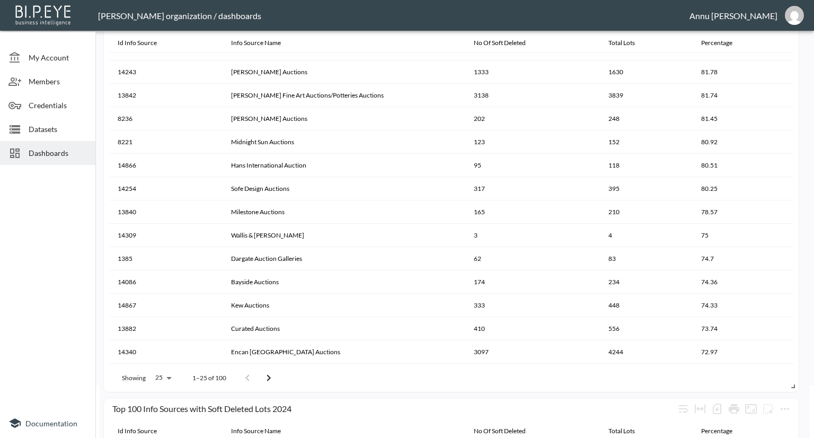
click at [267, 378] on icon "Go to next page" at bounding box center [268, 378] width 13 height 13
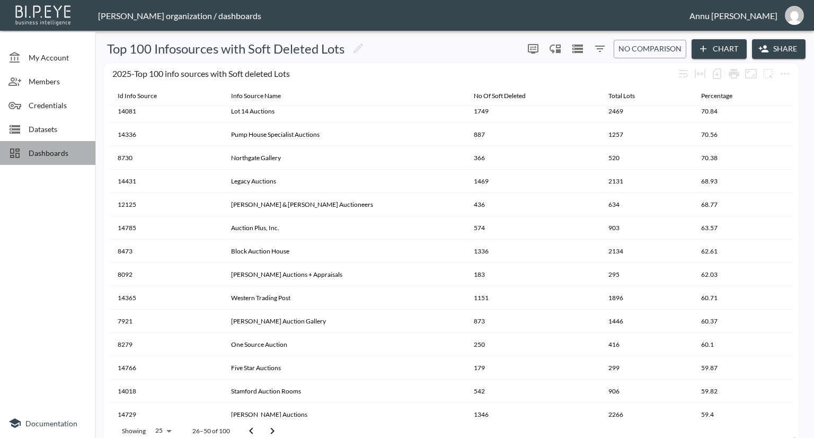
click at [64, 151] on span "Dashboards" at bounding box center [58, 152] width 58 height 11
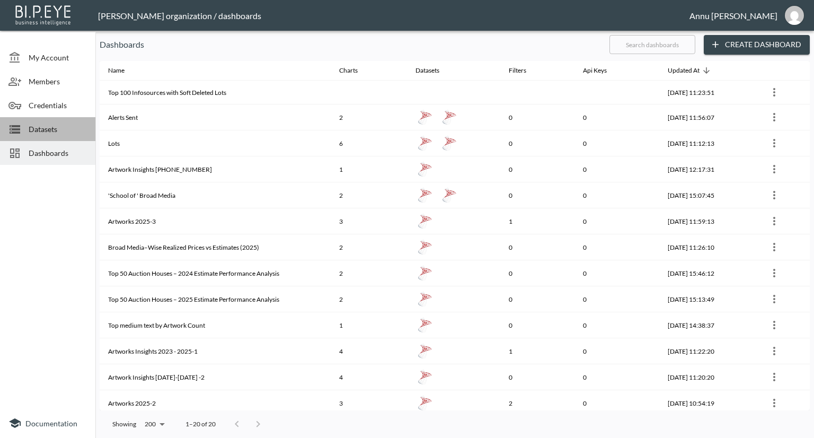
click at [53, 132] on span "Datasets" at bounding box center [58, 129] width 58 height 11
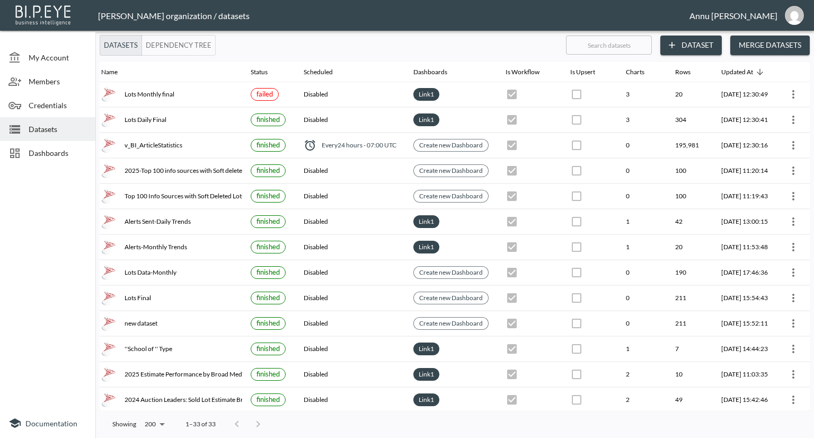
scroll to position [0, 62]
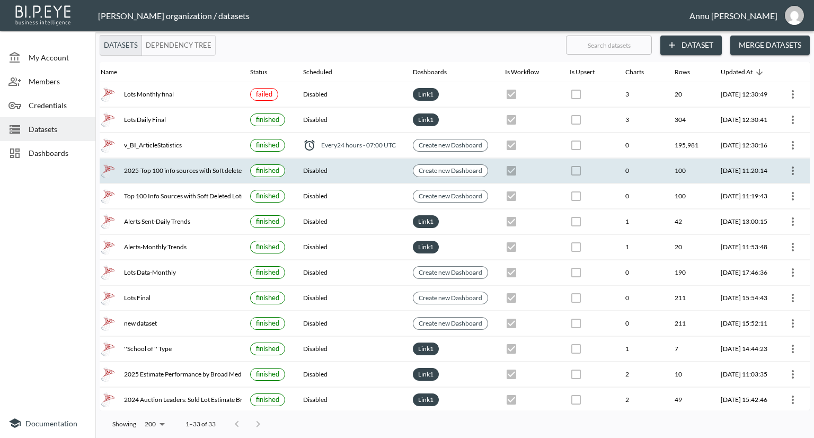
click at [792, 172] on icon "more" at bounding box center [793, 170] width 2 height 8
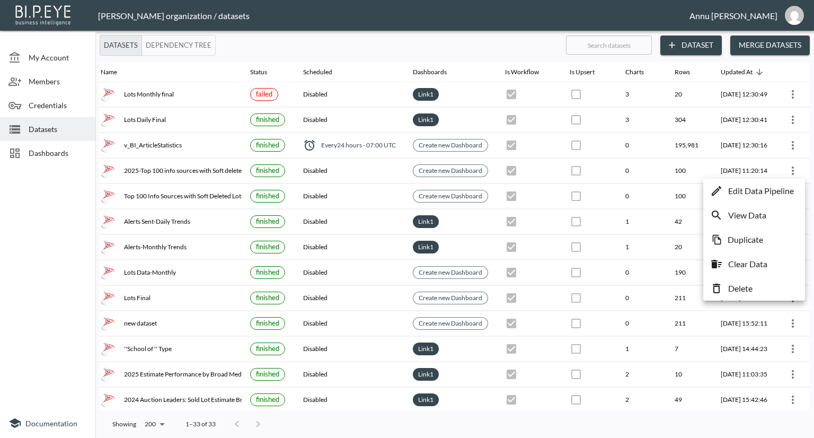
click at [751, 194] on p "Edit Data Pipeline" at bounding box center [762, 191] width 66 height 13
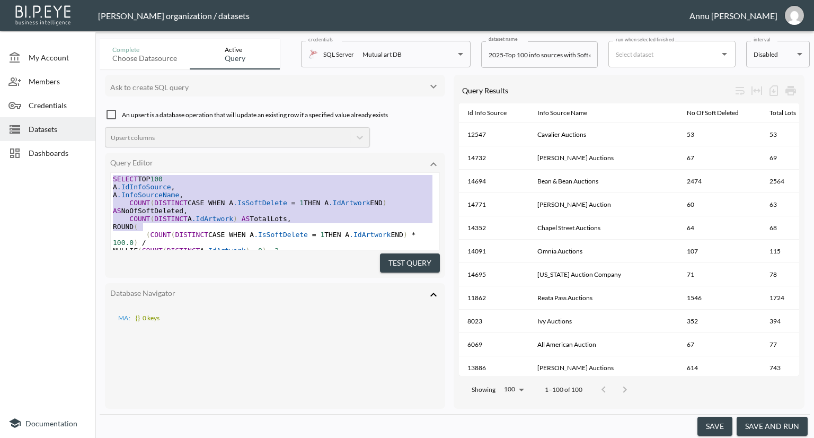
scroll to position [104, 0]
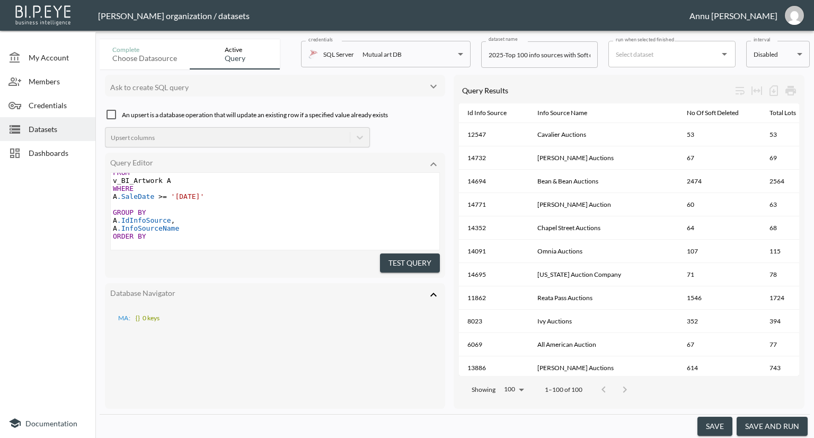
type textarea "SELECT TOP 100 A.IdInfoSource, A.InfoSourceName, COUNT(DISTINCT CASE WHEN A.IsS…"
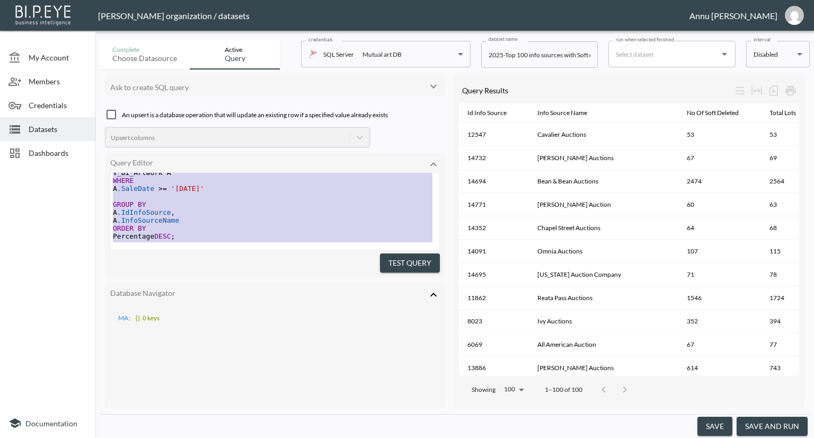
scroll to position [115, 0]
drag, startPoint x: 112, startPoint y: 179, endPoint x: 174, endPoint y: 278, distance: 117.0
click at [174, 278] on div "Ask to create SQL query An upsert is a database operation that will update an e…" at bounding box center [275, 242] width 340 height 334
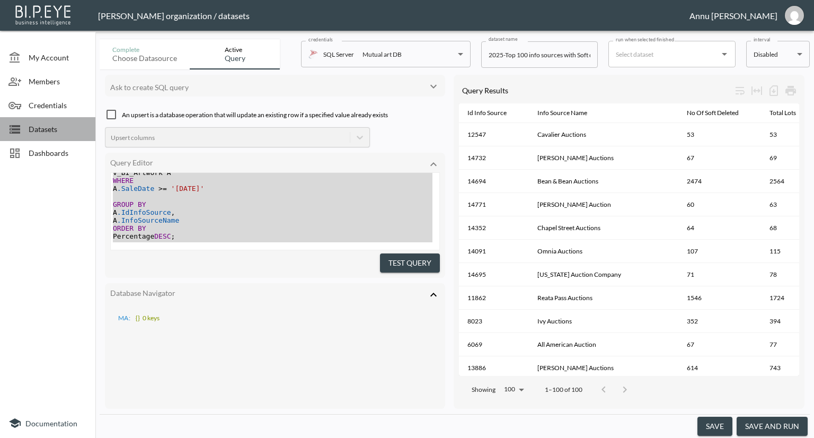
click at [52, 126] on span "Datasets" at bounding box center [58, 129] width 58 height 11
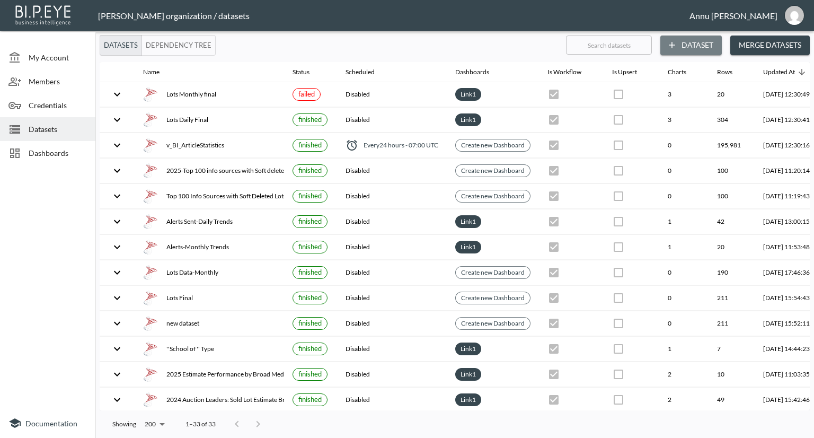
click at [685, 42] on button "Dataset" at bounding box center [692, 46] width 62 height 20
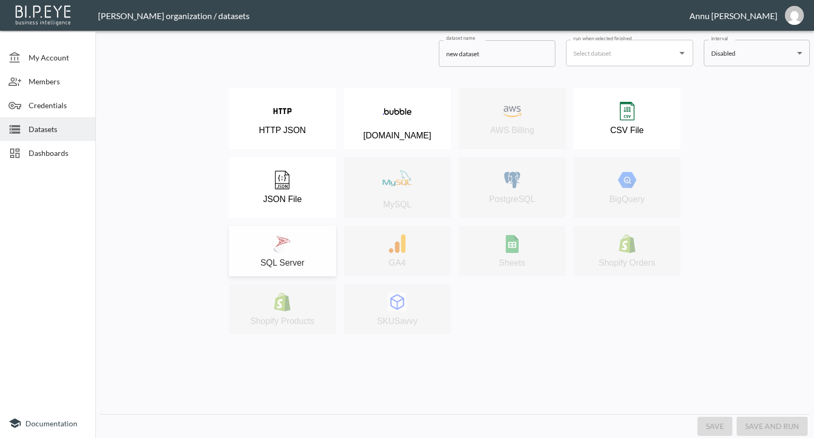
click at [305, 238] on div "SQL Server" at bounding box center [282, 250] width 97 height 33
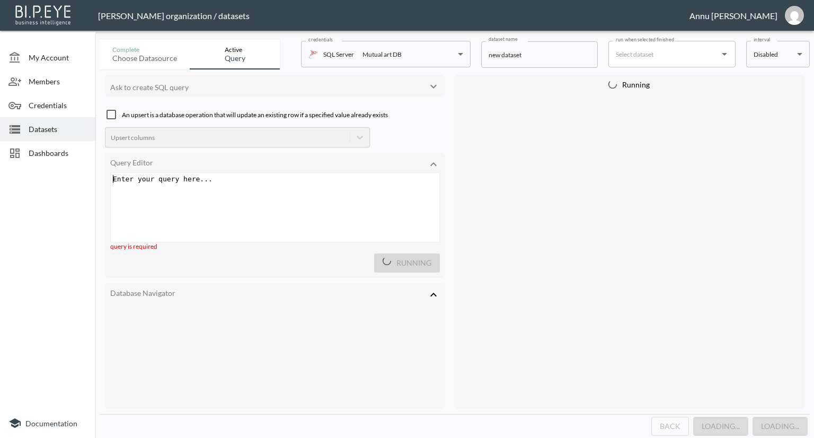
click at [197, 186] on div "Enter your query here... xxxxxxxxxx ​" at bounding box center [288, 220] width 355 height 95
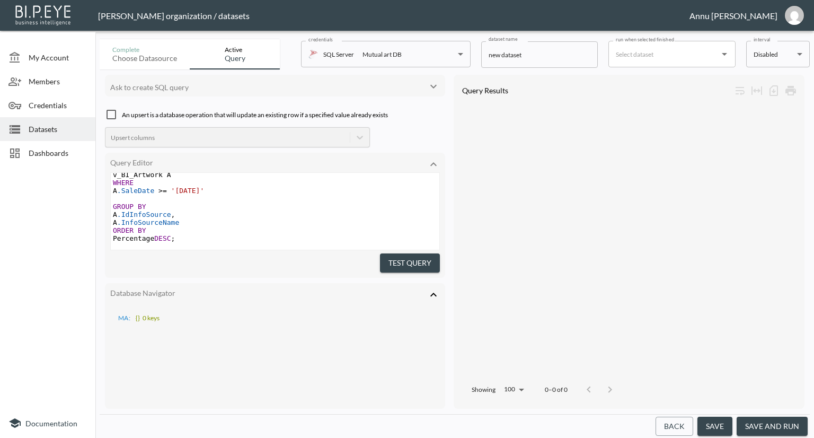
scroll to position [62, 0]
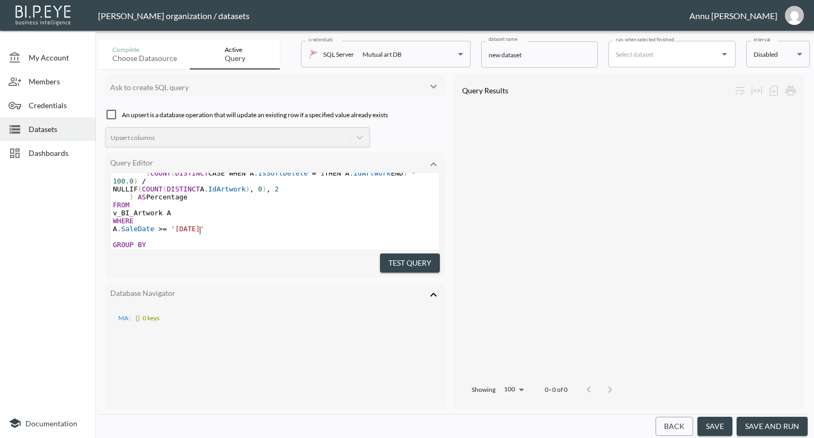
click at [198, 229] on span "'[DATE]'" at bounding box center [187, 229] width 33 height 8
click at [40, 127] on span "Datasets" at bounding box center [58, 129] width 58 height 11
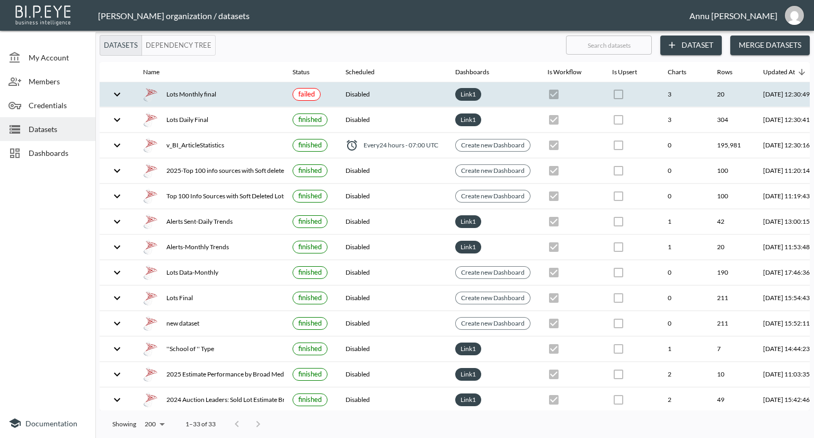
click at [193, 95] on div "Lots Monthly final" at bounding box center [209, 94] width 133 height 15
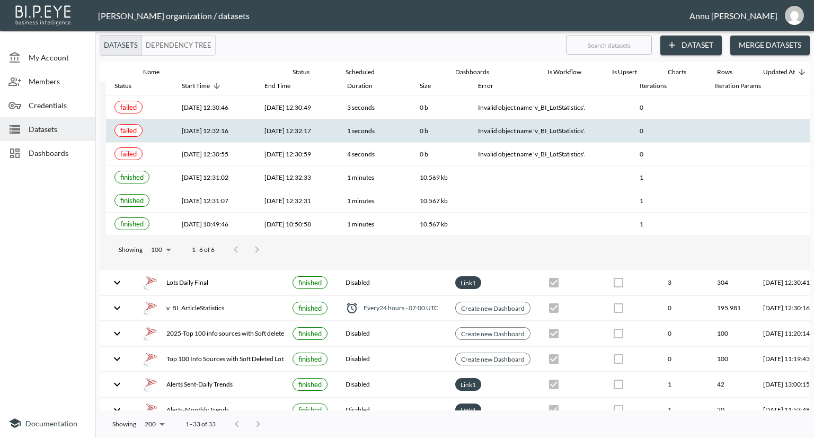
scroll to position [106, 0]
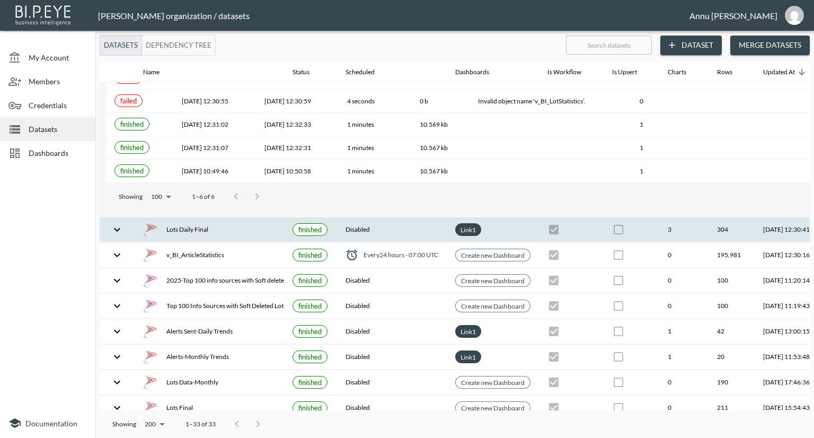
click at [143, 107] on div "Lots Daily Final" at bounding box center [129, 100] width 28 height 13
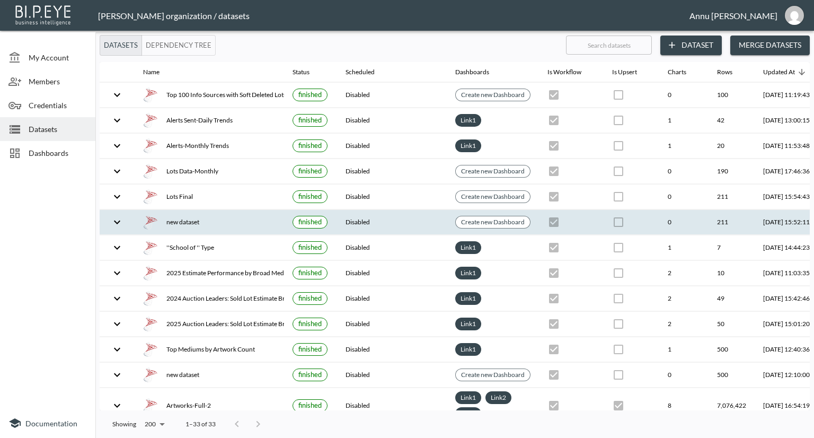
scroll to position [346, 0]
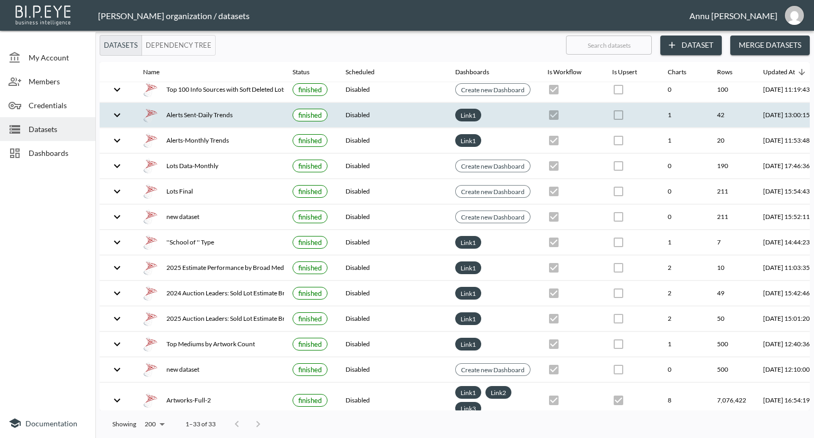
click at [211, 115] on div "Alerts Sent-Daily Trends" at bounding box center [209, 115] width 133 height 15
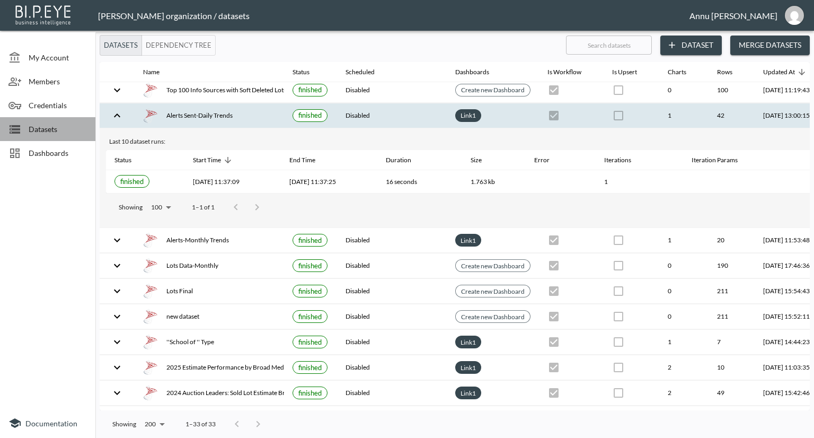
click at [62, 129] on span "Datasets" at bounding box center [58, 129] width 58 height 11
click at [208, 115] on div "Alerts Sent-Daily Trends" at bounding box center [209, 115] width 133 height 15
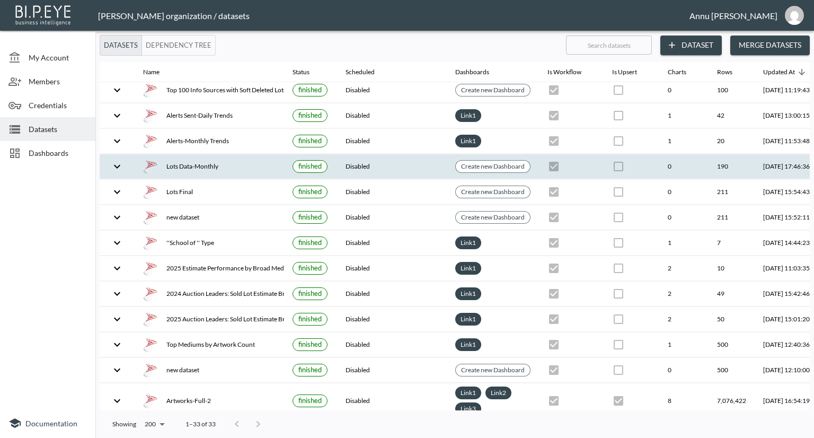
click at [199, 167] on div "Lots Data-Monthly" at bounding box center [209, 166] width 133 height 15
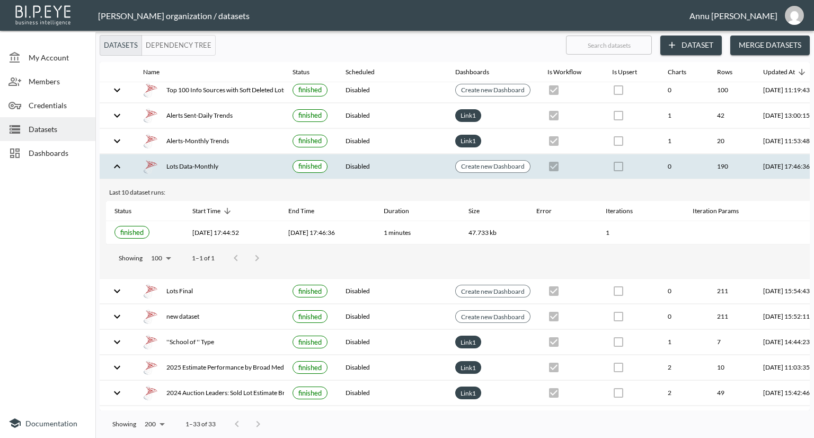
click at [45, 128] on span "Datasets" at bounding box center [58, 129] width 58 height 11
click at [50, 155] on span "Dashboards" at bounding box center [58, 152] width 58 height 11
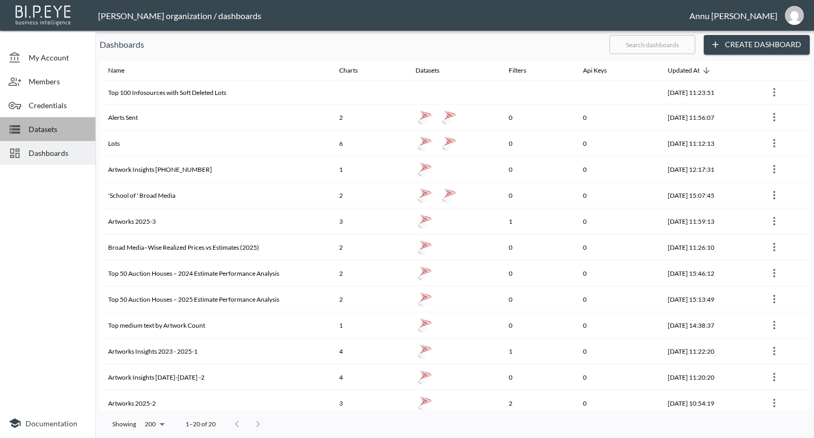
click at [48, 128] on span "Datasets" at bounding box center [58, 129] width 58 height 11
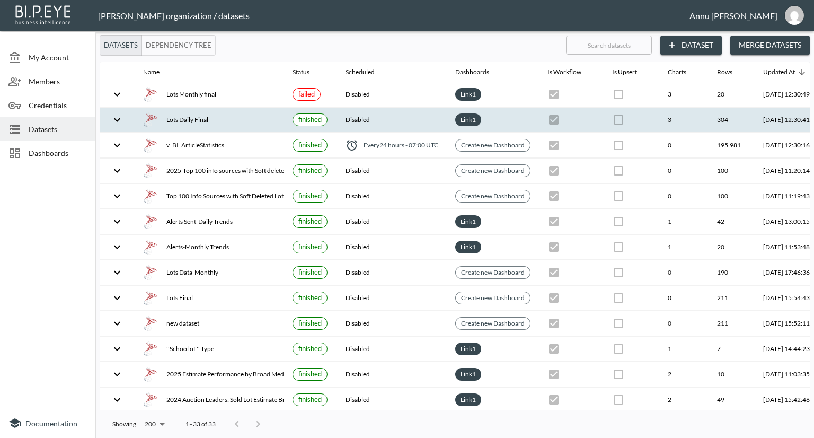
click at [186, 121] on div "Lots Daily Final" at bounding box center [209, 119] width 133 height 15
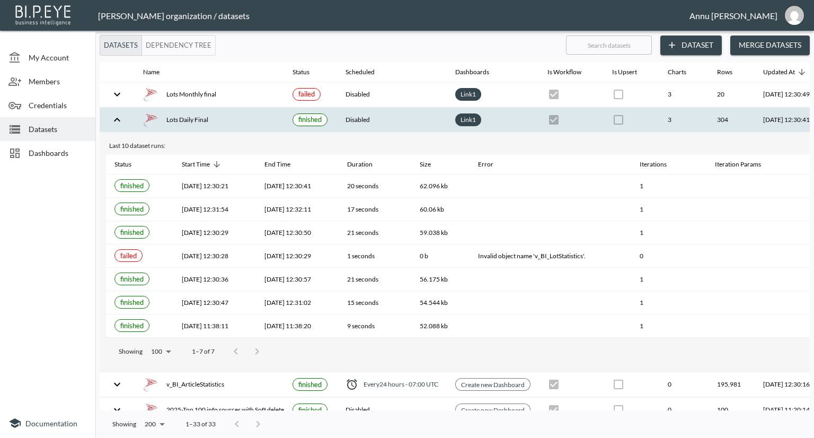
click at [186, 121] on div "Lots Daily Final" at bounding box center [209, 119] width 133 height 15
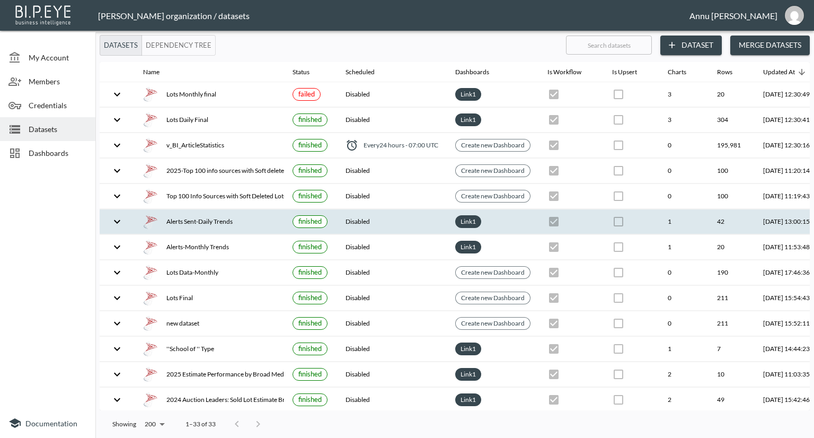
click at [192, 219] on div "Alerts Sent-Daily Trends" at bounding box center [209, 221] width 133 height 15
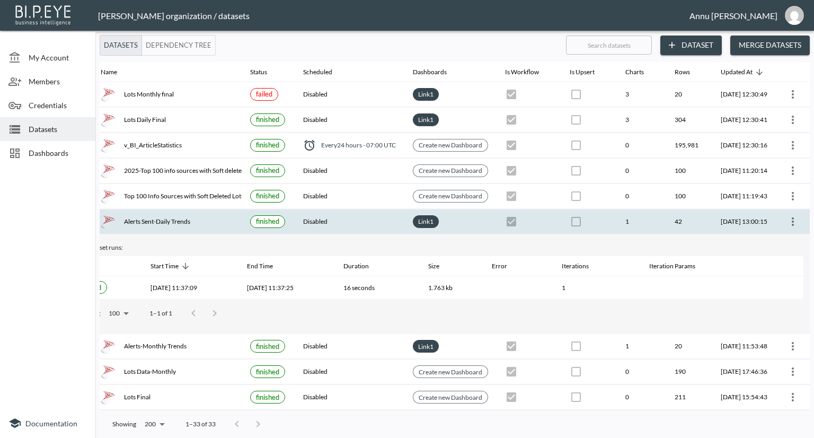
scroll to position [0, 62]
click at [792, 223] on icon "more" at bounding box center [793, 221] width 2 height 8
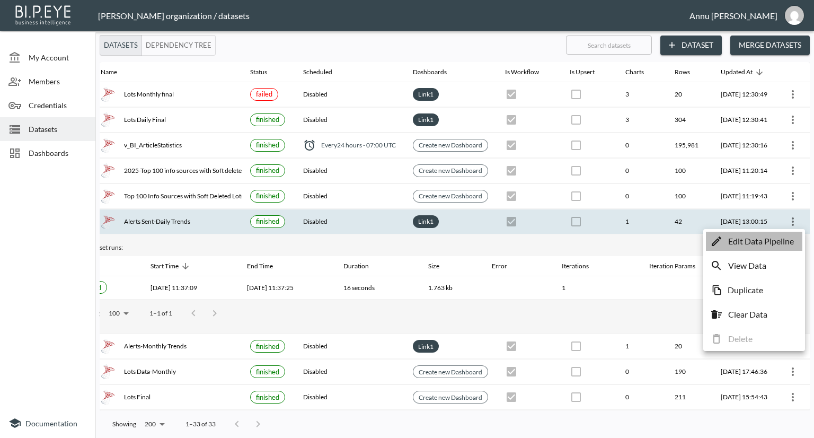
click at [772, 244] on p "Edit Data Pipeline" at bounding box center [762, 241] width 66 height 13
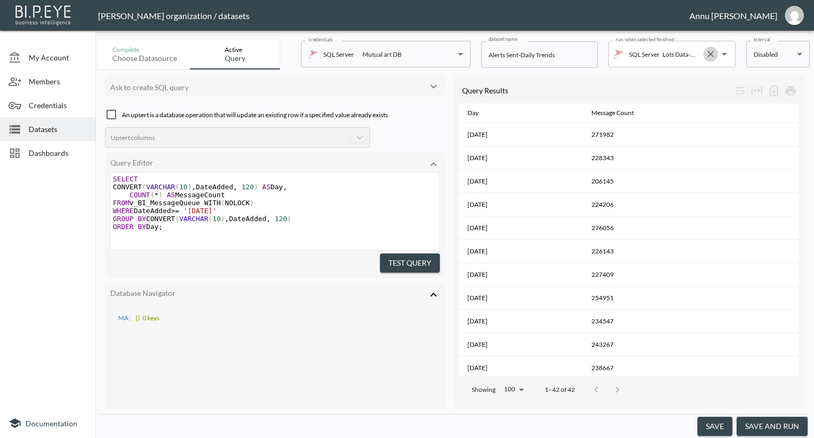
click at [712, 55] on icon "Clear" at bounding box center [711, 54] width 6 height 6
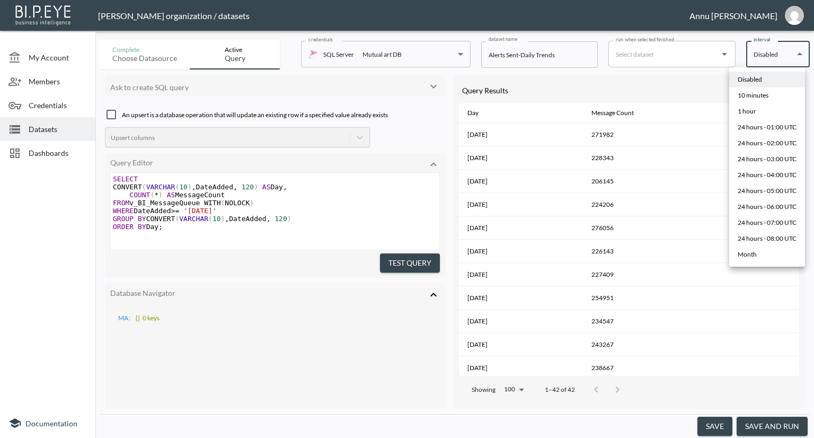
click at [787, 56] on body "BI.P.EYE, Interactive Analytics Dashboards - app [PERSON_NAME] organization / d…" at bounding box center [407, 219] width 814 height 438
click at [779, 239] on div "24 hours - 08:00 UTC" at bounding box center [767, 239] width 59 height 10
type input "0 8 * * *"
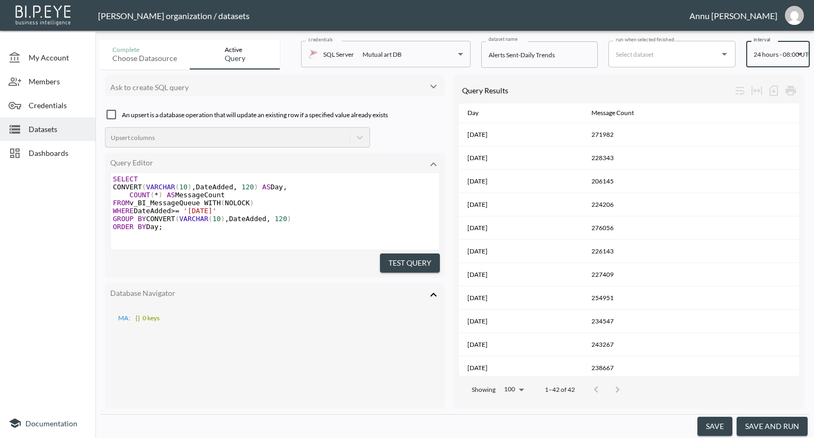
click at [715, 426] on button "save" at bounding box center [715, 427] width 35 height 20
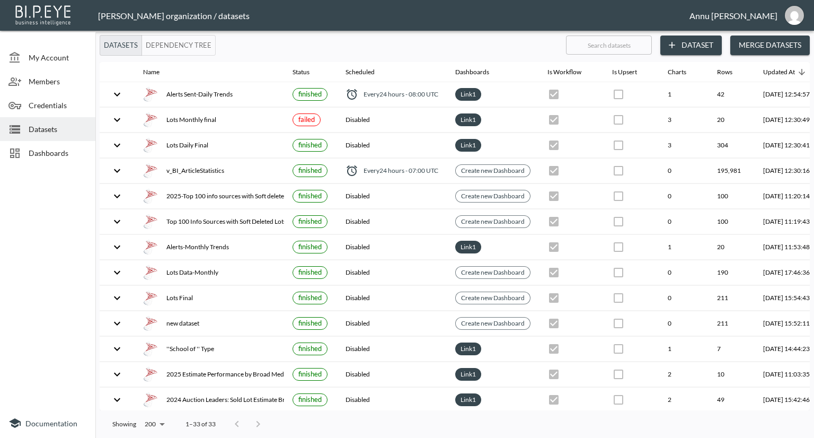
click at [55, 152] on span "Dashboards" at bounding box center [58, 152] width 58 height 11
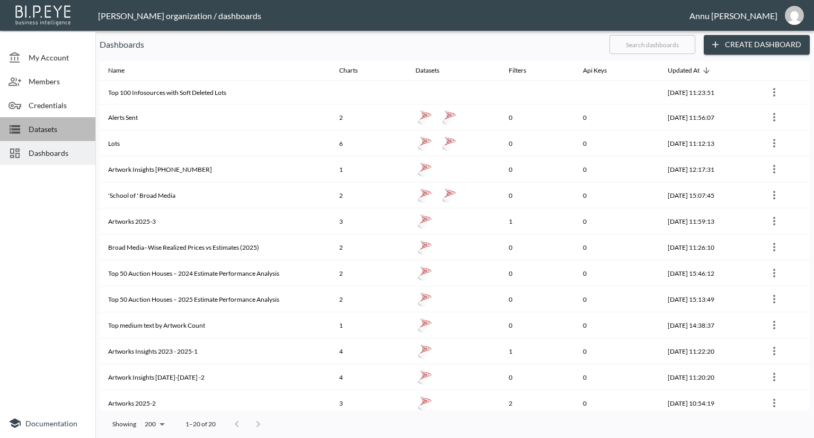
click at [53, 131] on span "Datasets" at bounding box center [58, 129] width 58 height 11
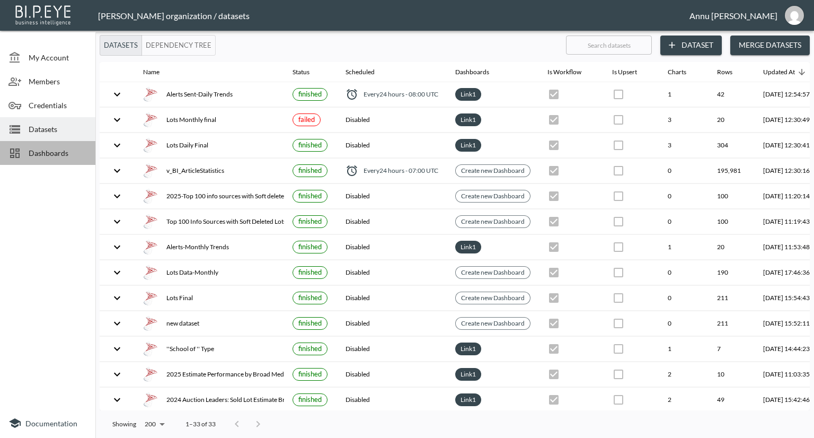
click at [59, 155] on span "Dashboards" at bounding box center [58, 152] width 58 height 11
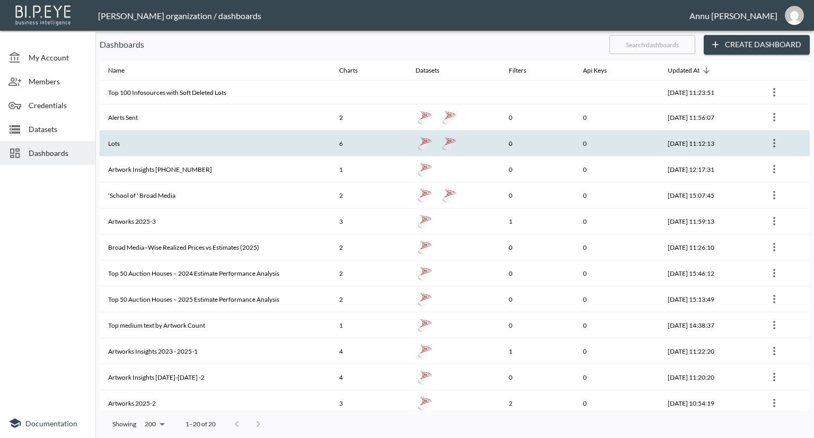
click at [183, 151] on th "Lots" at bounding box center [215, 143] width 231 height 26
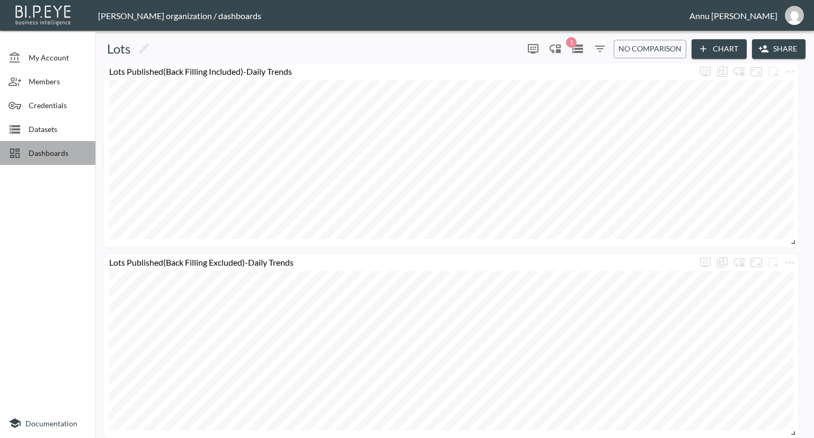
click at [57, 149] on span "Dashboards" at bounding box center [58, 152] width 58 height 11
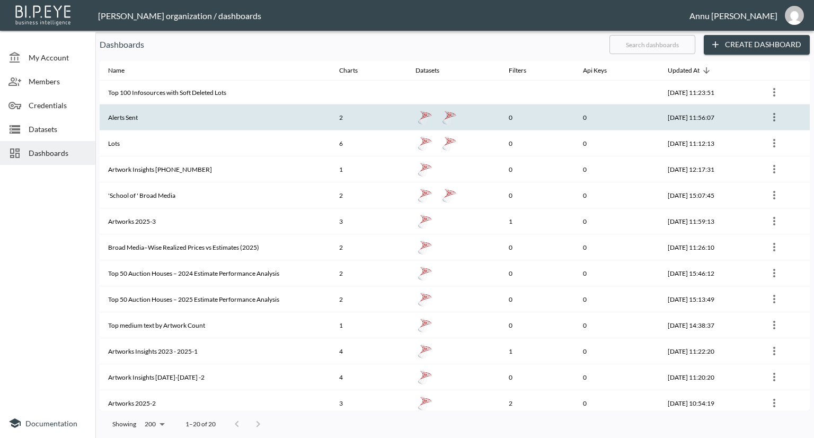
click at [132, 120] on th "Alerts Sent" at bounding box center [215, 117] width 231 height 26
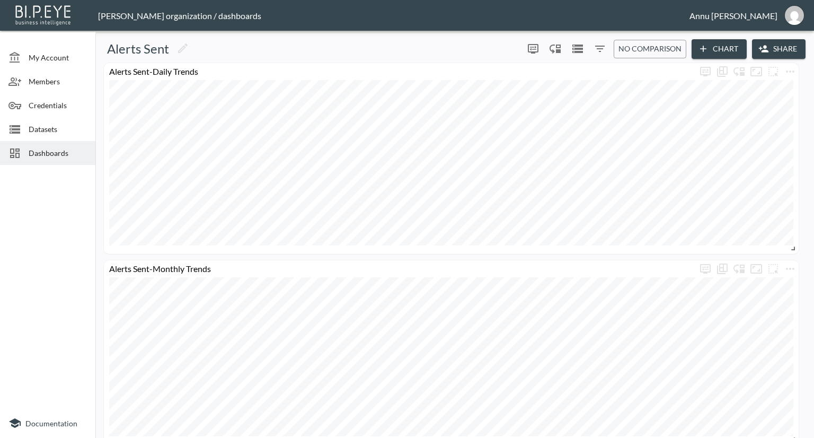
click at [38, 149] on span "Dashboards" at bounding box center [58, 152] width 58 height 11
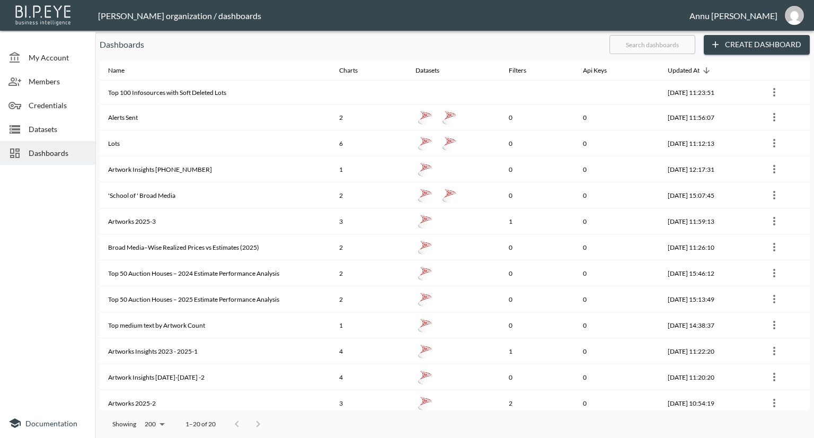
click at [38, 130] on span "Datasets" at bounding box center [58, 129] width 58 height 11
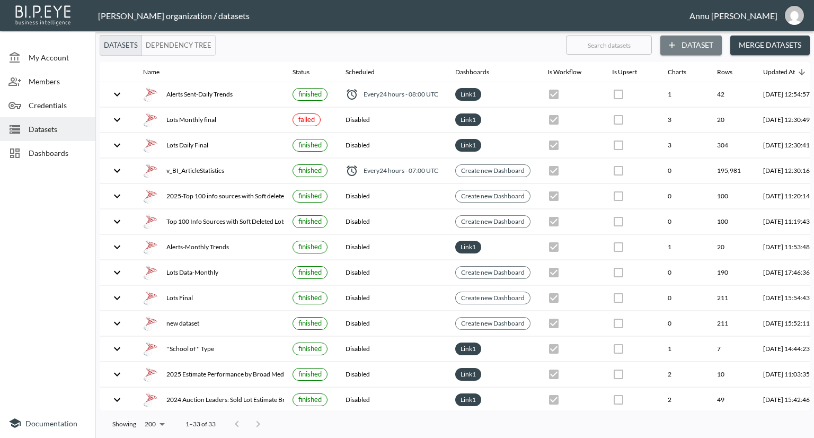
click at [686, 43] on button "Dataset" at bounding box center [692, 46] width 62 height 20
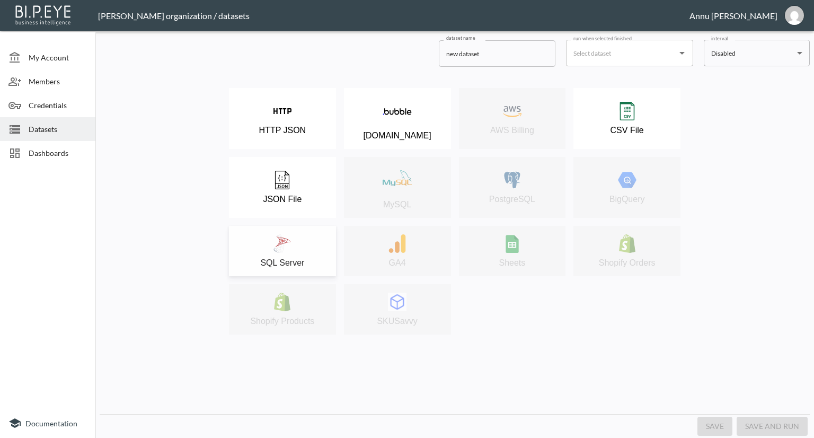
click at [288, 239] on img at bounding box center [282, 243] width 19 height 19
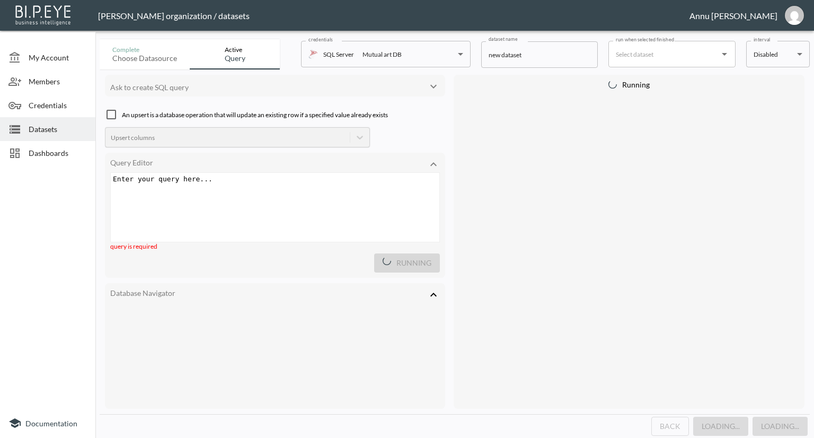
click at [239, 183] on div "Enter your query here... xxxxxxxxxx ​" at bounding box center [276, 179] width 331 height 12
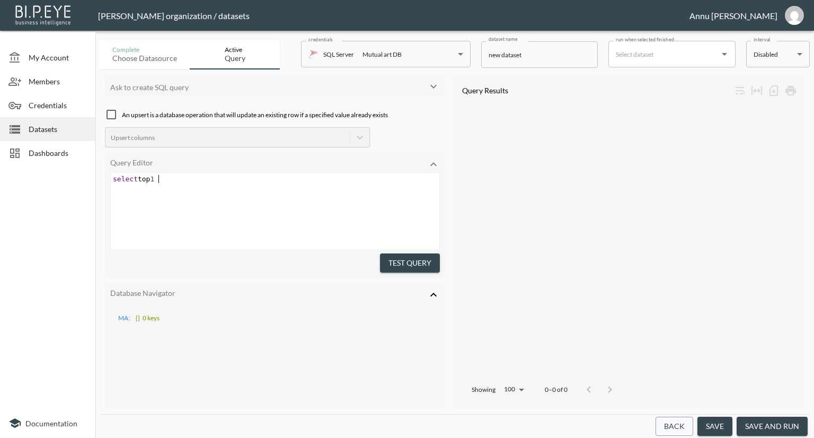
scroll to position [0, 49]
type textarea "select top 1 * from v_B-_"
type textarea "I_AuctionData"
click at [409, 261] on button "Test Query" at bounding box center [410, 263] width 60 height 20
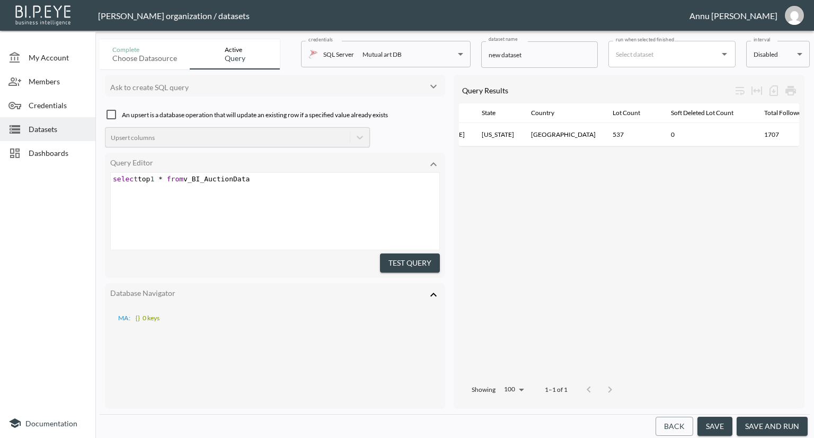
scroll to position [0, 650]
click at [48, 85] on span "Members" at bounding box center [58, 81] width 58 height 11
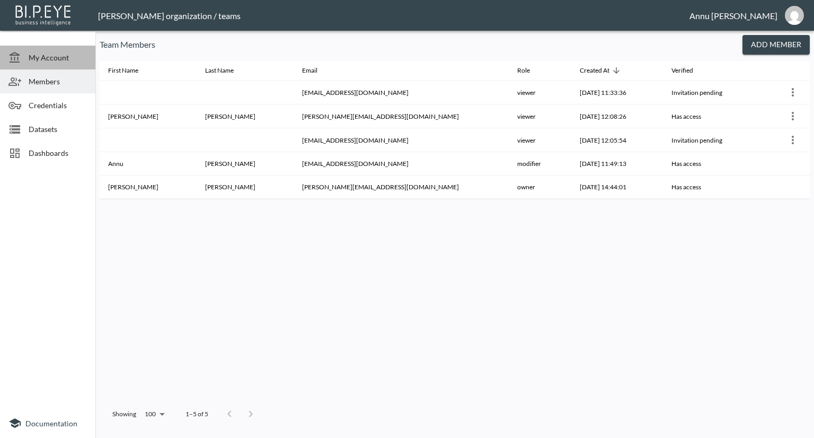
click at [55, 63] on span "My Account" at bounding box center [58, 57] width 58 height 11
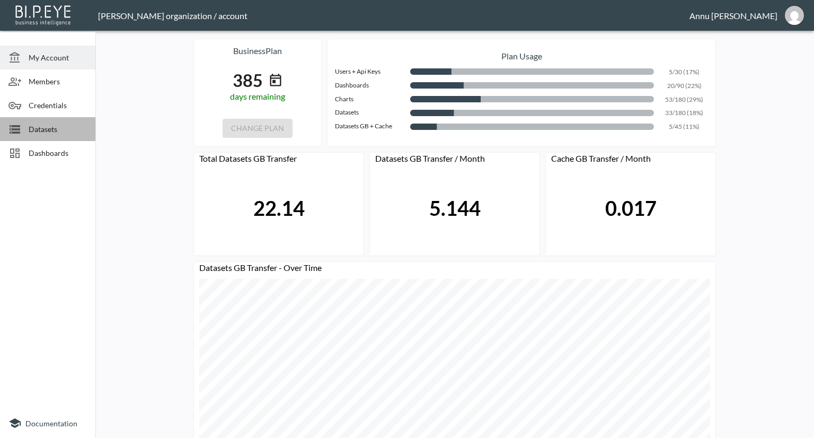
click at [37, 130] on span "Datasets" at bounding box center [58, 129] width 58 height 11
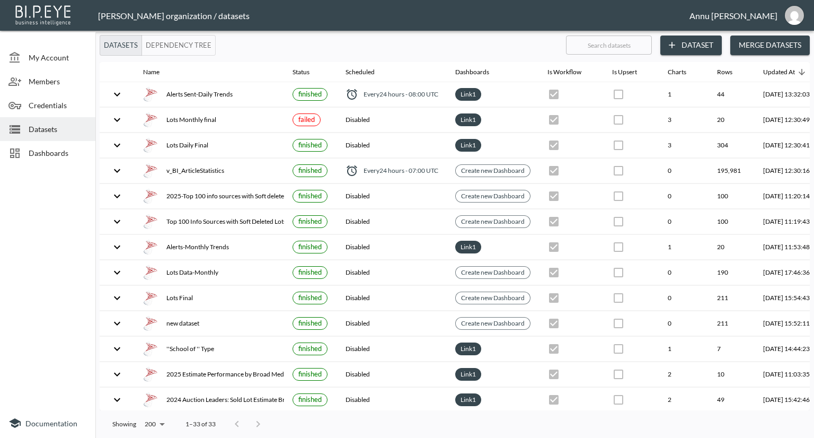
click at [59, 151] on span "Dashboards" at bounding box center [58, 152] width 58 height 11
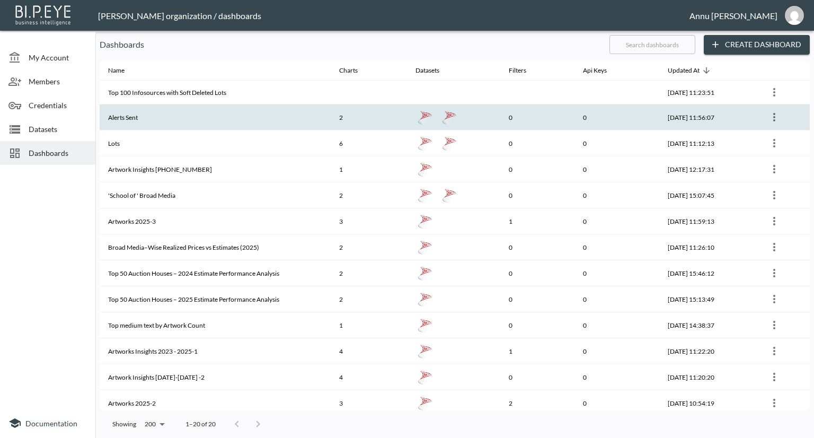
click at [144, 121] on th "Alerts Sent" at bounding box center [215, 117] width 231 height 26
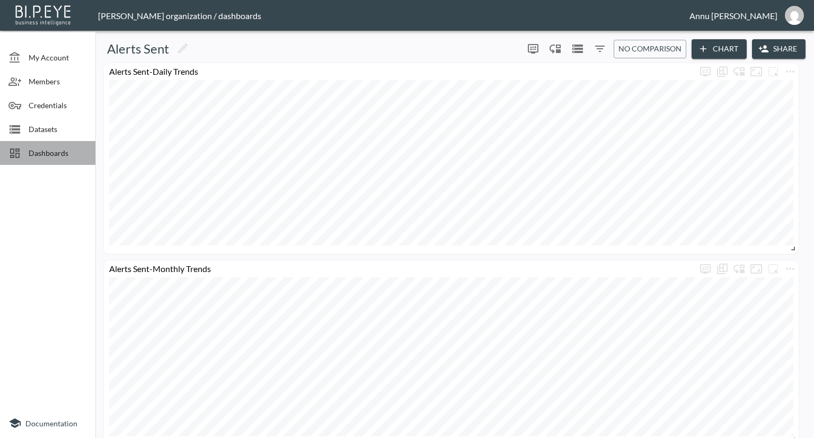
click at [60, 149] on span "Dashboards" at bounding box center [58, 152] width 58 height 11
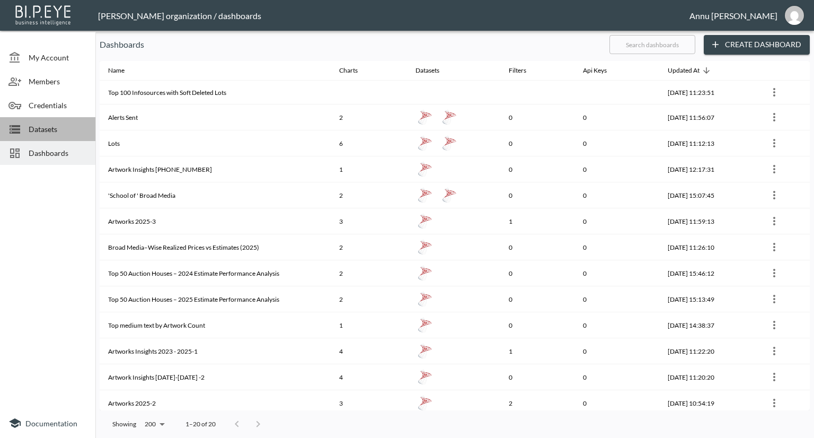
click at [75, 126] on span "Datasets" at bounding box center [58, 129] width 58 height 11
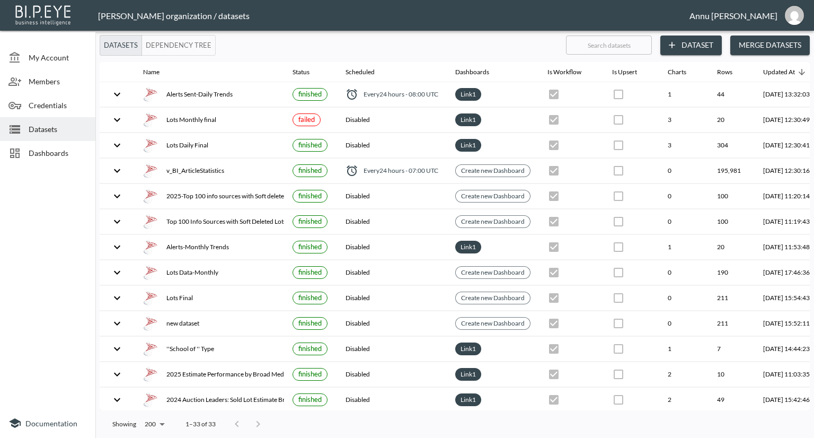
scroll to position [0, 62]
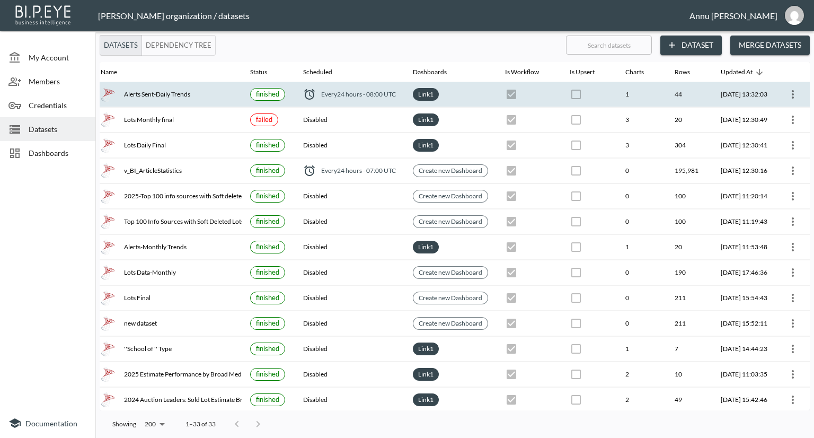
click at [791, 93] on icon "more" at bounding box center [793, 94] width 13 height 13
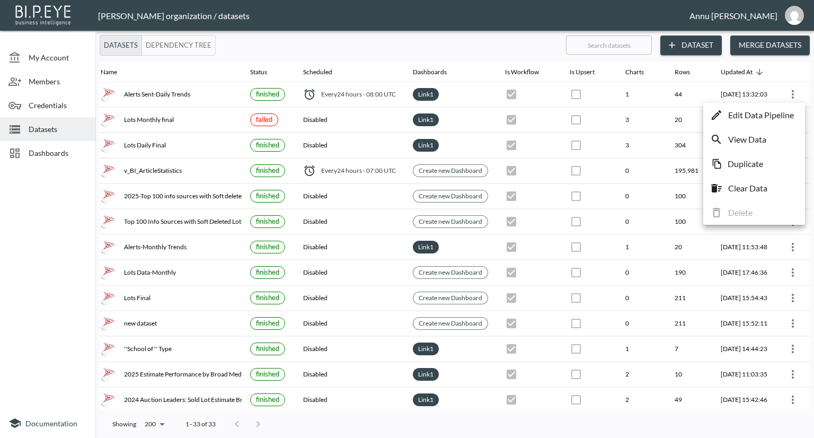
click at [759, 115] on p "Edit Data Pipeline" at bounding box center [762, 115] width 66 height 13
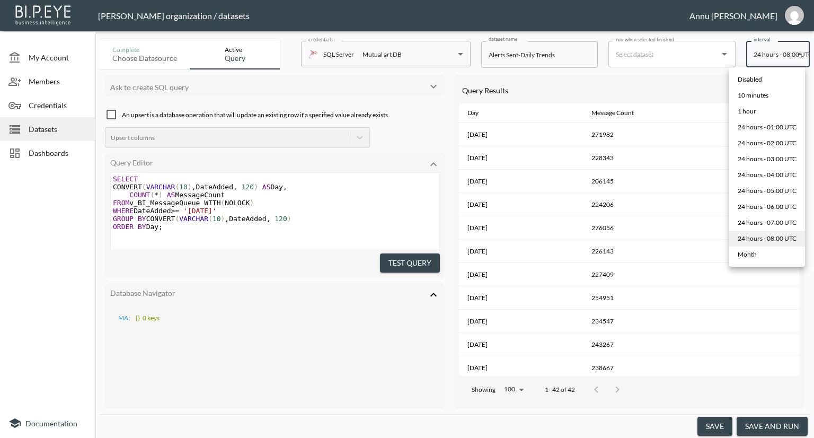
click at [792, 58] on body "BI.P.EYE, Interactive Analytics Dashboards - app [PERSON_NAME] organization / d…" at bounding box center [407, 219] width 814 height 438
click at [768, 128] on div "24 hours - 01:00 UTC" at bounding box center [767, 127] width 59 height 10
type input "0 1 * * *"
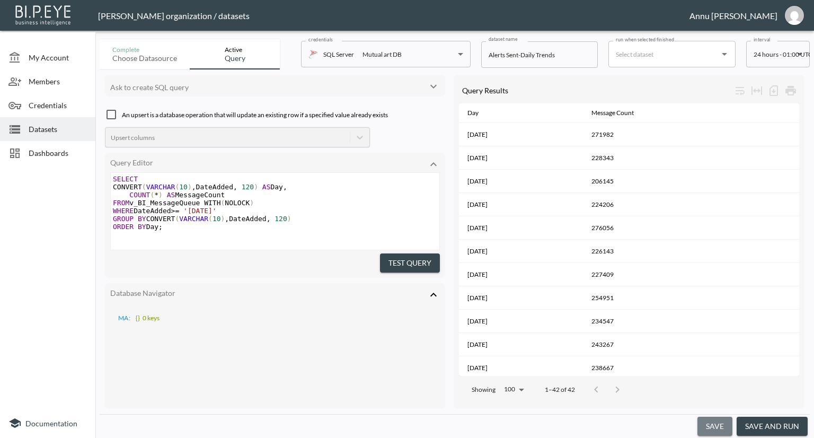
click at [723, 426] on button "save" at bounding box center [715, 427] width 35 height 20
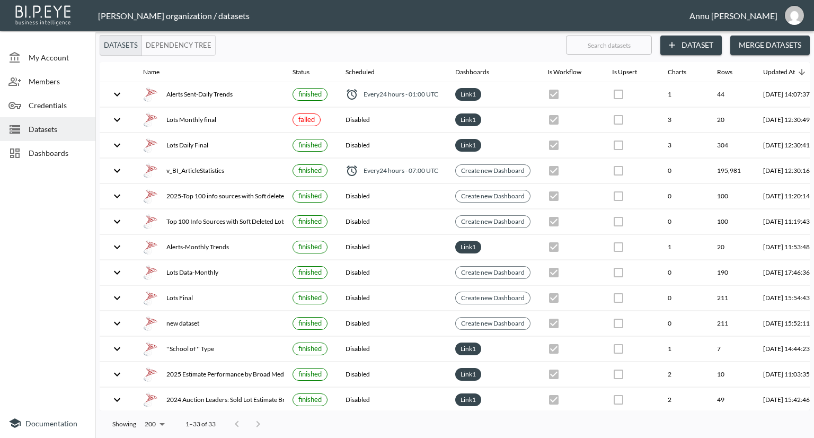
scroll to position [0, 62]
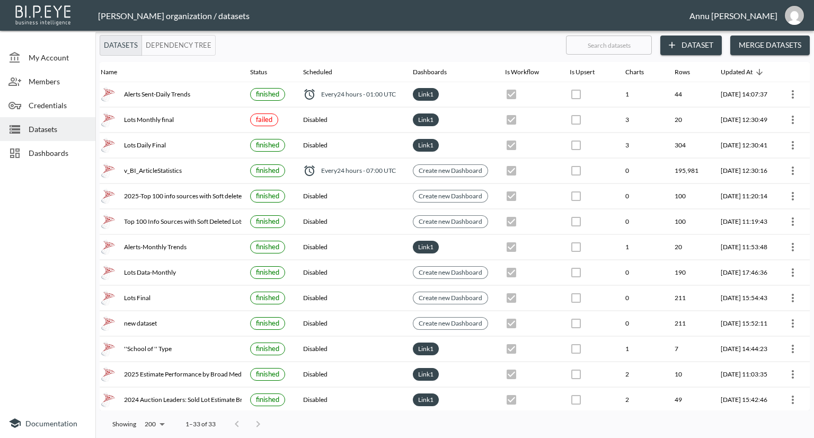
drag, startPoint x: 549, startPoint y: 410, endPoint x: 570, endPoint y: 411, distance: 20.7
click at [568, 411] on div "Showing 200 200 1–33 of 33" at bounding box center [455, 424] width 711 height 28
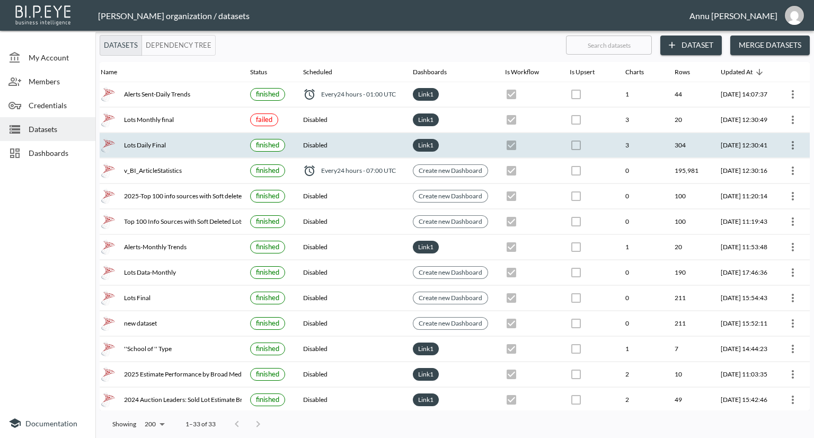
click at [790, 146] on icon "more" at bounding box center [793, 145] width 13 height 13
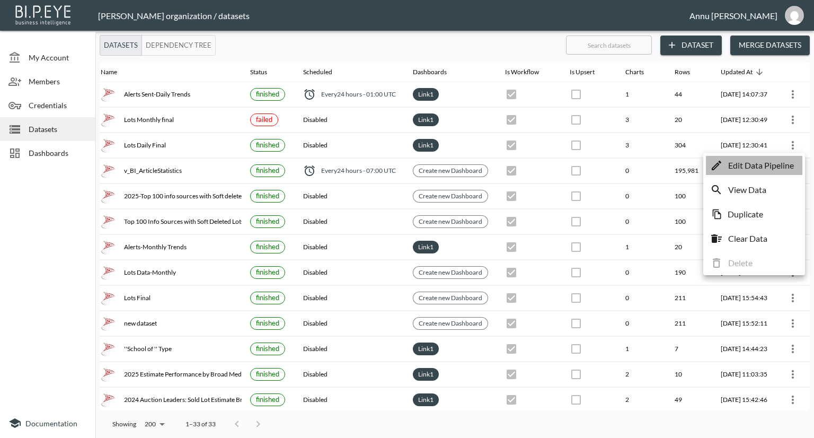
click at [776, 163] on p "Edit Data Pipeline" at bounding box center [762, 165] width 66 height 13
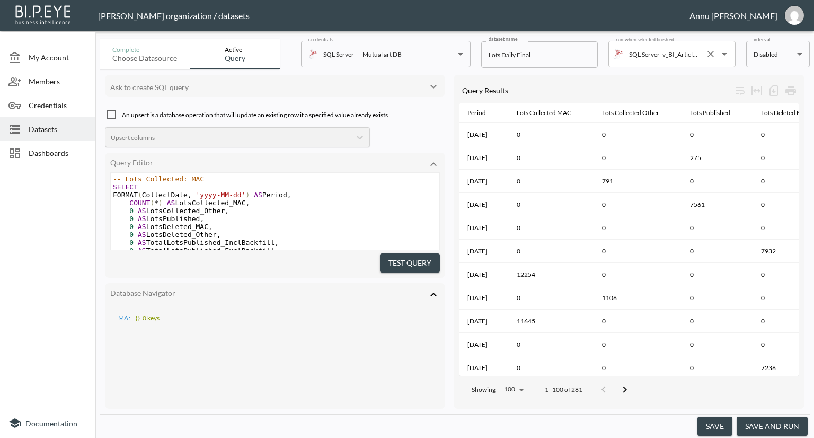
click at [723, 55] on icon "Open" at bounding box center [724, 54] width 13 height 13
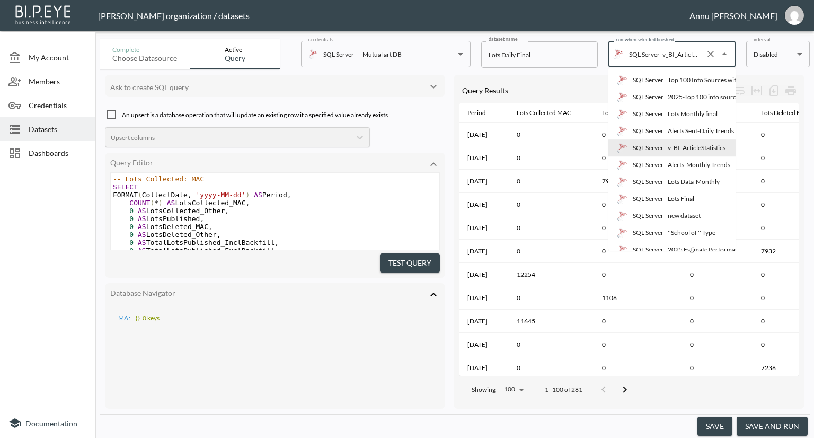
scroll to position [0, 22]
click at [676, 132] on div "Alerts Sent-Daily Trends" at bounding box center [701, 131] width 66 height 10
type input "Alerts Sent-Daily Trends"
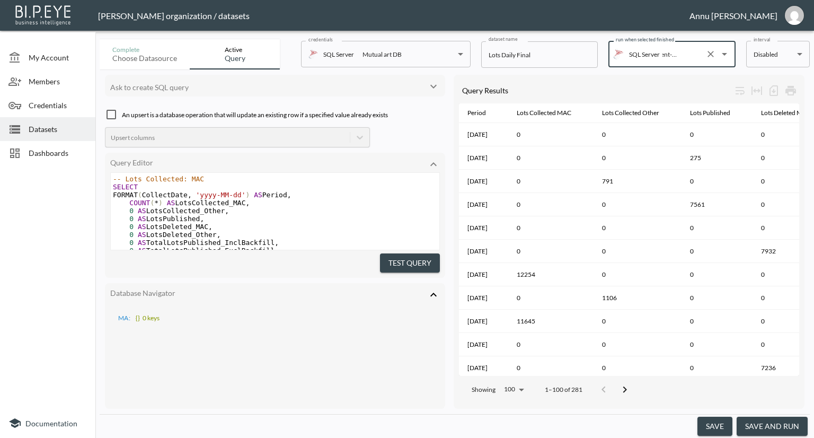
click at [709, 428] on button "save" at bounding box center [715, 427] width 35 height 20
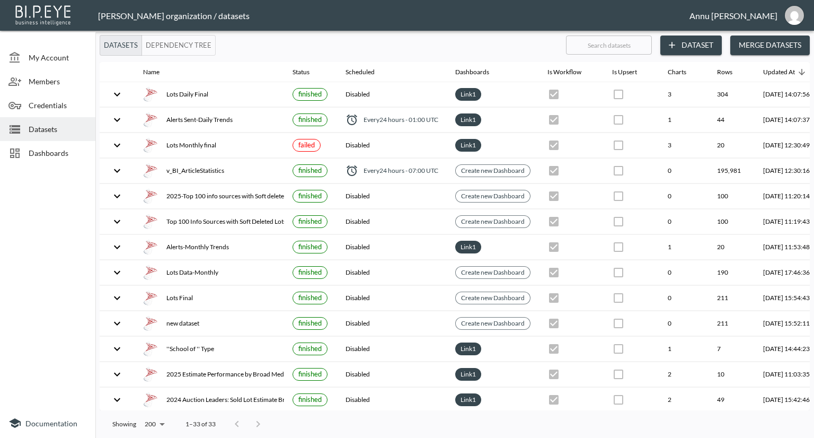
click at [56, 130] on span "Datasets" at bounding box center [58, 129] width 58 height 11
